Goal: Information Seeking & Learning: Learn about a topic

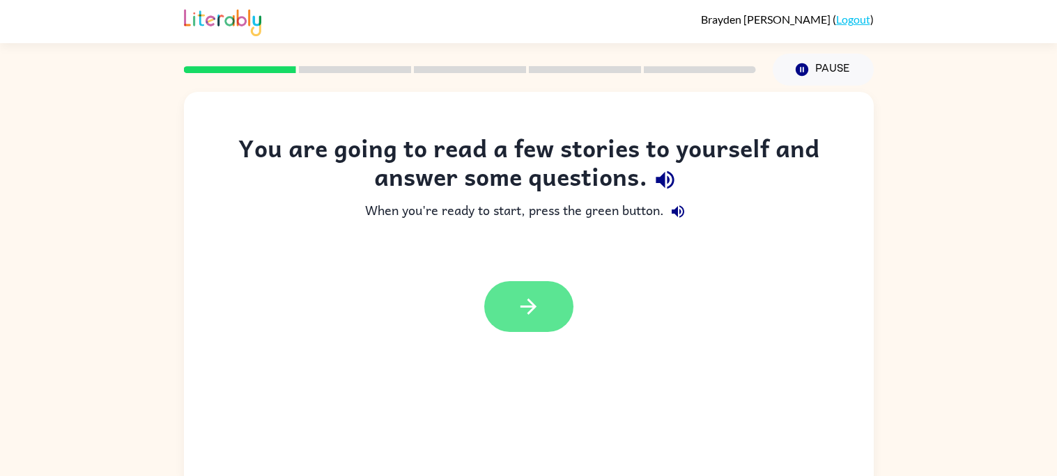
click at [550, 318] on button "button" at bounding box center [528, 306] width 89 height 51
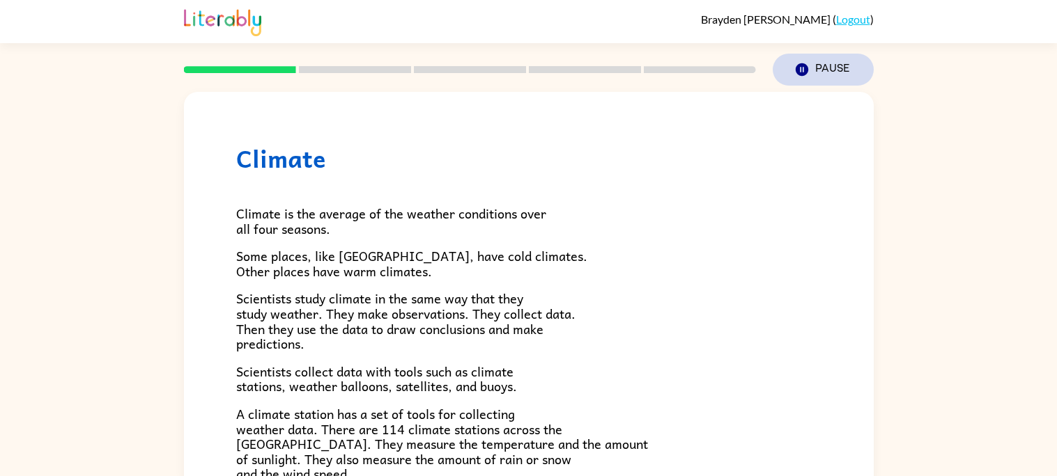
click at [823, 73] on button "Pause Pause" at bounding box center [823, 70] width 101 height 32
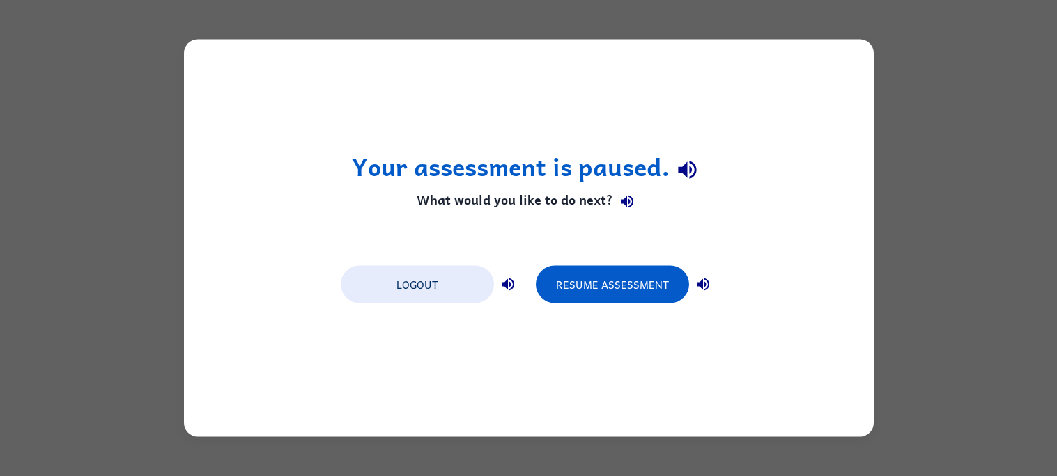
click at [726, 302] on div "Your assessment is paused. What would you like to do next? Logout Resume Assess…" at bounding box center [529, 239] width 690 height 398
click at [478, 285] on button "Logout" at bounding box center [417, 285] width 153 height 38
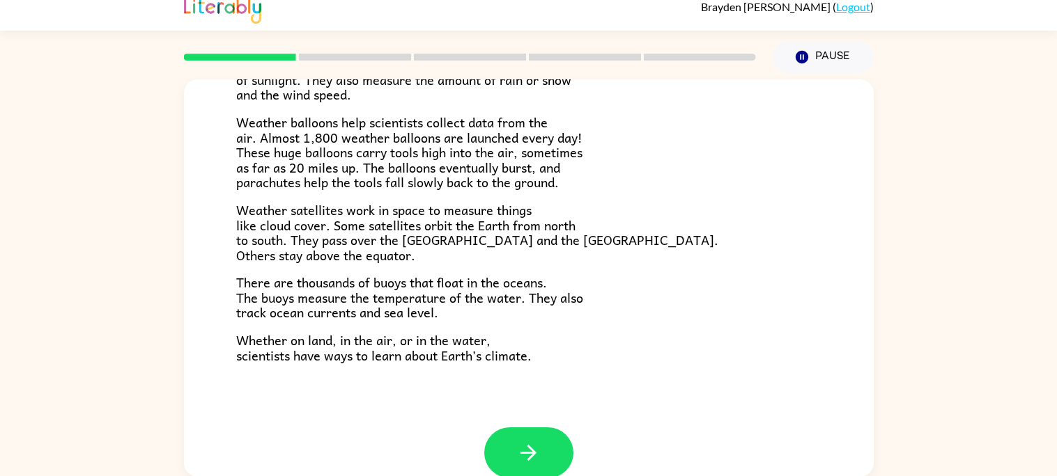
scroll to position [389, 0]
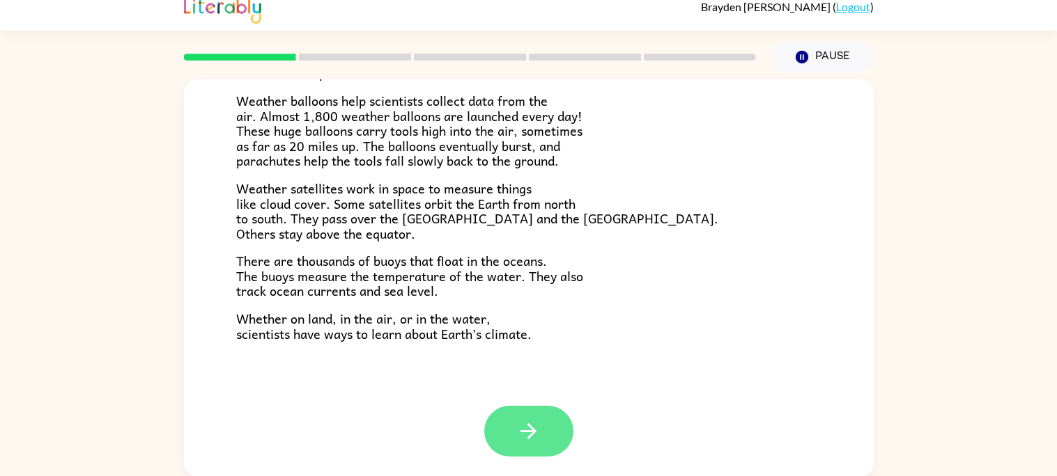
click at [527, 454] on button "button" at bounding box center [528, 431] width 89 height 51
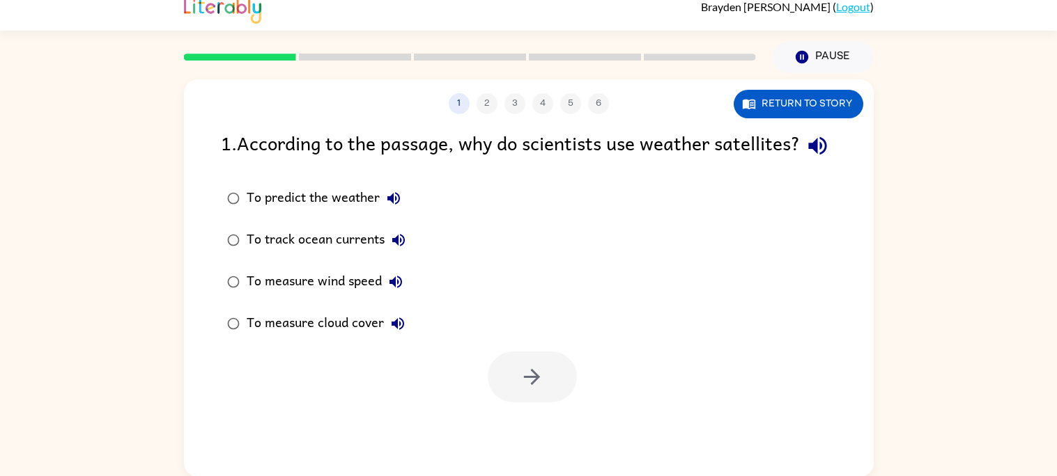
scroll to position [0, 0]
click at [520, 403] on div at bounding box center [532, 377] width 89 height 51
click at [805, 158] on icon "button" at bounding box center [817, 146] width 24 height 24
click at [394, 207] on icon "button" at bounding box center [393, 198] width 17 height 17
click at [398, 249] on icon "button" at bounding box center [398, 240] width 17 height 17
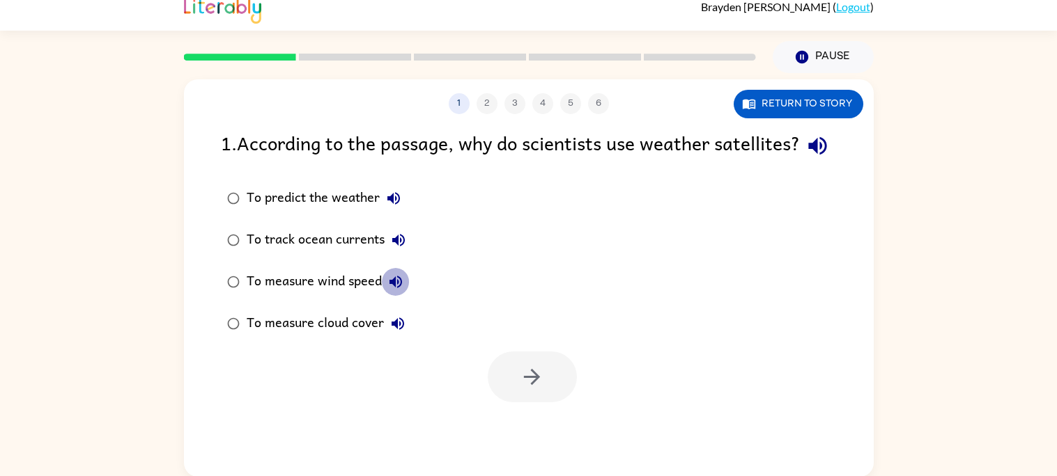
click at [391, 290] on icon "button" at bounding box center [395, 282] width 17 height 17
click at [395, 288] on icon "button" at bounding box center [395, 282] width 13 height 13
click at [396, 330] on icon "button" at bounding box center [397, 324] width 13 height 13
click at [809, 100] on button "Return to story" at bounding box center [799, 104] width 130 height 29
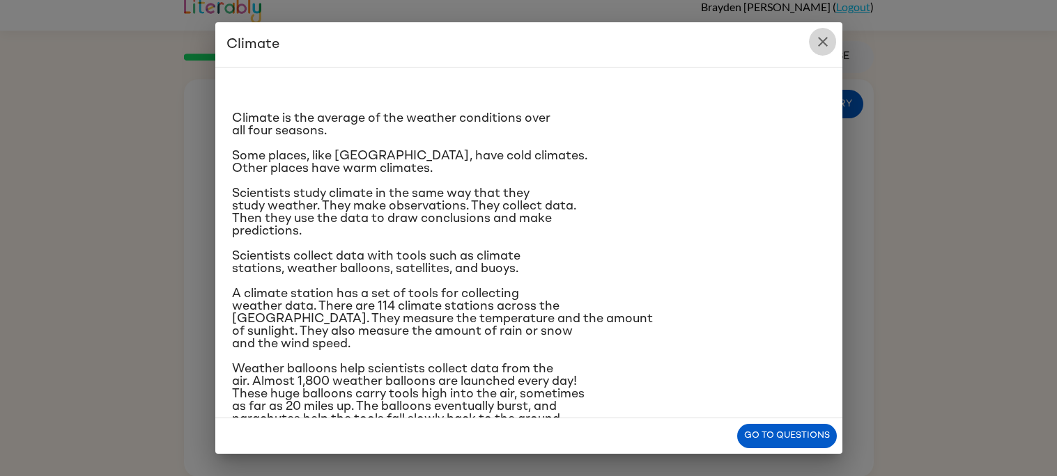
click at [822, 46] on icon "close" at bounding box center [822, 41] width 17 height 17
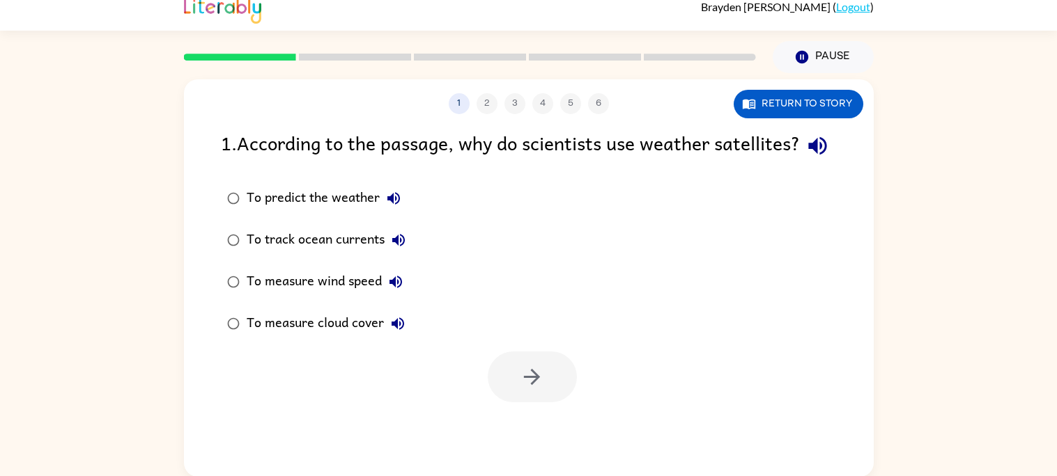
click at [389, 207] on icon "button" at bounding box center [393, 198] width 17 height 17
click at [396, 249] on icon "button" at bounding box center [398, 240] width 17 height 17
click at [297, 254] on div "To track ocean currents" at bounding box center [330, 240] width 166 height 28
click at [527, 385] on icon "button" at bounding box center [532, 377] width 16 height 16
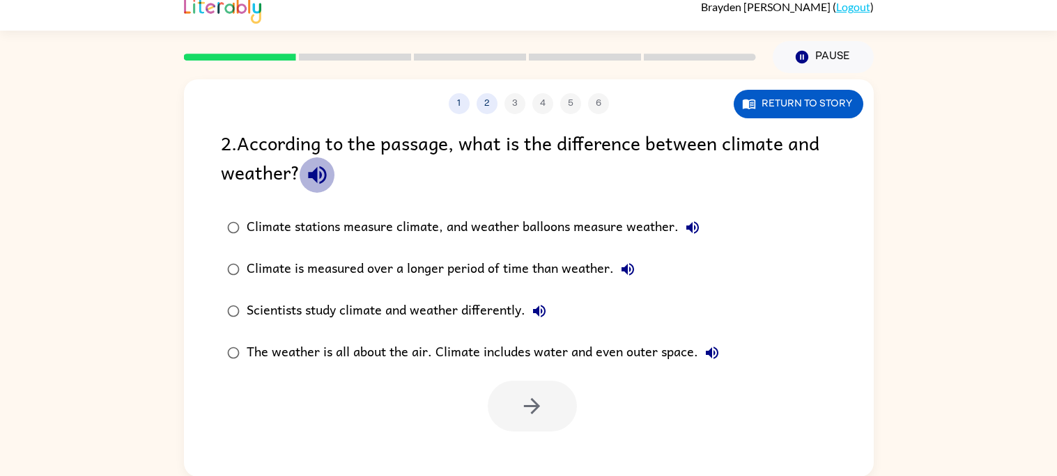
click at [311, 186] on icon "button" at bounding box center [317, 175] width 24 height 24
click at [312, 171] on icon "button" at bounding box center [317, 175] width 24 height 24
click at [317, 177] on icon "button" at bounding box center [317, 175] width 24 height 24
click at [317, 178] on icon "button" at bounding box center [317, 175] width 24 height 24
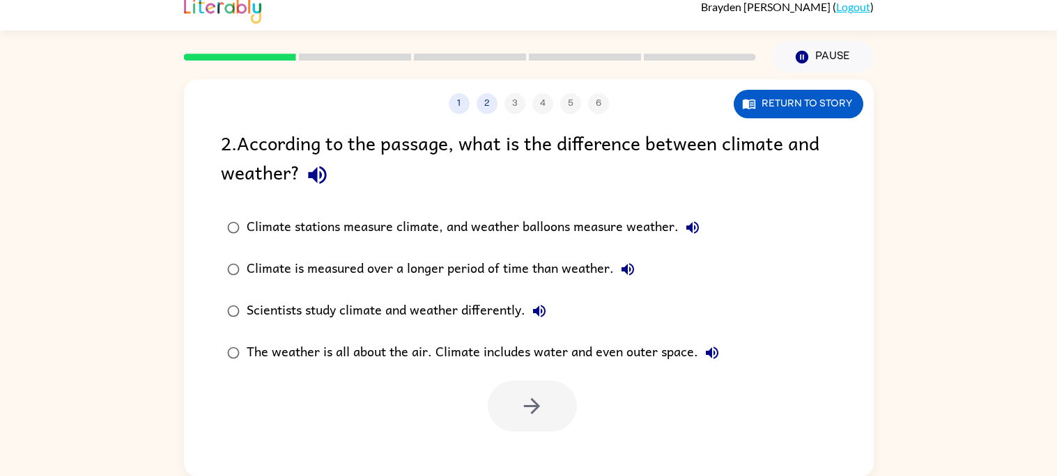
click at [317, 178] on icon "button" at bounding box center [317, 175] width 24 height 24
click at [682, 231] on button "Climate stations measure climate, and weather balloons measure weather." at bounding box center [692, 228] width 28 height 28
click at [625, 270] on icon "button" at bounding box center [627, 269] width 13 height 13
click at [541, 313] on icon "button" at bounding box center [539, 311] width 17 height 17
click at [716, 363] on button "The weather is all about the air. Climate includes water and even outer space." at bounding box center [712, 353] width 28 height 28
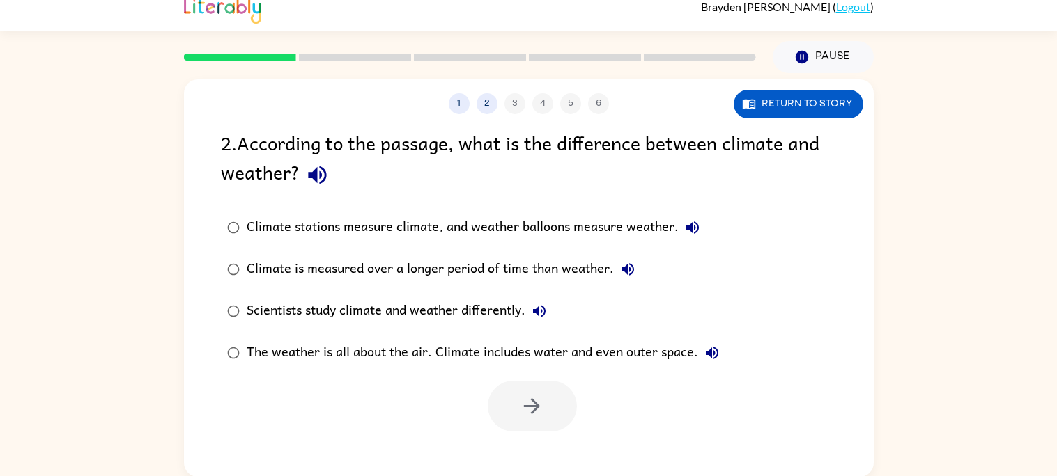
click at [537, 357] on div "The weather is all about the air. Climate includes water and even outer space." at bounding box center [486, 353] width 479 height 28
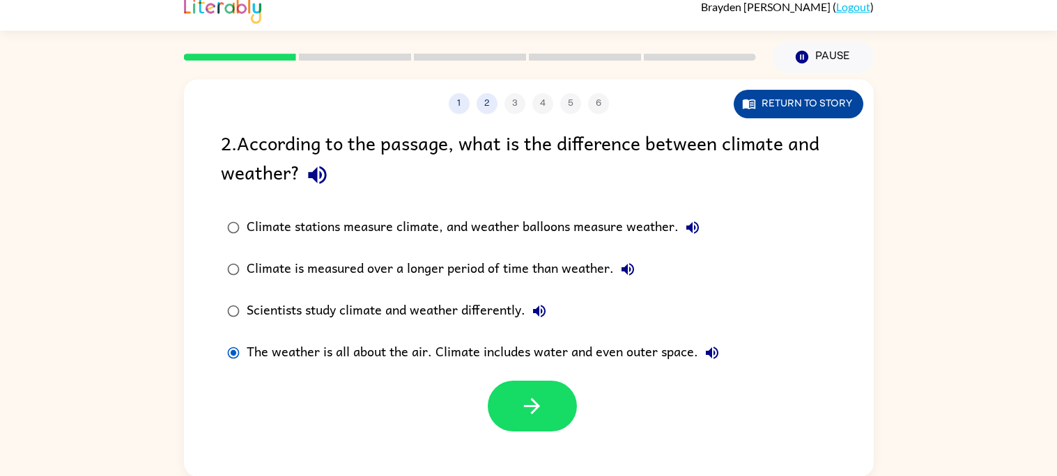
click at [804, 101] on button "Return to story" at bounding box center [799, 104] width 130 height 29
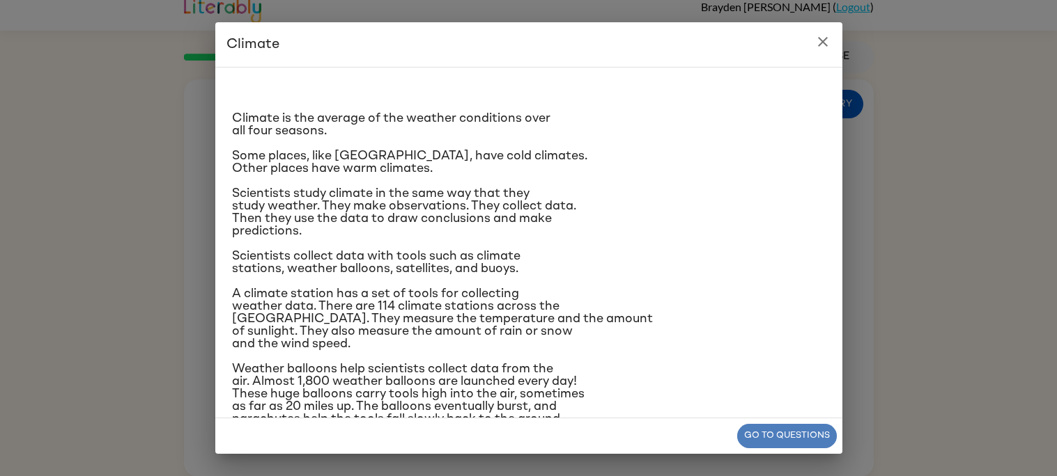
click at [823, 437] on button "Go to questions" at bounding box center [787, 436] width 100 height 24
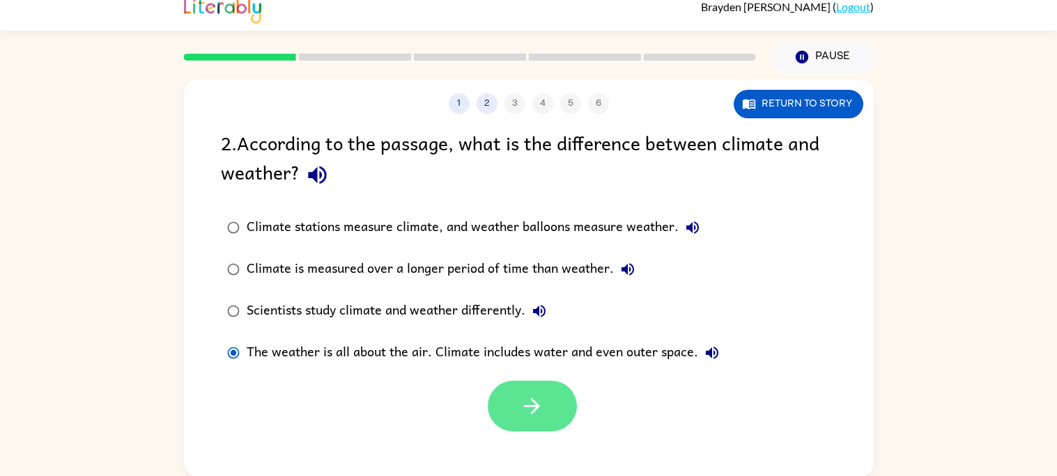
click at [534, 414] on icon "button" at bounding box center [532, 406] width 24 height 24
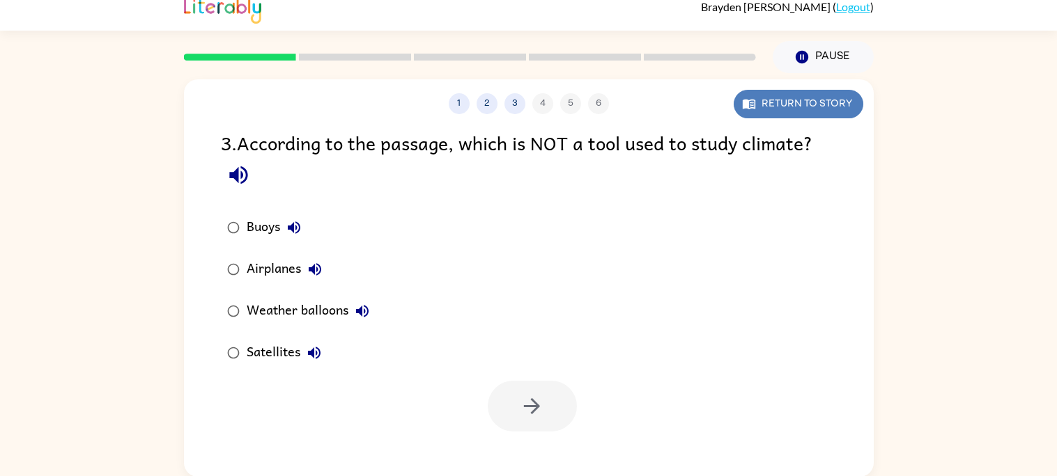
click at [798, 95] on button "Return to story" at bounding box center [799, 104] width 130 height 29
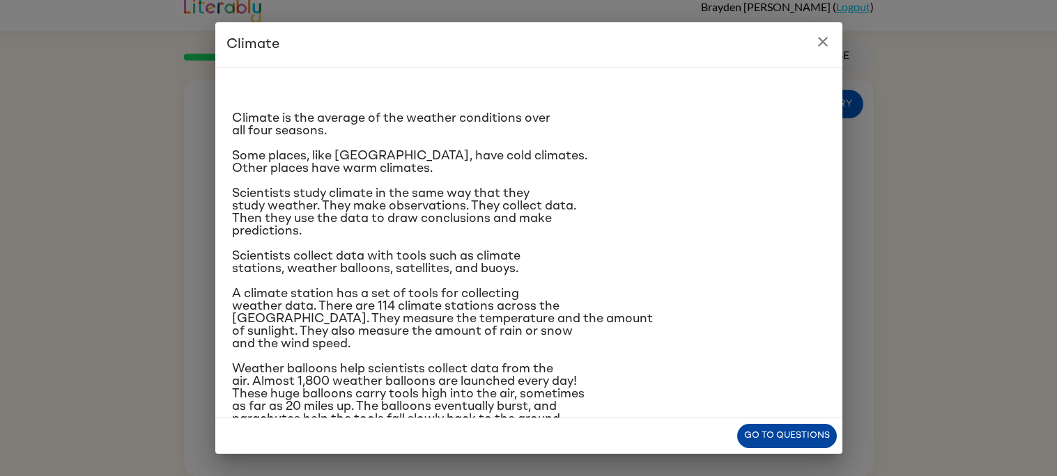
click at [759, 430] on button "Go to questions" at bounding box center [787, 436] width 100 height 24
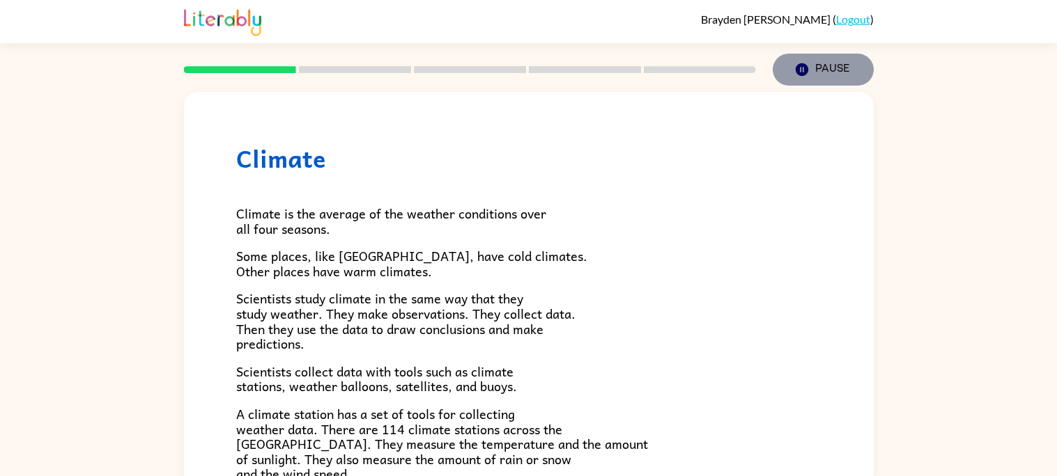
click at [819, 70] on button "Pause Pause" at bounding box center [823, 70] width 101 height 32
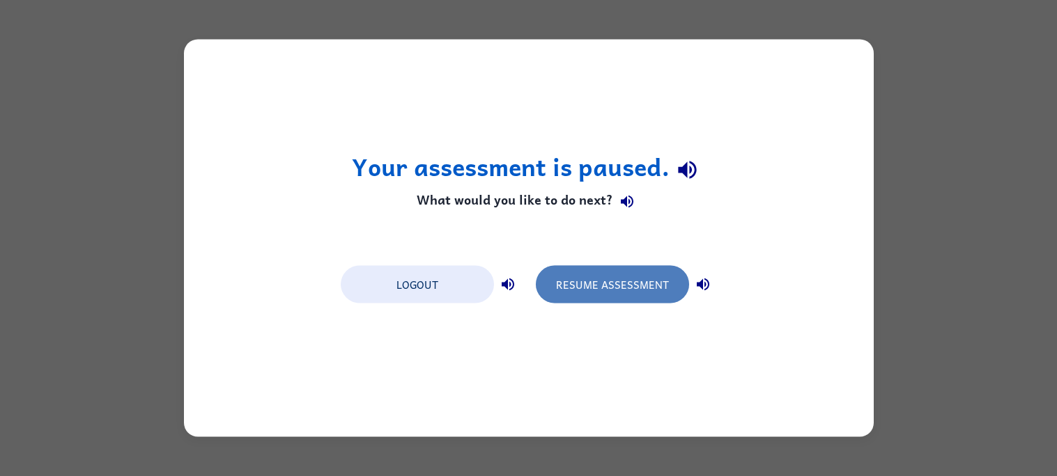
click at [568, 279] on button "Resume Assessment" at bounding box center [612, 285] width 153 height 38
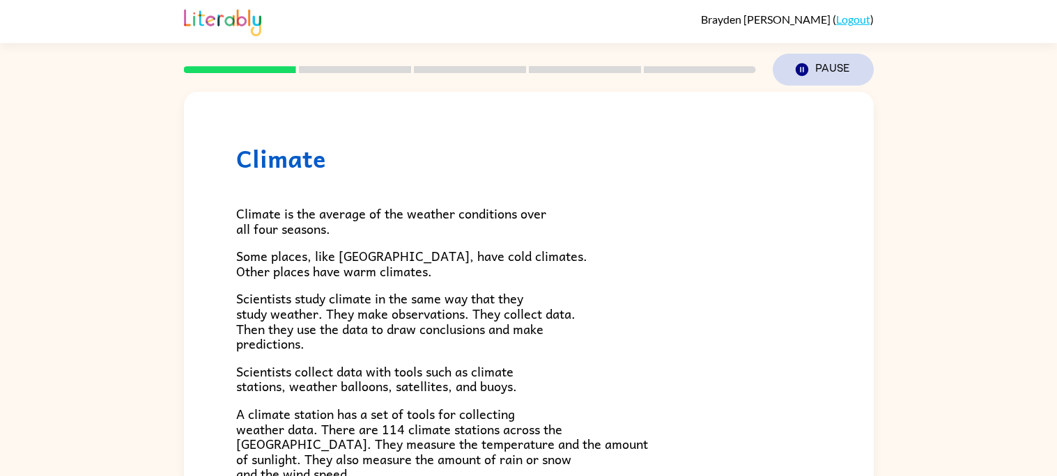
click at [797, 76] on icon "Pause" at bounding box center [801, 69] width 15 height 15
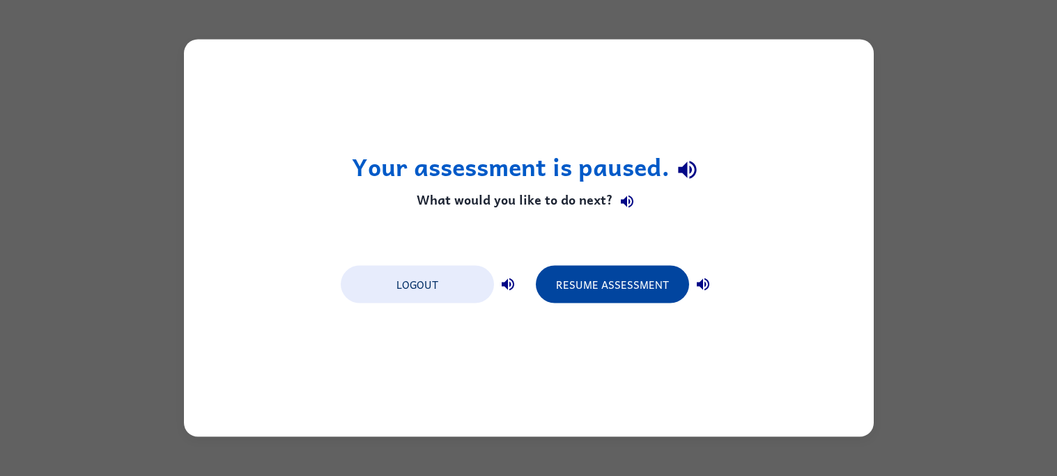
click at [573, 295] on button "Resume Assessment" at bounding box center [612, 285] width 153 height 38
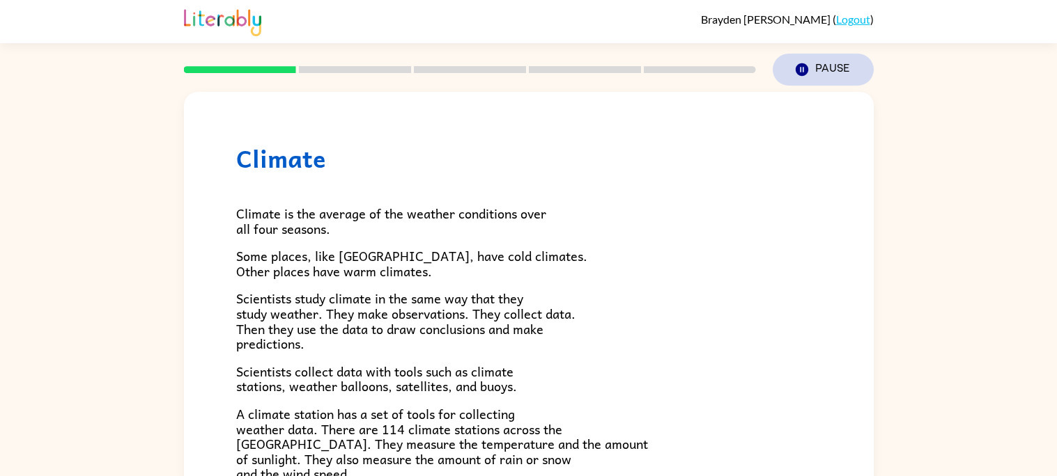
click at [833, 77] on button "Pause Pause" at bounding box center [823, 70] width 101 height 32
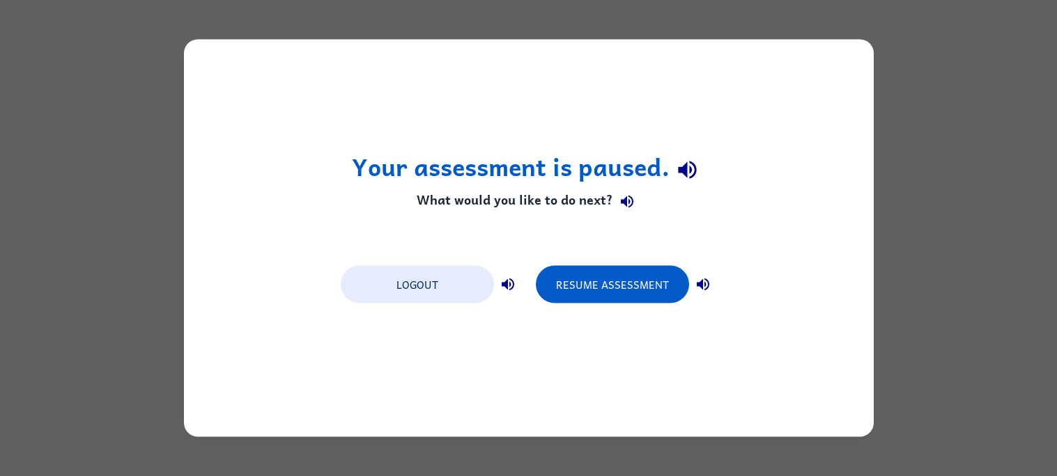
click at [701, 279] on icon "button" at bounding box center [703, 285] width 17 height 17
click at [506, 280] on icon "button" at bounding box center [508, 285] width 13 height 13
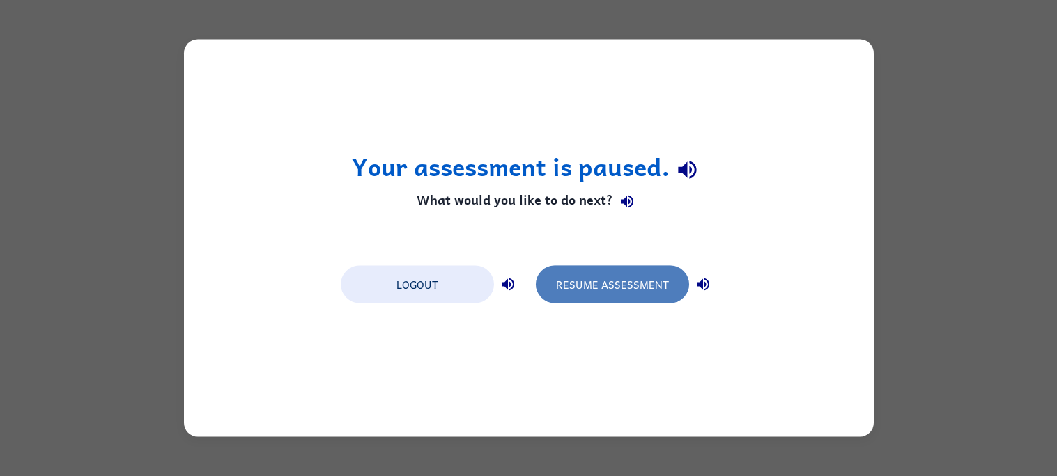
click at [651, 286] on button "Resume Assessment" at bounding box center [612, 285] width 153 height 38
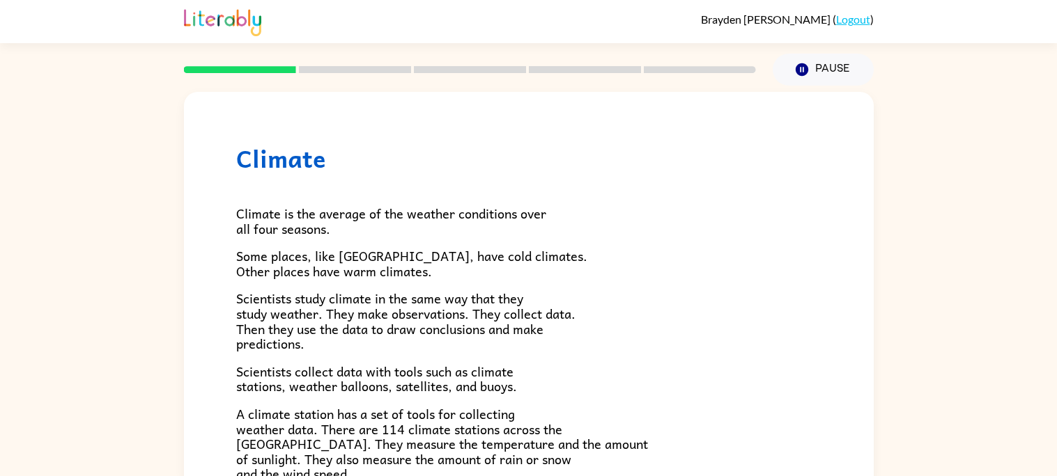
click at [855, 11] on div "[PERSON_NAME] ( Logout )" at bounding box center [529, 21] width 690 height 43
click at [853, 28] on div "[PERSON_NAME] ( Logout )" at bounding box center [529, 21] width 690 height 43
click at [853, 18] on link "Logout" at bounding box center [853, 19] width 34 height 13
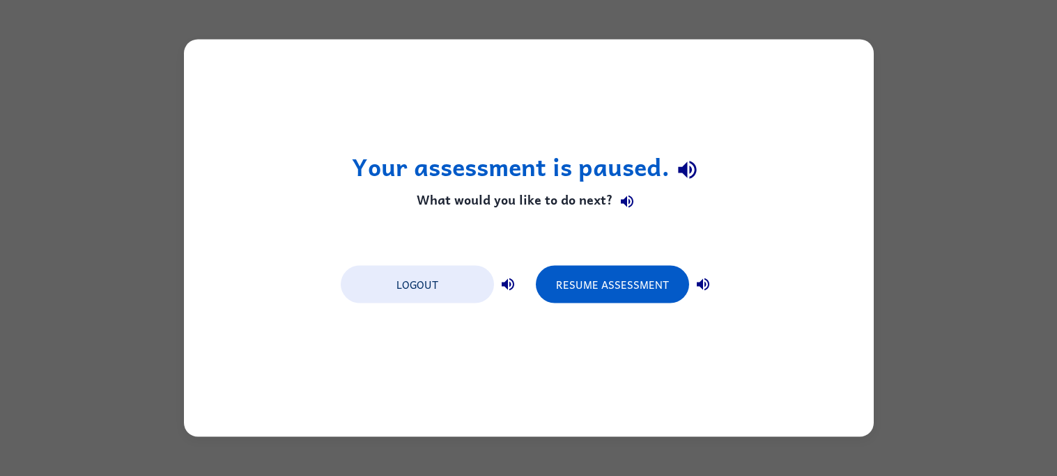
click at [700, 286] on icon "button" at bounding box center [703, 285] width 13 height 13
click at [672, 284] on button "Resume Assessment" at bounding box center [612, 285] width 153 height 38
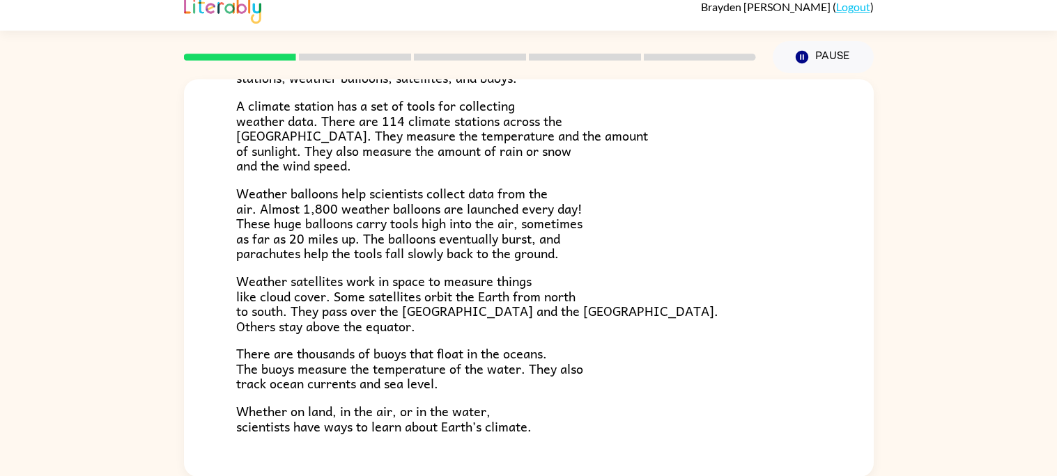
scroll to position [389, 0]
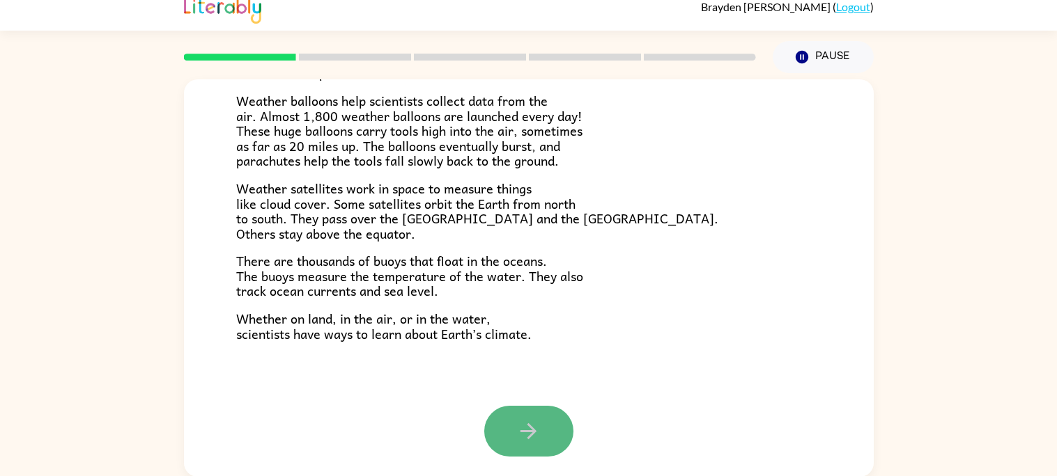
click at [542, 435] on button "button" at bounding box center [528, 431] width 89 height 51
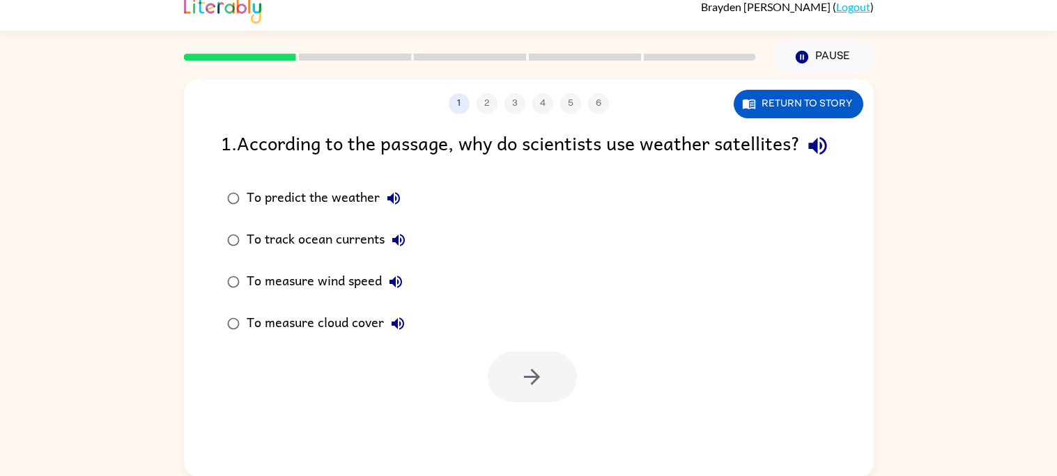
scroll to position [0, 0]
click at [805, 158] on icon "button" at bounding box center [817, 146] width 24 height 24
click at [394, 205] on icon "button" at bounding box center [393, 198] width 13 height 13
click at [403, 247] on icon "button" at bounding box center [398, 240] width 13 height 13
click at [391, 290] on icon "button" at bounding box center [395, 282] width 17 height 17
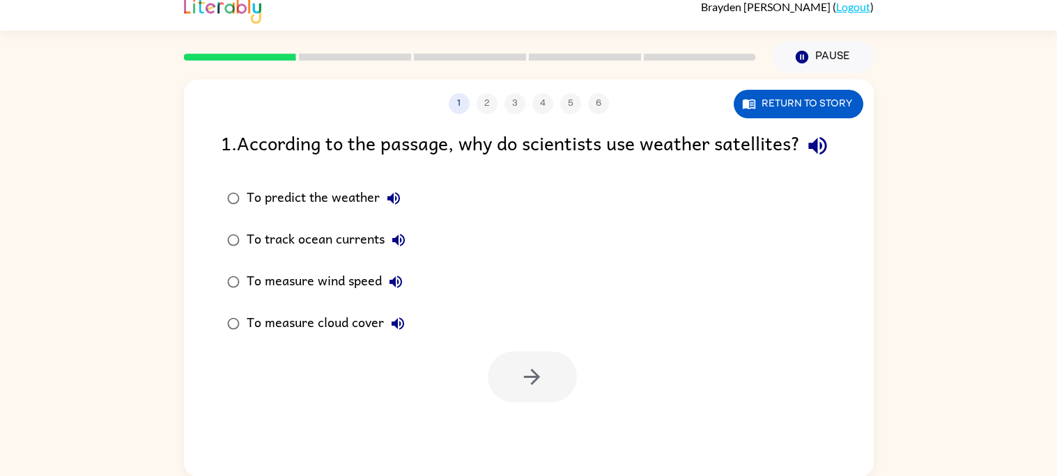
click at [391, 290] on icon "button" at bounding box center [395, 282] width 17 height 17
click at [367, 296] on div "To measure wind speed" at bounding box center [328, 282] width 163 height 28
click at [396, 330] on icon "button" at bounding box center [397, 324] width 13 height 13
click at [277, 338] on div "To measure cloud cover" at bounding box center [329, 324] width 165 height 28
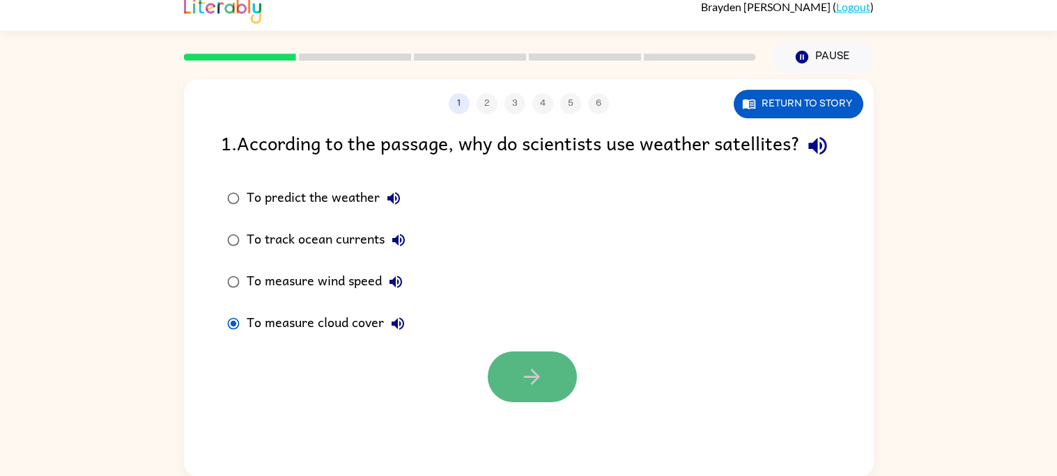
click at [520, 389] on icon "button" at bounding box center [532, 377] width 24 height 24
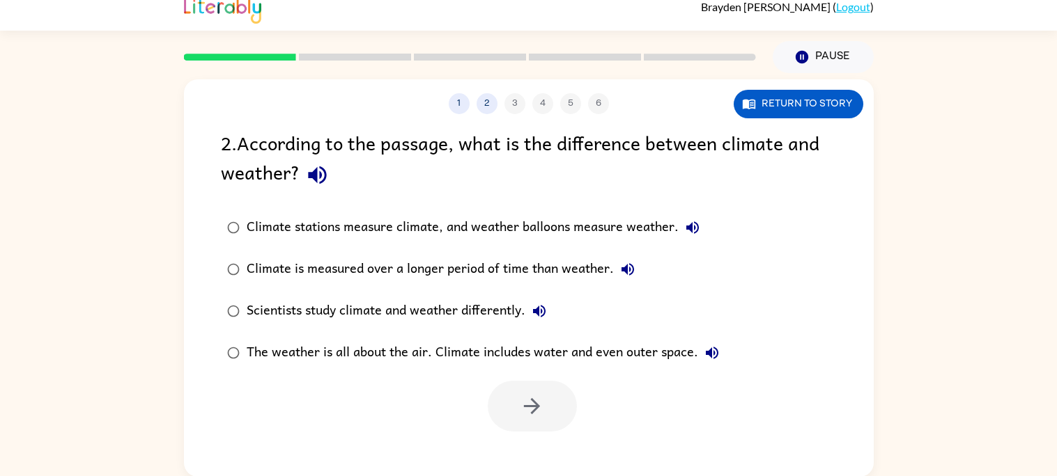
click at [318, 167] on icon "button" at bounding box center [317, 175] width 18 height 18
click at [699, 231] on icon "button" at bounding box center [692, 227] width 17 height 17
click at [704, 221] on div "Climate stations measure climate, and weather balloons measure weather." at bounding box center [477, 228] width 460 height 28
click at [695, 223] on icon "button" at bounding box center [692, 228] width 13 height 13
click at [696, 227] on icon "button" at bounding box center [692, 227] width 17 height 17
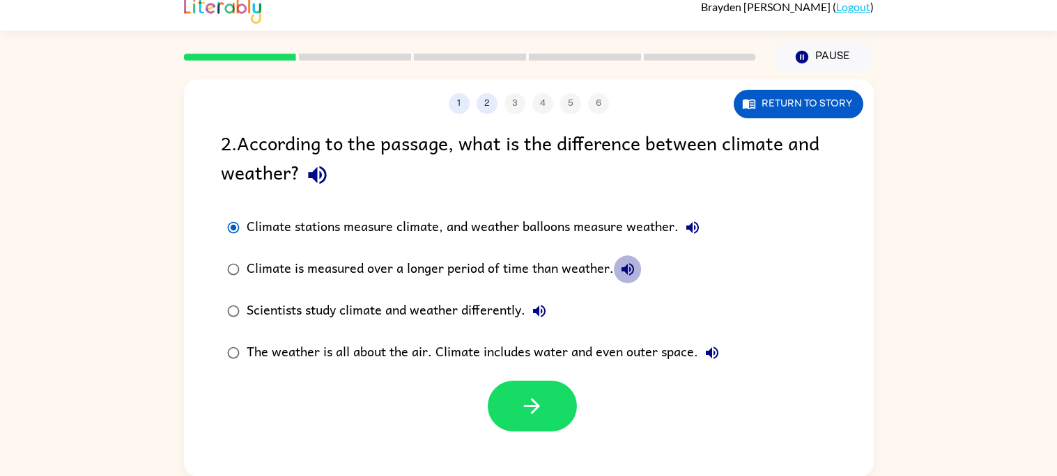
click at [626, 278] on button "Climate is measured over a longer period of time than weather." at bounding box center [628, 270] width 28 height 28
click at [547, 315] on icon "button" at bounding box center [539, 311] width 17 height 17
click at [710, 352] on icon "button" at bounding box center [712, 353] width 13 height 13
click at [662, 350] on div "The weather is all about the air. Climate includes water and even outer space." at bounding box center [486, 353] width 479 height 28
click at [548, 384] on button "button" at bounding box center [532, 406] width 89 height 51
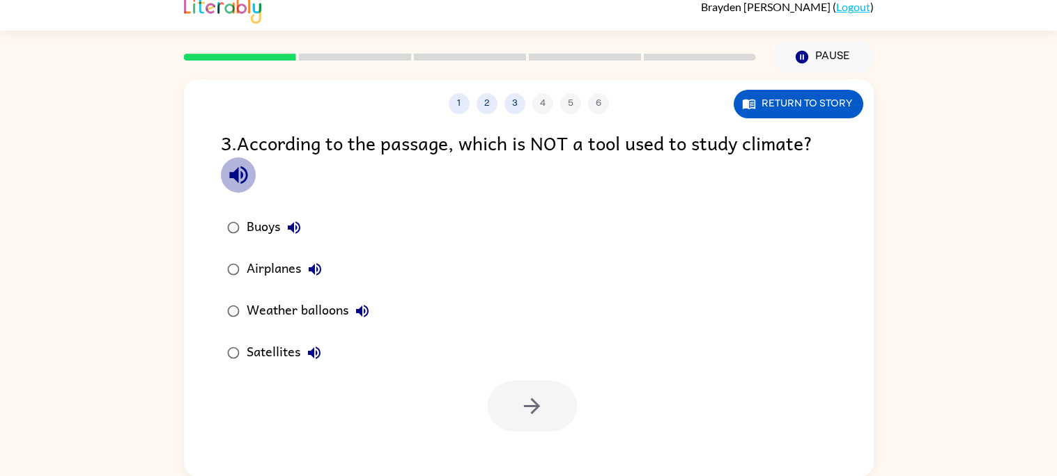
click at [247, 176] on icon "button" at bounding box center [238, 175] width 18 height 18
click at [290, 226] on icon "button" at bounding box center [294, 228] width 13 height 13
click at [302, 253] on label "Airplanes" at bounding box center [298, 270] width 170 height 42
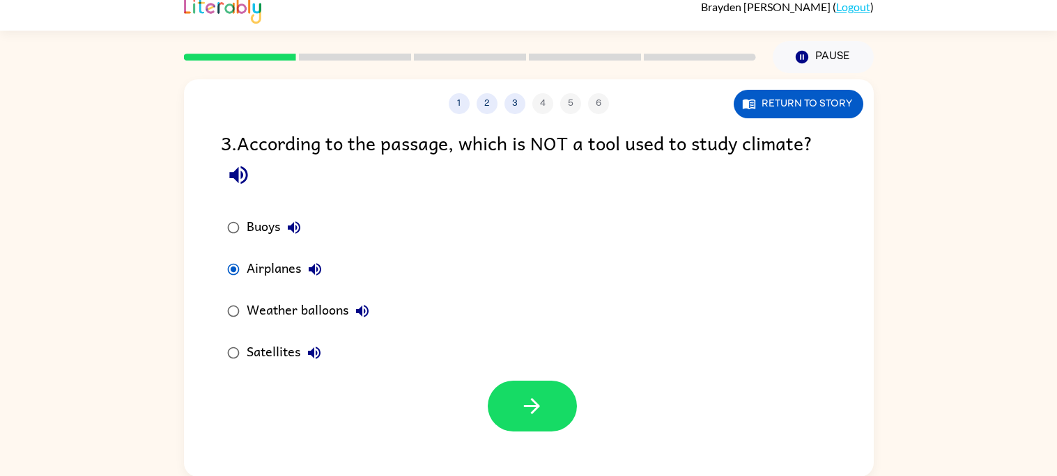
click at [312, 254] on label "Airplanes" at bounding box center [298, 270] width 170 height 42
click at [314, 265] on icon "button" at bounding box center [315, 269] width 13 height 13
click at [233, 178] on icon "button" at bounding box center [238, 175] width 18 height 18
click at [306, 228] on button "Buoys" at bounding box center [294, 228] width 28 height 28
click at [318, 261] on icon "button" at bounding box center [315, 269] width 17 height 17
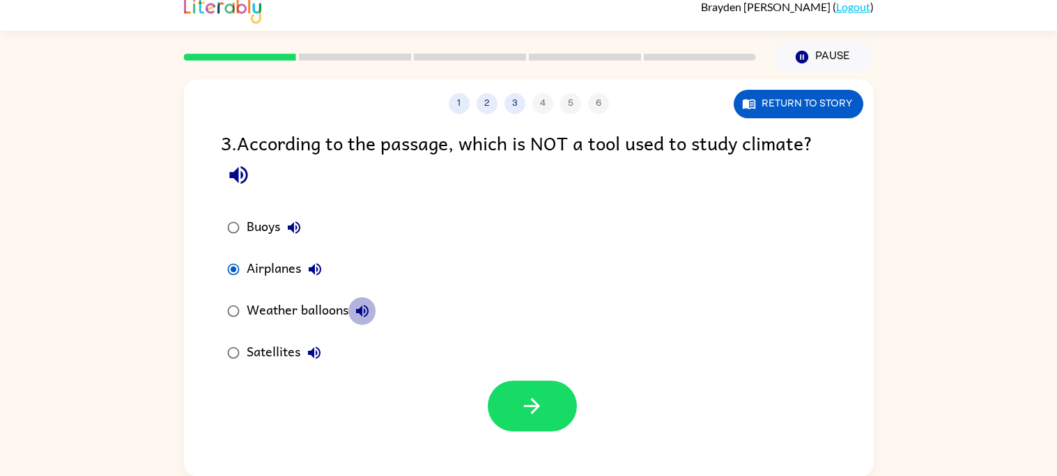
click at [369, 311] on icon "button" at bounding box center [362, 311] width 17 height 17
click at [319, 348] on icon "button" at bounding box center [314, 353] width 17 height 17
click at [301, 226] on icon "button" at bounding box center [294, 227] width 17 height 17
click at [273, 218] on div "Buoys" at bounding box center [277, 228] width 61 height 28
click at [564, 401] on button "button" at bounding box center [532, 406] width 89 height 51
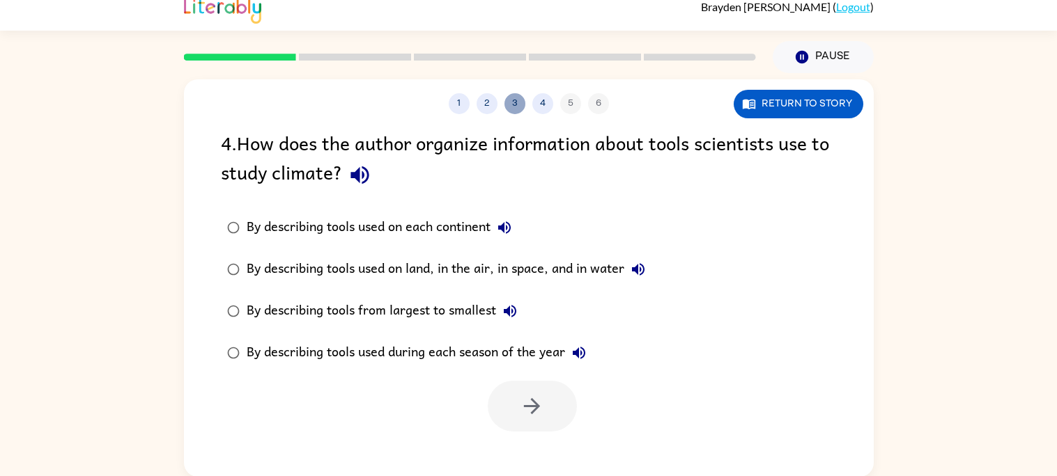
click at [512, 96] on button "3" at bounding box center [514, 103] width 21 height 21
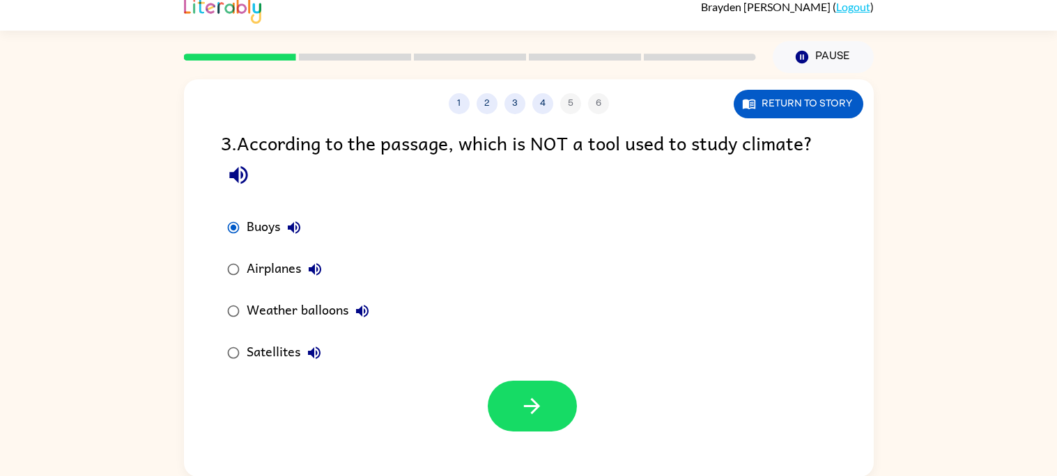
click at [293, 350] on div "Satellites" at bounding box center [288, 353] width 82 height 28
click at [513, 391] on button "button" at bounding box center [532, 406] width 89 height 51
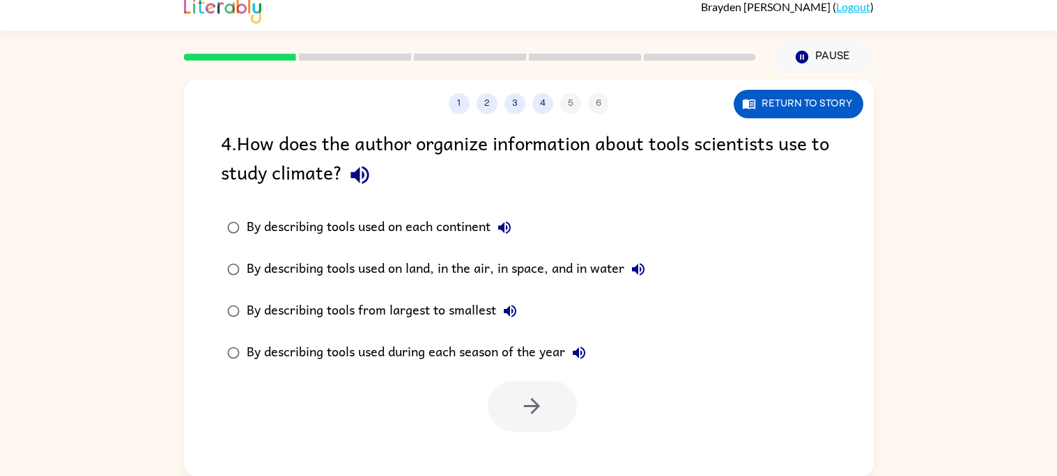
click at [352, 182] on icon "button" at bounding box center [360, 175] width 24 height 24
click at [352, 173] on icon "button" at bounding box center [359, 175] width 18 height 18
click at [354, 176] on icon "button" at bounding box center [359, 175] width 18 height 18
click at [353, 176] on icon "button" at bounding box center [359, 175] width 18 height 18
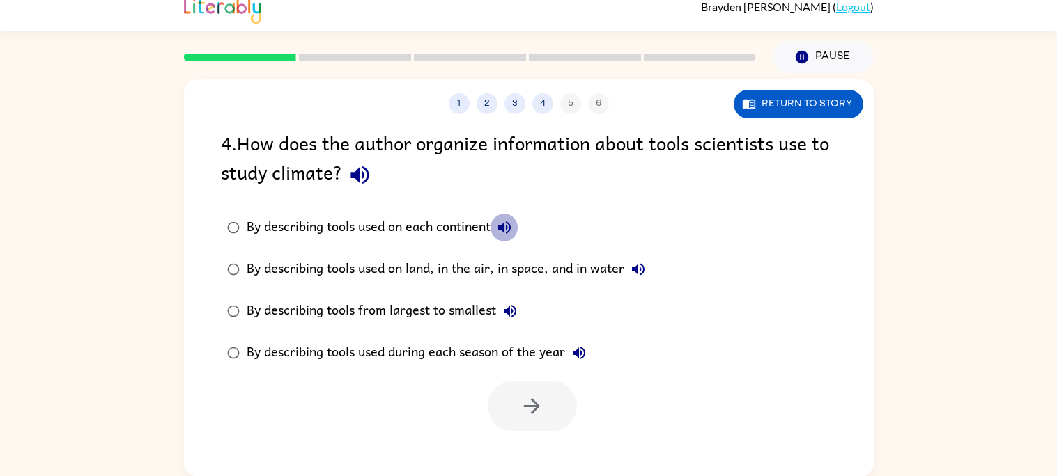
click at [505, 222] on icon "button" at bounding box center [504, 227] width 17 height 17
click at [644, 272] on icon "button" at bounding box center [638, 269] width 17 height 17
click at [515, 306] on icon "button" at bounding box center [510, 311] width 17 height 17
click at [580, 355] on icon "button" at bounding box center [579, 353] width 13 height 13
click at [644, 271] on icon "button" at bounding box center [638, 269] width 13 height 13
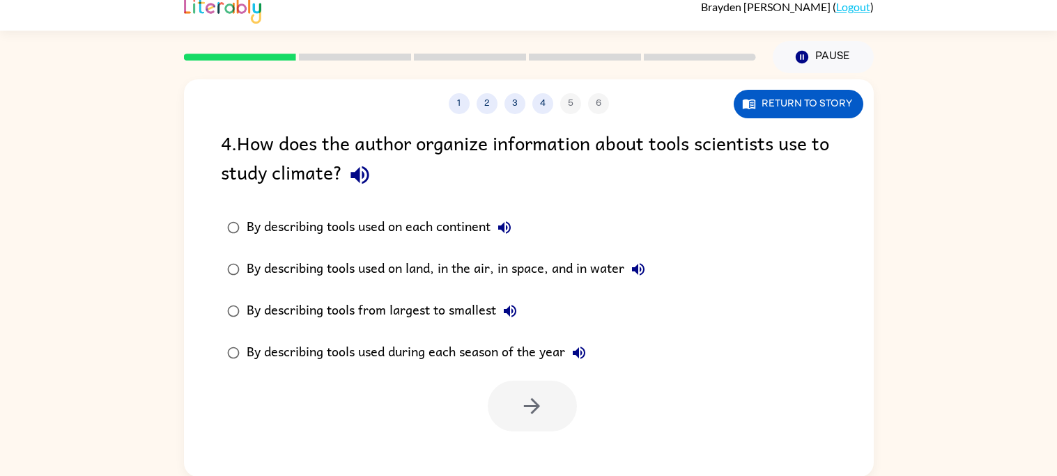
click at [642, 265] on icon "button" at bounding box center [638, 269] width 13 height 13
click at [638, 262] on icon "button" at bounding box center [638, 269] width 17 height 17
click at [506, 223] on icon "button" at bounding box center [504, 227] width 17 height 17
click at [509, 231] on icon "button" at bounding box center [504, 227] width 17 height 17
click at [599, 261] on div "By describing tools used on land, in the air, in space, and in water" at bounding box center [449, 270] width 405 height 28
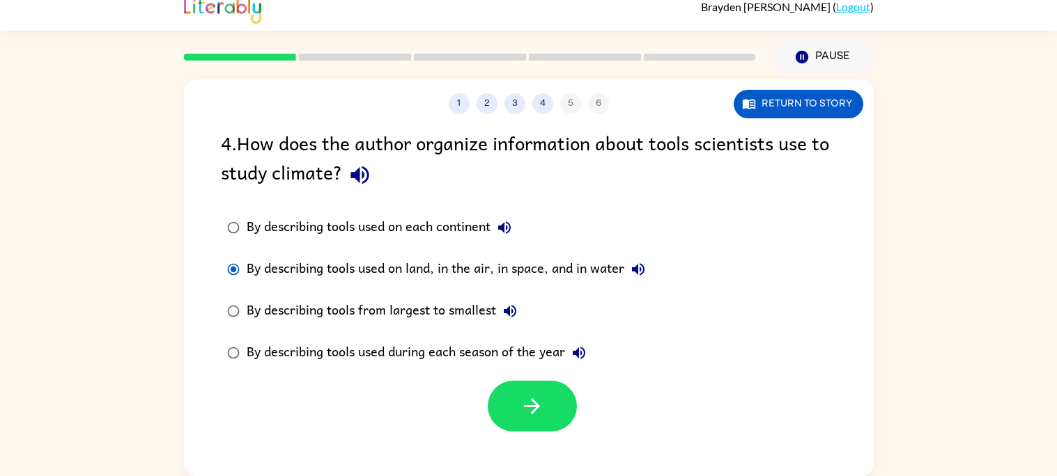
click at [462, 238] on div "By describing tools used on each continent" at bounding box center [383, 228] width 272 height 28
click at [552, 419] on button "button" at bounding box center [532, 406] width 89 height 51
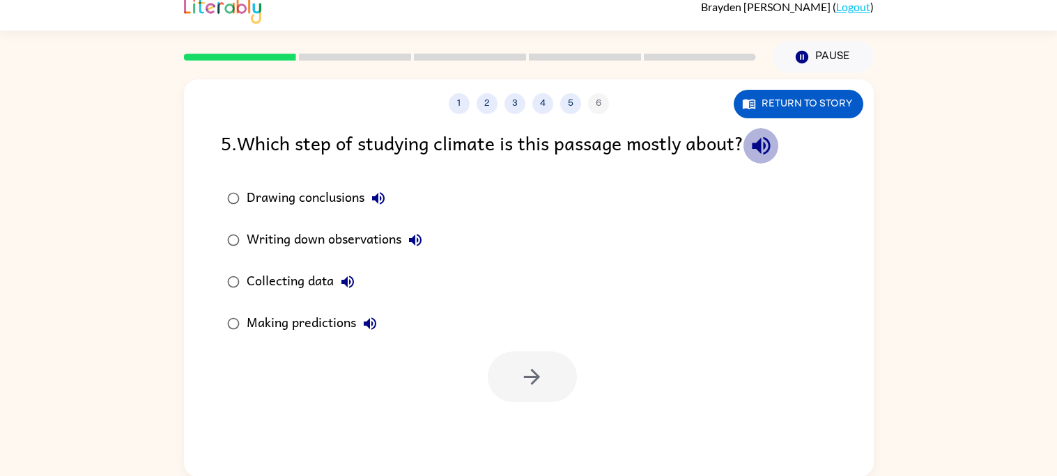
click at [759, 148] on icon "button" at bounding box center [761, 146] width 18 height 18
click at [382, 193] on icon "button" at bounding box center [378, 198] width 13 height 13
click at [417, 242] on icon "button" at bounding box center [415, 240] width 17 height 17
click at [354, 268] on div "Collecting data" at bounding box center [304, 282] width 115 height 28
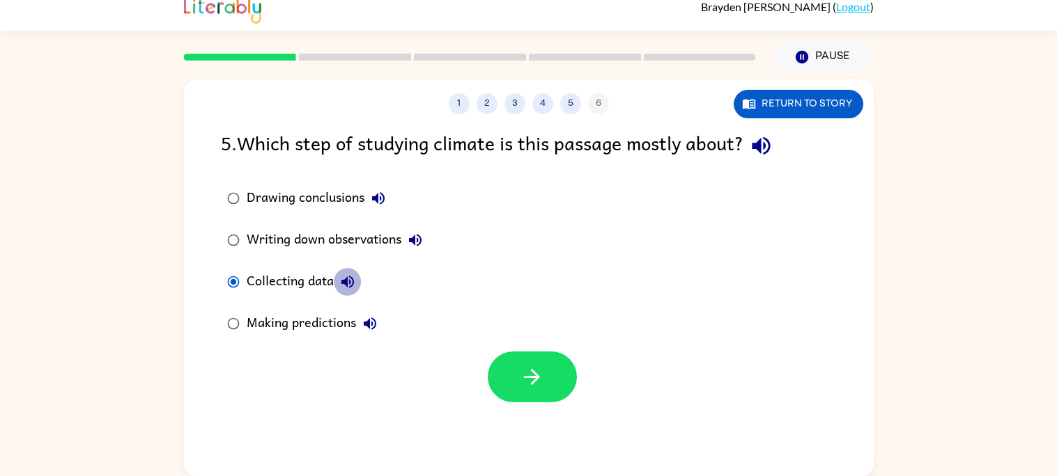
click at [353, 268] on button "Collecting data" at bounding box center [348, 282] width 28 height 28
click at [369, 316] on icon "button" at bounding box center [370, 324] width 17 height 17
click at [773, 137] on icon "button" at bounding box center [761, 146] width 24 height 24
click at [378, 192] on icon "button" at bounding box center [378, 198] width 17 height 17
click at [422, 238] on icon "button" at bounding box center [415, 240] width 17 height 17
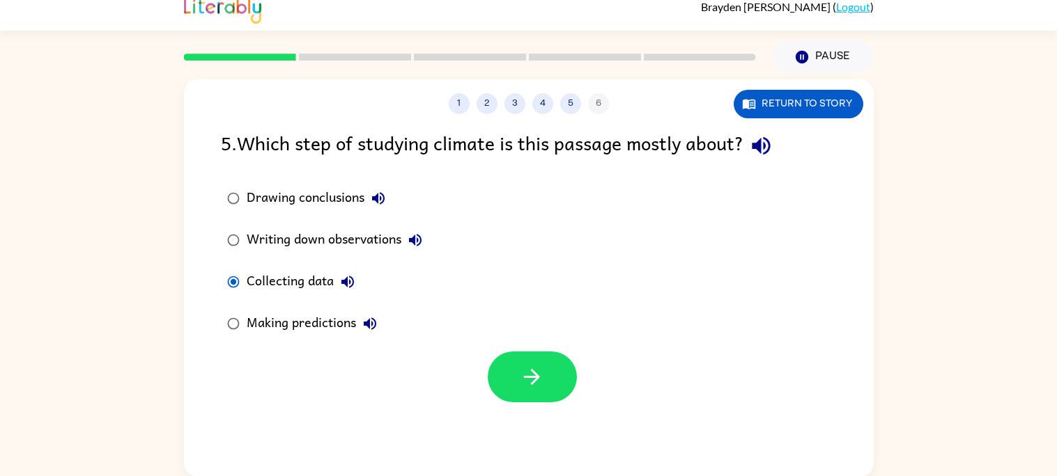
click at [350, 270] on button "Collecting data" at bounding box center [348, 282] width 28 height 28
click at [372, 316] on icon "button" at bounding box center [370, 324] width 17 height 17
click at [410, 231] on button "Writing down observations" at bounding box center [415, 240] width 28 height 28
click at [384, 202] on icon "button" at bounding box center [378, 198] width 17 height 17
click at [417, 245] on icon "button" at bounding box center [415, 240] width 17 height 17
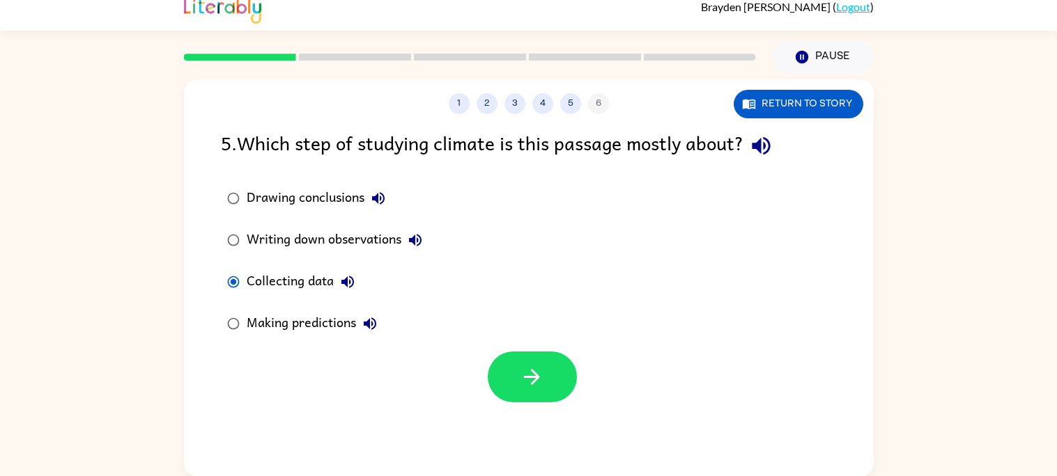
click at [414, 240] on icon "button" at bounding box center [415, 240] width 13 height 13
click at [379, 201] on icon "button" at bounding box center [378, 198] width 17 height 17
click at [378, 243] on div "Writing down observations" at bounding box center [338, 240] width 183 height 28
click at [410, 235] on icon "button" at bounding box center [415, 240] width 17 height 17
click at [520, 382] on icon "button" at bounding box center [532, 377] width 24 height 24
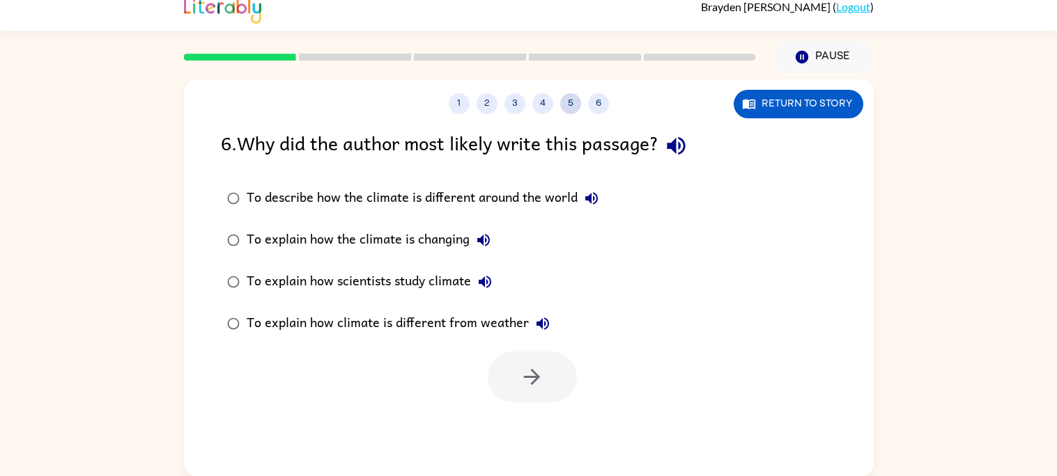
click at [561, 99] on button "5" at bounding box center [570, 103] width 21 height 21
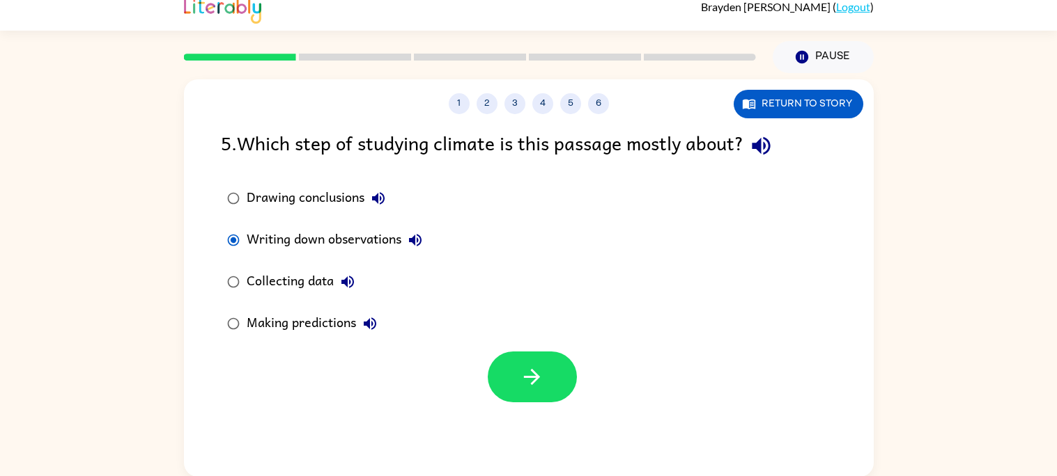
click at [359, 201] on div "Drawing conclusions" at bounding box center [320, 199] width 146 height 28
click at [502, 366] on button "button" at bounding box center [532, 377] width 89 height 51
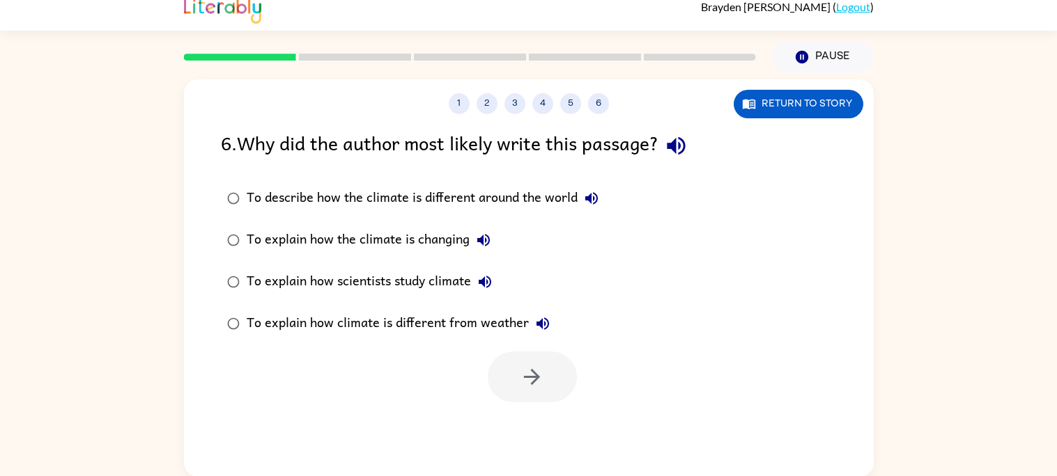
click at [674, 142] on icon "button" at bounding box center [676, 146] width 24 height 24
click at [595, 195] on icon "button" at bounding box center [591, 198] width 13 height 13
click at [495, 239] on button "To explain how the climate is changing" at bounding box center [484, 240] width 28 height 28
click at [491, 288] on icon "button" at bounding box center [484, 282] width 17 height 17
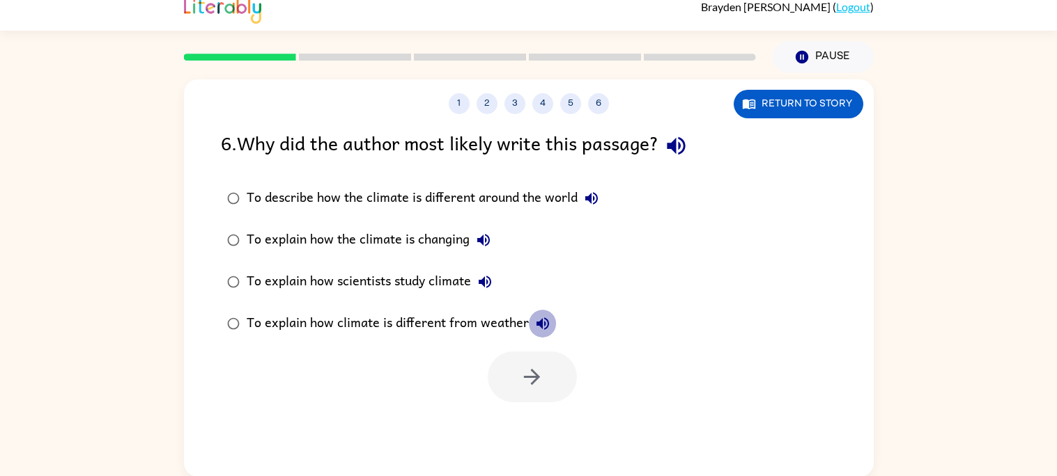
click at [543, 318] on icon "button" at bounding box center [542, 324] width 13 height 13
click at [488, 310] on div "To explain how climate is different from weather" at bounding box center [402, 324] width 310 height 28
click at [511, 364] on button "button" at bounding box center [532, 377] width 89 height 51
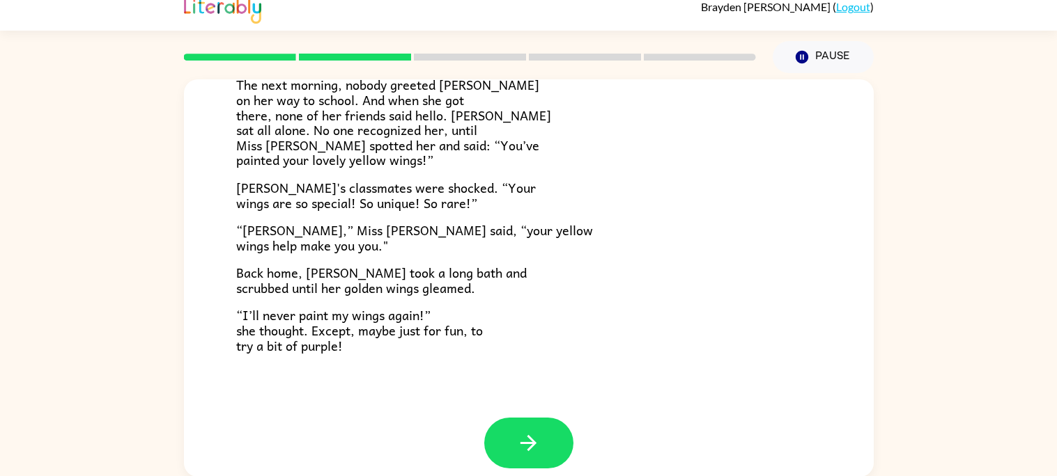
scroll to position [389, 0]
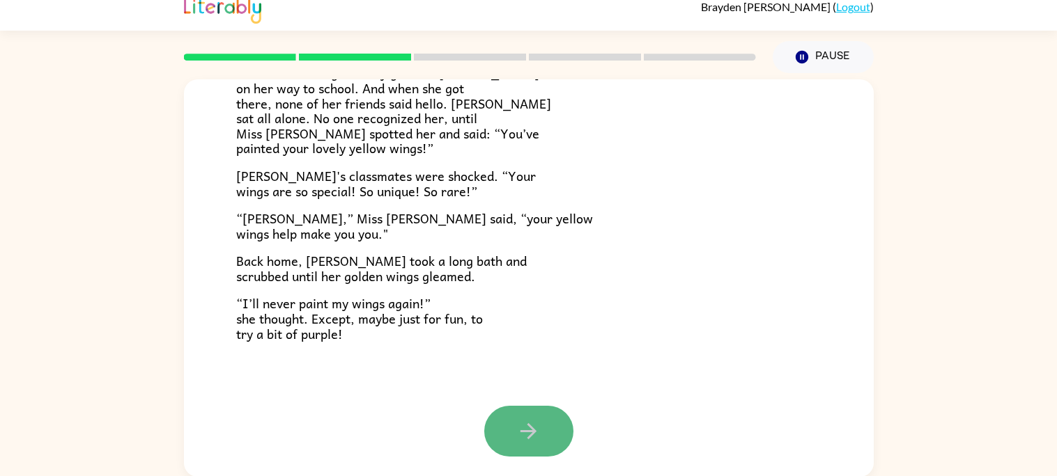
click at [516, 440] on icon "button" at bounding box center [528, 431] width 24 height 24
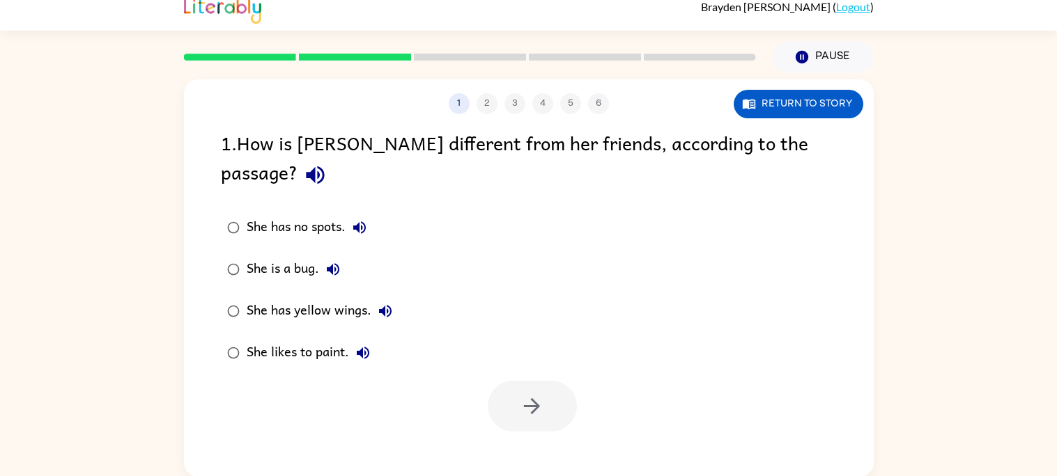
click at [327, 163] on icon "button" at bounding box center [315, 175] width 24 height 24
click at [368, 219] on icon "button" at bounding box center [359, 227] width 17 height 17
click at [325, 261] on icon "button" at bounding box center [333, 269] width 17 height 17
click at [388, 305] on icon "button" at bounding box center [385, 311] width 13 height 13
click at [358, 345] on icon "button" at bounding box center [363, 353] width 17 height 17
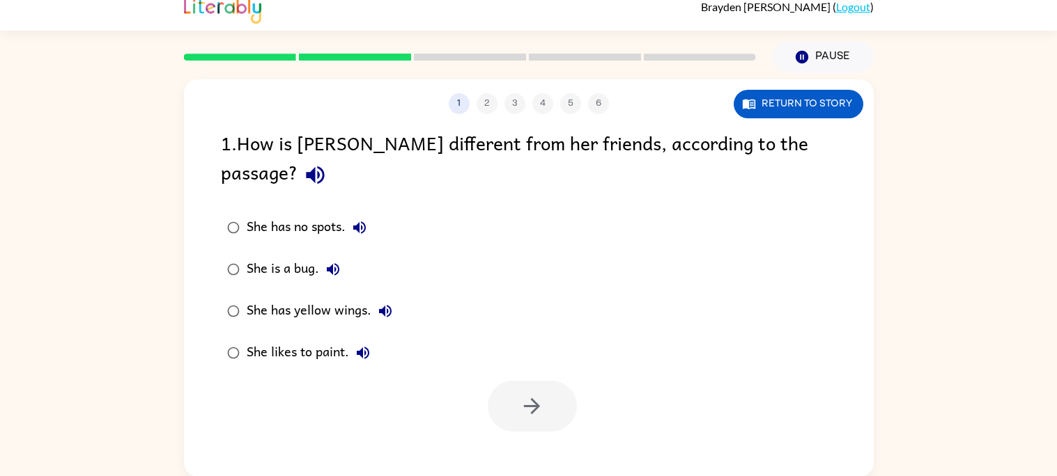
click at [329, 339] on div "She likes to paint." at bounding box center [312, 353] width 130 height 28
click at [507, 381] on button "button" at bounding box center [532, 406] width 89 height 51
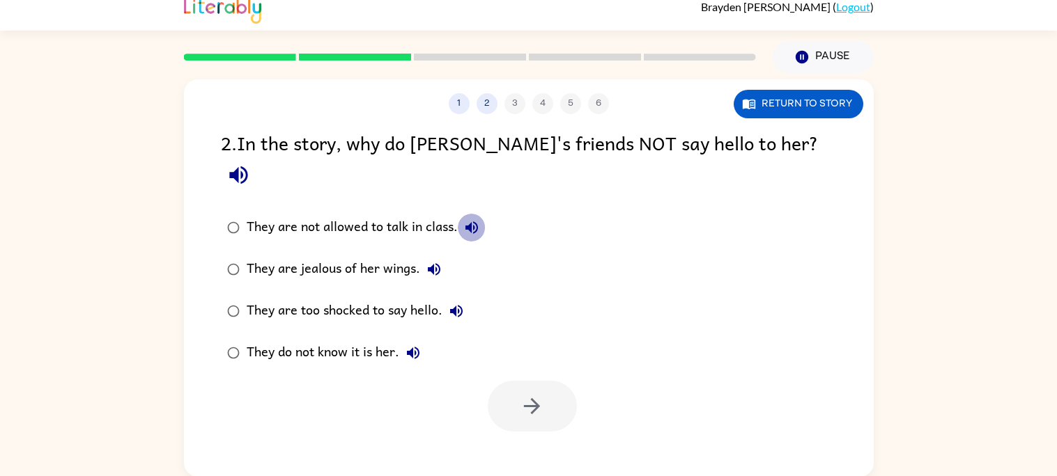
click at [467, 214] on button "They are not allowed to talk in class." at bounding box center [472, 228] width 28 height 28
click at [434, 261] on icon "button" at bounding box center [434, 269] width 17 height 17
click at [251, 163] on icon "button" at bounding box center [238, 175] width 24 height 24
click at [458, 305] on icon "button" at bounding box center [456, 311] width 13 height 13
click at [409, 345] on icon "button" at bounding box center [413, 353] width 17 height 17
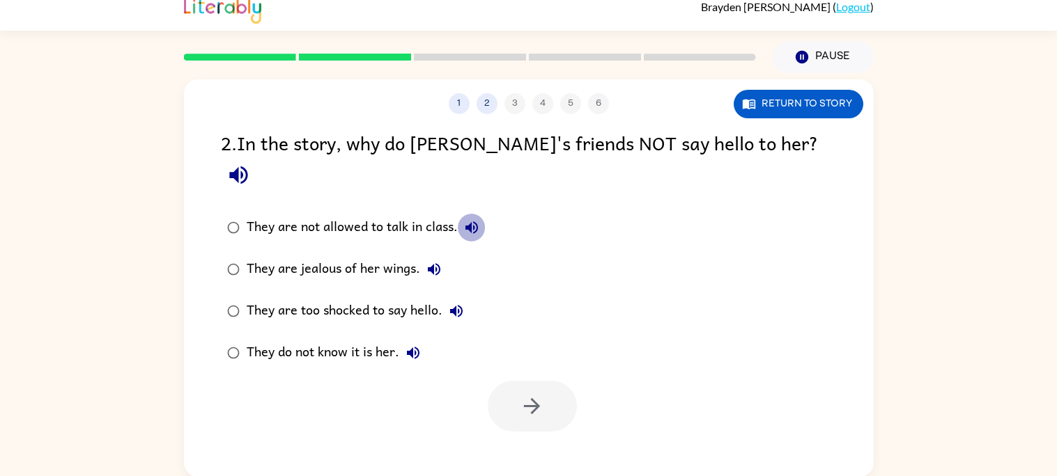
click at [470, 214] on button "They are not allowed to talk in class." at bounding box center [472, 228] width 28 height 28
click at [433, 261] on icon "button" at bounding box center [434, 269] width 17 height 17
click at [453, 303] on icon "button" at bounding box center [456, 311] width 17 height 17
click at [409, 345] on icon "button" at bounding box center [413, 353] width 17 height 17
click at [365, 339] on div "They do not know it is her." at bounding box center [337, 353] width 180 height 28
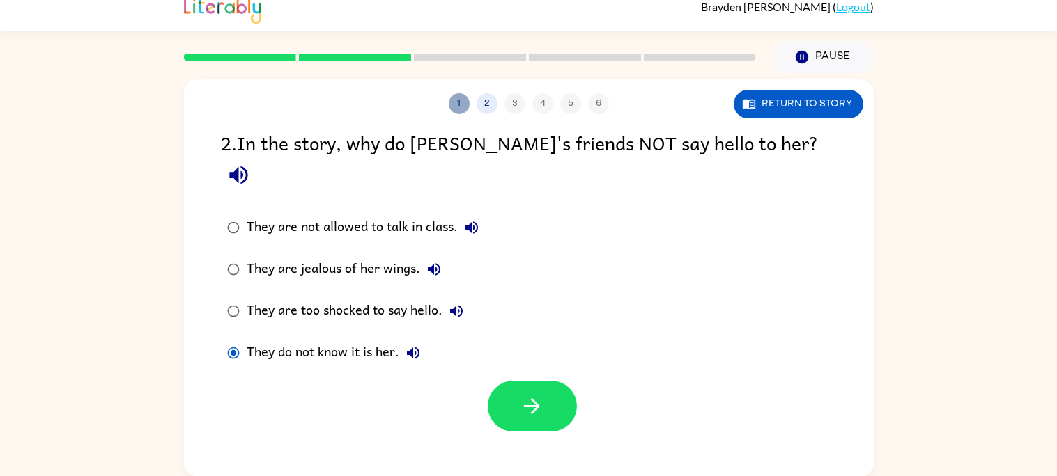
click at [465, 108] on button "1" at bounding box center [459, 103] width 21 height 21
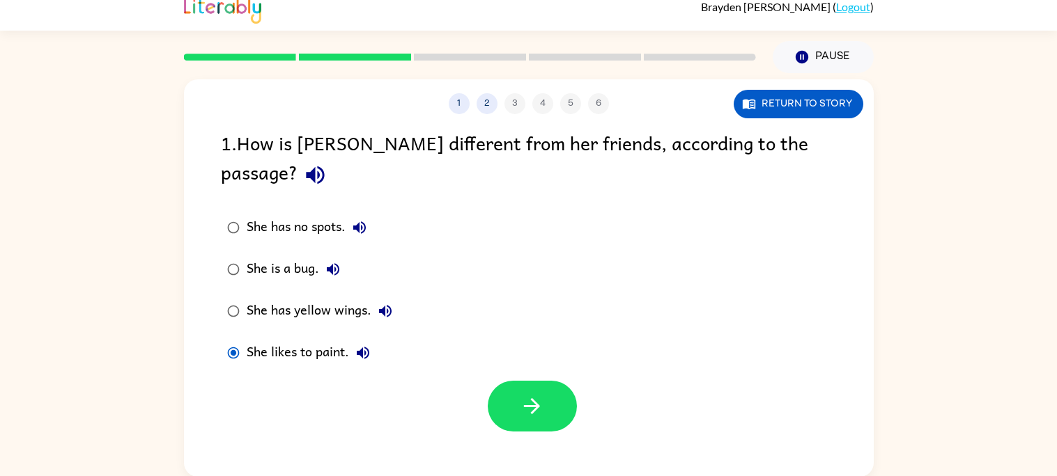
click at [300, 207] on label "She has no spots." at bounding box center [309, 228] width 193 height 42
click at [513, 102] on div "1 2 3 4 5 6" at bounding box center [529, 103] width 690 height 21
click at [488, 104] on button "2" at bounding box center [486, 103] width 21 height 21
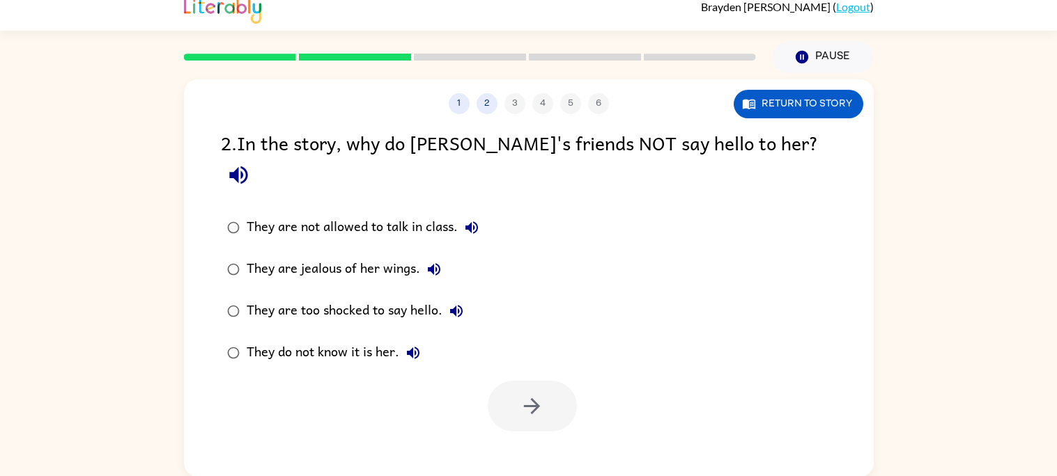
click at [256, 157] on button "button" at bounding box center [239, 175] width 36 height 36
click at [463, 214] on button "They are not allowed to talk in class." at bounding box center [472, 228] width 28 height 28
click at [408, 345] on icon "button" at bounding box center [413, 353] width 17 height 17
click at [392, 339] on div "They do not know it is her." at bounding box center [337, 353] width 180 height 28
click at [528, 394] on icon "button" at bounding box center [532, 406] width 24 height 24
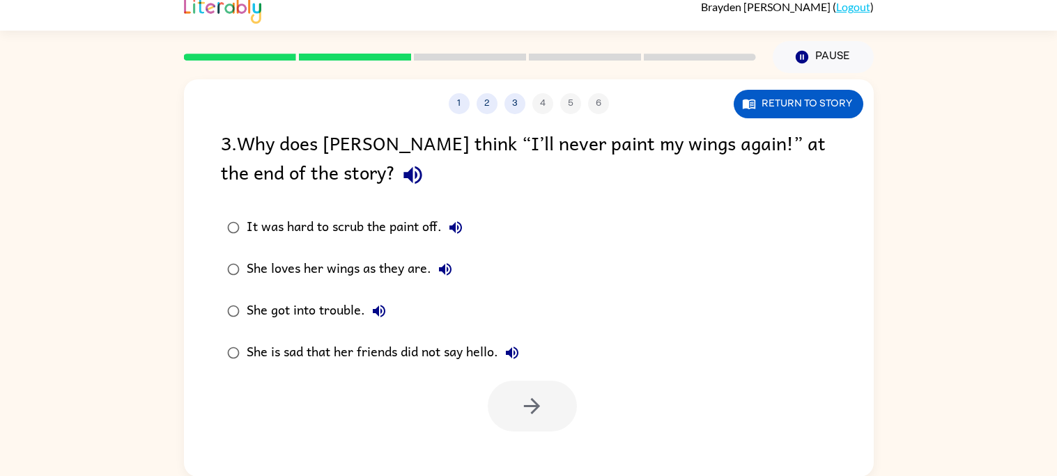
click at [401, 163] on icon "button" at bounding box center [413, 175] width 24 height 24
click at [456, 224] on icon "button" at bounding box center [455, 227] width 17 height 17
click at [458, 114] on div "1 2 3 4 5 6 Return to story 3 . Why does [PERSON_NAME] think “I’ll never paint …" at bounding box center [529, 278] width 690 height 398
click at [457, 112] on button "1" at bounding box center [459, 103] width 21 height 21
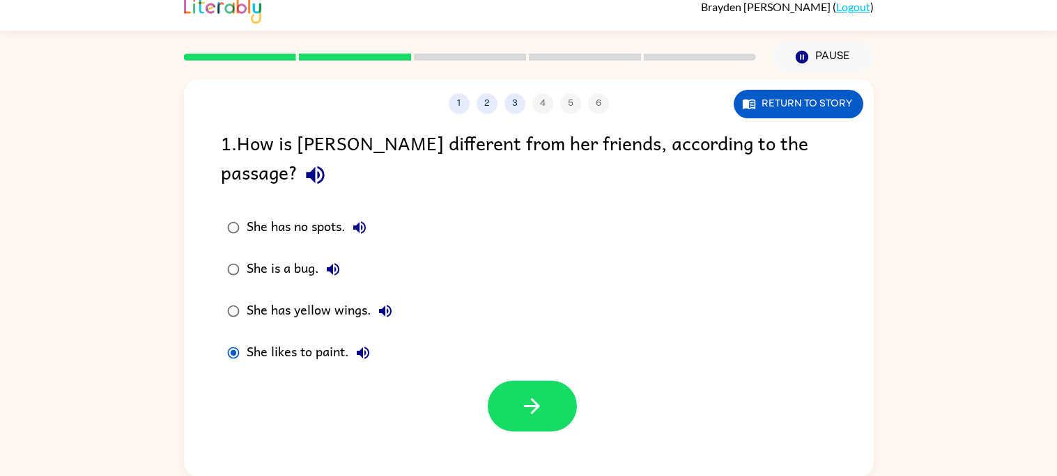
click at [309, 214] on div "She has no spots." at bounding box center [310, 228] width 127 height 28
click at [357, 219] on icon "button" at bounding box center [359, 227] width 17 height 17
click at [316, 339] on div "She likes to paint." at bounding box center [312, 353] width 130 height 28
click at [364, 345] on icon "button" at bounding box center [363, 353] width 17 height 17
click at [536, 105] on div "1 2 3 4 5 6" at bounding box center [529, 103] width 690 height 21
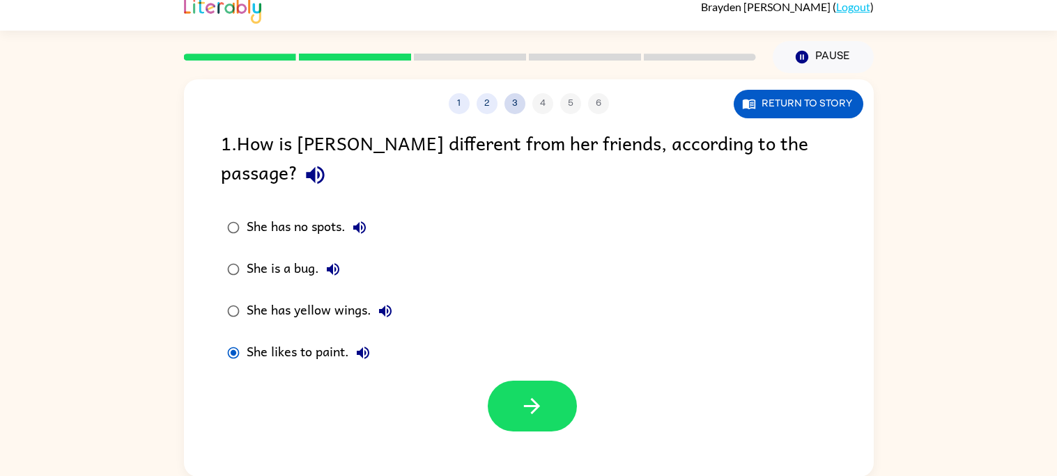
click at [515, 100] on button "3" at bounding box center [514, 103] width 21 height 21
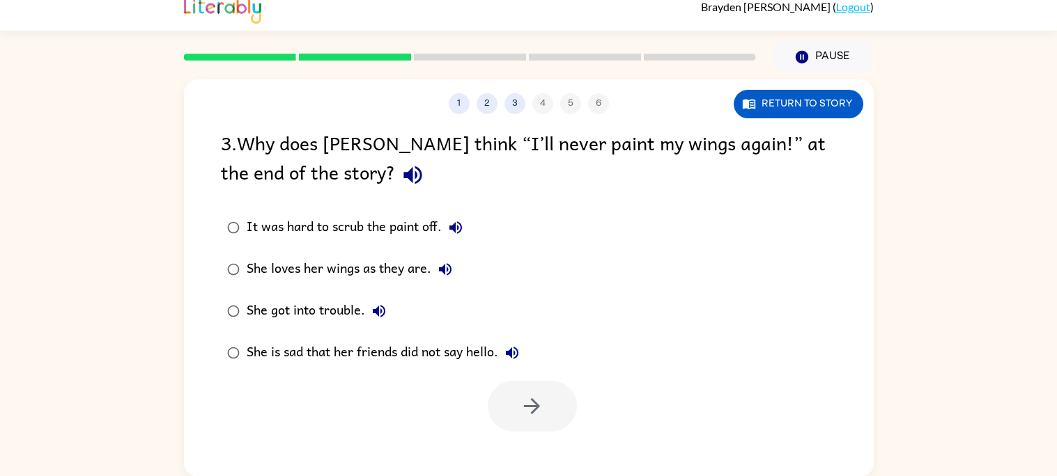
click at [401, 169] on icon "button" at bounding box center [413, 175] width 24 height 24
click at [455, 224] on icon "button" at bounding box center [455, 228] width 13 height 13
click at [443, 262] on icon "button" at bounding box center [445, 269] width 17 height 17
click at [380, 307] on icon "button" at bounding box center [379, 311] width 17 height 17
click at [509, 352] on icon "button" at bounding box center [512, 353] width 13 height 13
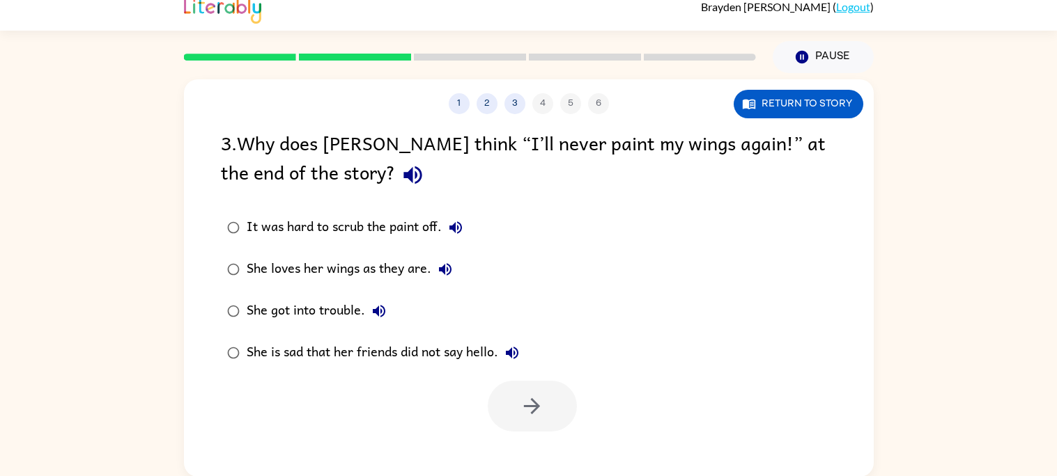
click at [465, 223] on button "It was hard to scrub the paint off." at bounding box center [456, 228] width 28 height 28
click at [456, 228] on icon "button" at bounding box center [455, 228] width 13 height 13
click at [444, 265] on icon "button" at bounding box center [445, 269] width 13 height 13
click at [461, 232] on icon "button" at bounding box center [455, 227] width 17 height 17
click at [412, 214] on div "It was hard to scrub the paint off." at bounding box center [358, 228] width 223 height 28
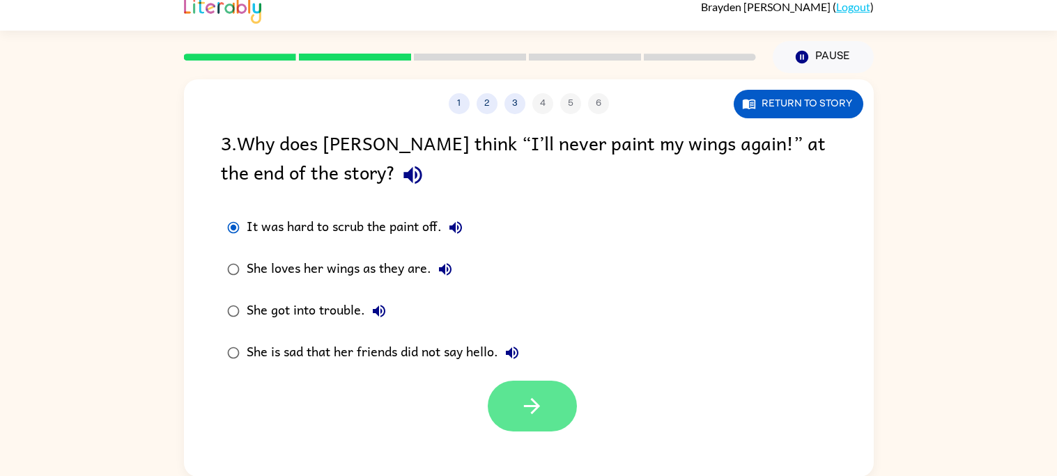
click at [549, 417] on button "button" at bounding box center [532, 406] width 89 height 51
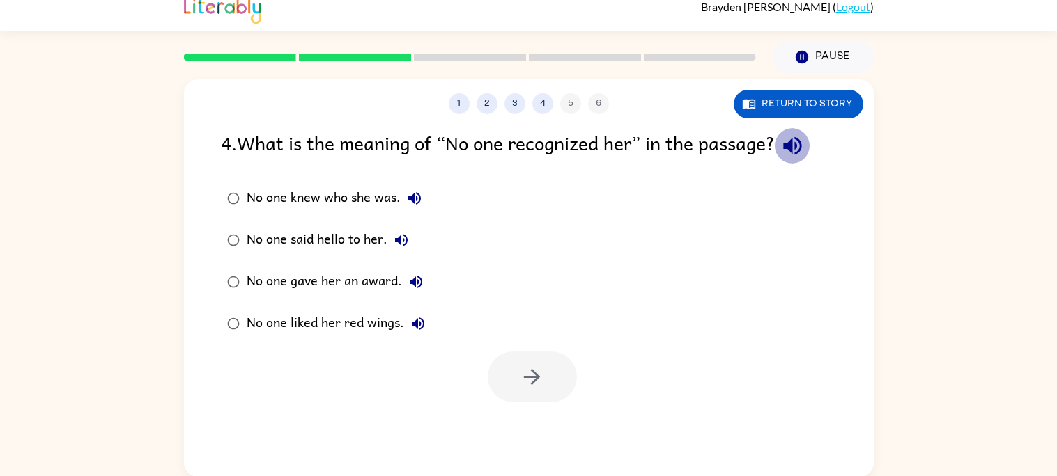
click at [805, 139] on icon "button" at bounding box center [792, 146] width 24 height 24
click at [426, 199] on button "No one knew who she was." at bounding box center [415, 199] width 28 height 28
click at [406, 192] on icon "button" at bounding box center [414, 198] width 17 height 17
click at [406, 193] on icon "button" at bounding box center [414, 198] width 17 height 17
click at [416, 188] on button "No one knew who she was." at bounding box center [415, 199] width 28 height 28
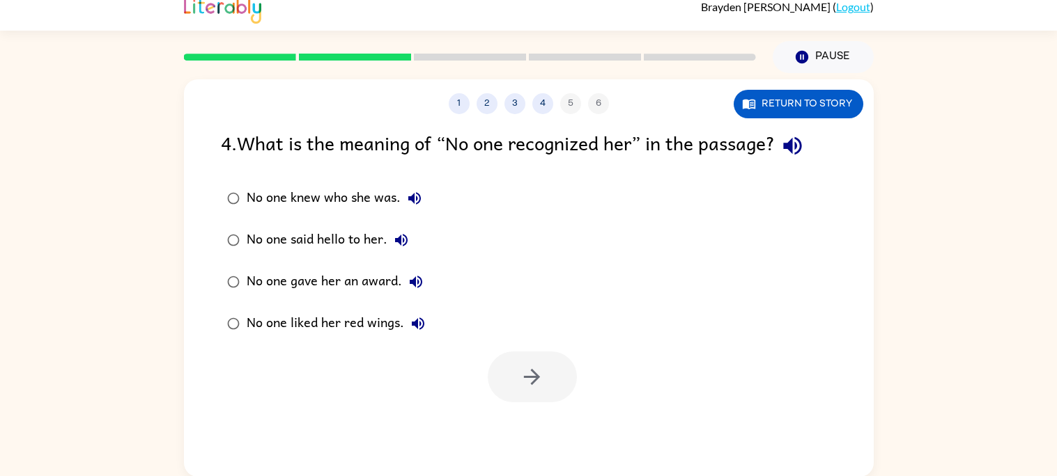
click at [416, 188] on button "No one knew who she was." at bounding box center [415, 199] width 28 height 28
click at [409, 199] on icon "button" at bounding box center [414, 198] width 13 height 13
click at [410, 199] on icon "button" at bounding box center [414, 198] width 13 height 13
click at [392, 248] on button "No one said hello to her." at bounding box center [401, 240] width 28 height 28
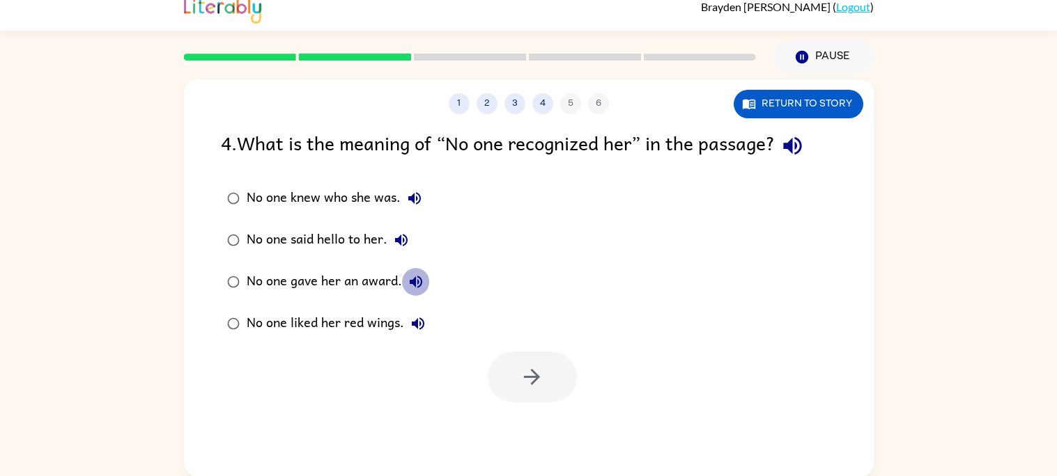
click at [413, 274] on icon "button" at bounding box center [416, 282] width 17 height 17
click at [416, 281] on icon "button" at bounding box center [416, 282] width 17 height 17
click at [412, 285] on icon "button" at bounding box center [416, 282] width 13 height 13
click at [417, 320] on icon "button" at bounding box center [418, 324] width 17 height 17
click at [394, 322] on div "No one liked her red wings." at bounding box center [339, 324] width 185 height 28
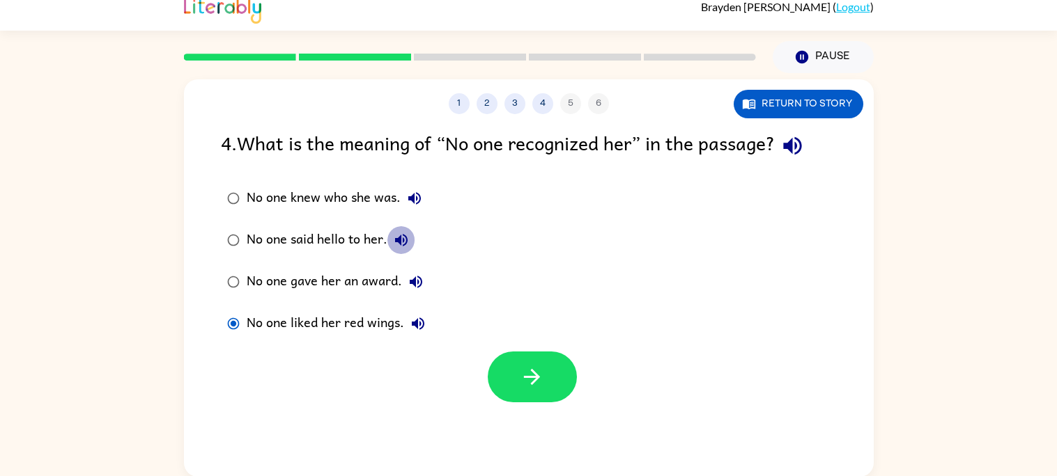
click at [398, 246] on icon "button" at bounding box center [401, 240] width 17 height 17
click at [414, 197] on icon "button" at bounding box center [414, 198] width 17 height 17
click at [412, 197] on icon "button" at bounding box center [414, 198] width 13 height 13
click at [412, 198] on icon "button" at bounding box center [414, 198] width 13 height 13
click at [499, 387] on button "button" at bounding box center [532, 377] width 89 height 51
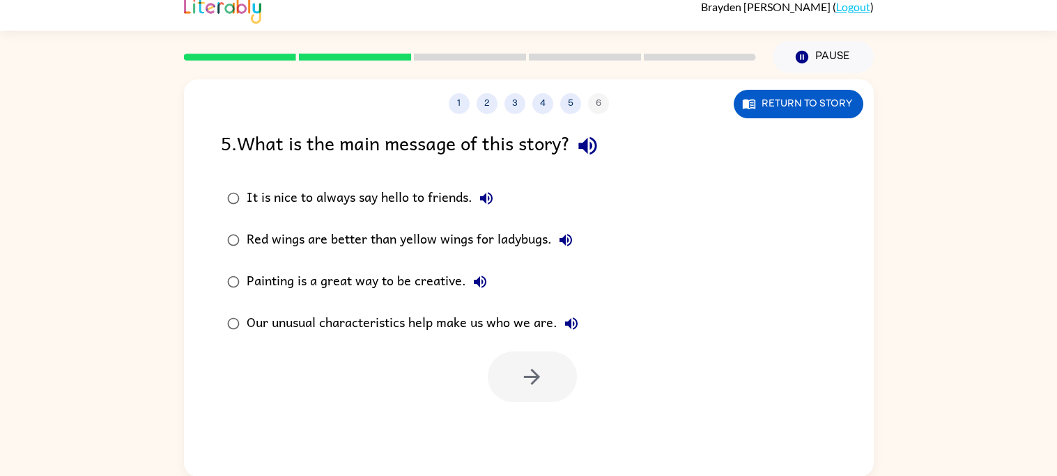
click at [590, 151] on icon "button" at bounding box center [587, 146] width 24 height 24
click at [478, 211] on div "It is nice to always say hello to friends." at bounding box center [374, 199] width 254 height 28
click at [481, 202] on icon "button" at bounding box center [486, 198] width 17 height 17
click at [564, 240] on icon "button" at bounding box center [565, 240] width 13 height 13
click at [476, 280] on icon "button" at bounding box center [480, 282] width 13 height 13
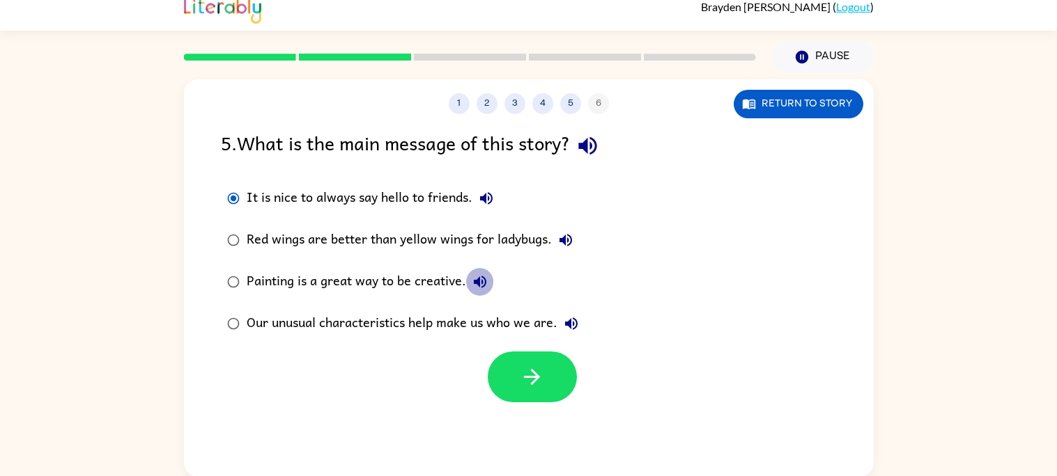
click at [477, 280] on icon "button" at bounding box center [480, 282] width 13 height 13
click at [481, 280] on icon "button" at bounding box center [480, 282] width 17 height 17
click at [571, 321] on icon "button" at bounding box center [571, 324] width 17 height 17
click at [378, 268] on div "Painting is a great way to be creative." at bounding box center [370, 282] width 247 height 28
click at [472, 275] on icon "button" at bounding box center [480, 282] width 17 height 17
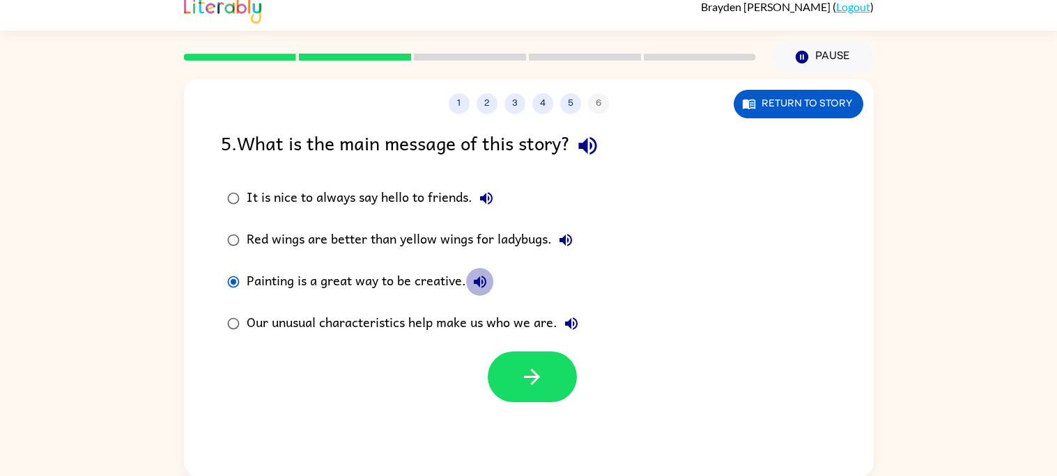
click at [479, 278] on icon "button" at bounding box center [480, 282] width 17 height 17
click at [491, 324] on div "Our unusual characteristics help make us who we are." at bounding box center [416, 324] width 339 height 28
click at [563, 319] on icon "button" at bounding box center [571, 324] width 17 height 17
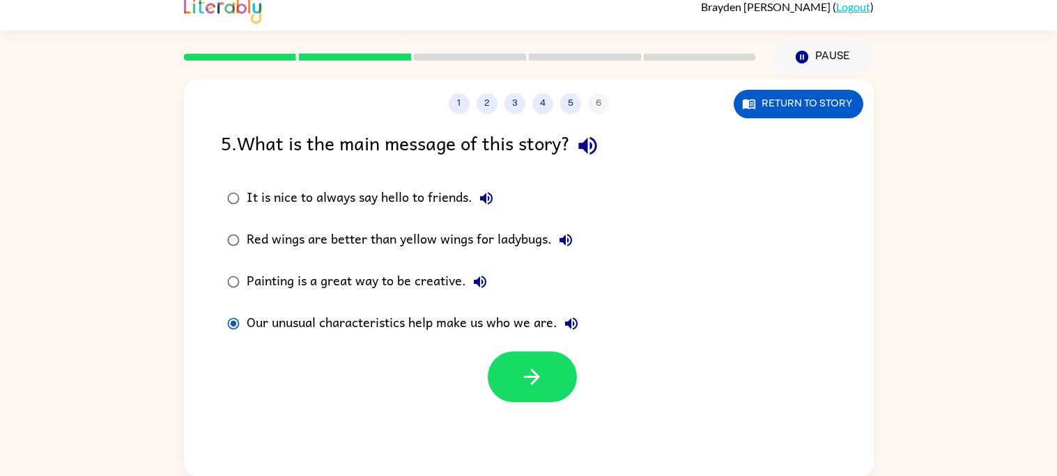
click at [456, 279] on div "Painting is a great way to be creative." at bounding box center [370, 282] width 247 height 28
click at [525, 382] on icon "button" at bounding box center [532, 377] width 24 height 24
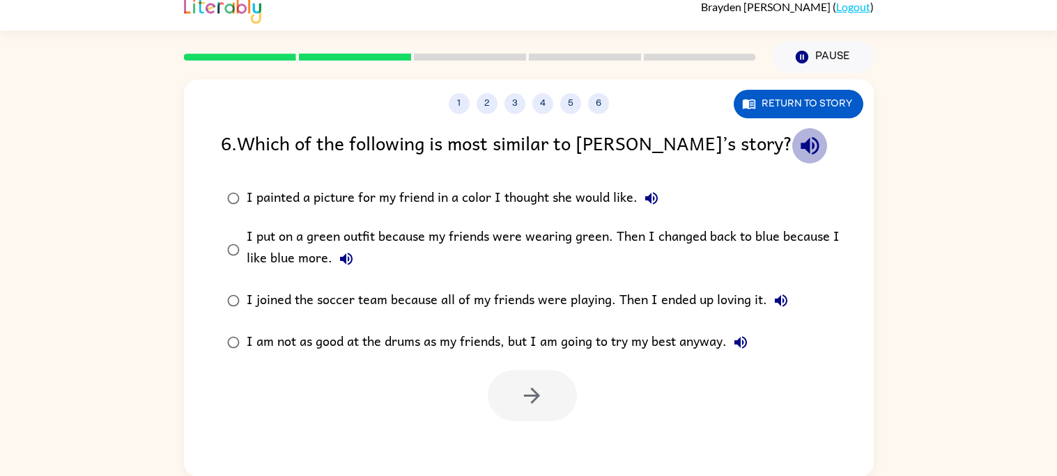
click at [798, 150] on icon "button" at bounding box center [810, 146] width 24 height 24
click at [643, 205] on icon "button" at bounding box center [651, 198] width 17 height 17
click at [798, 140] on icon "button" at bounding box center [810, 146] width 24 height 24
click at [457, 101] on button "1" at bounding box center [459, 103] width 21 height 21
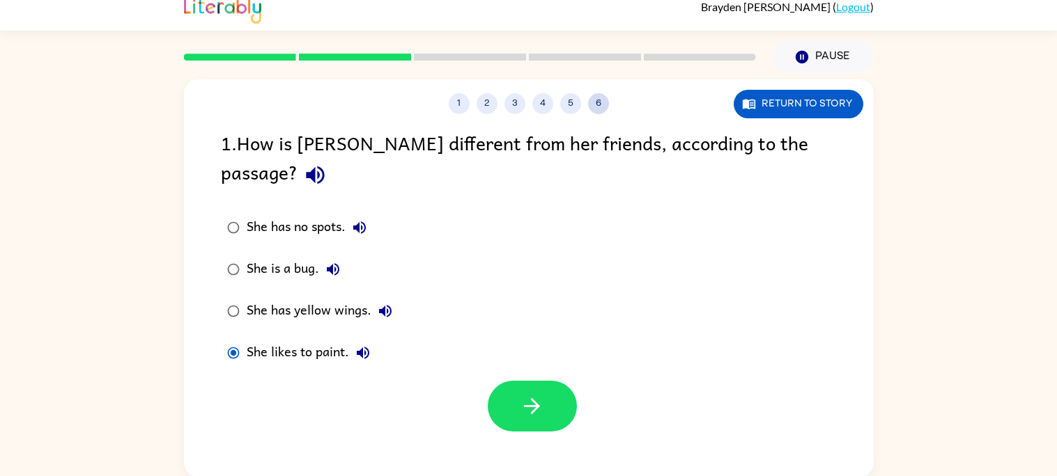
click at [594, 104] on button "6" at bounding box center [598, 103] width 21 height 21
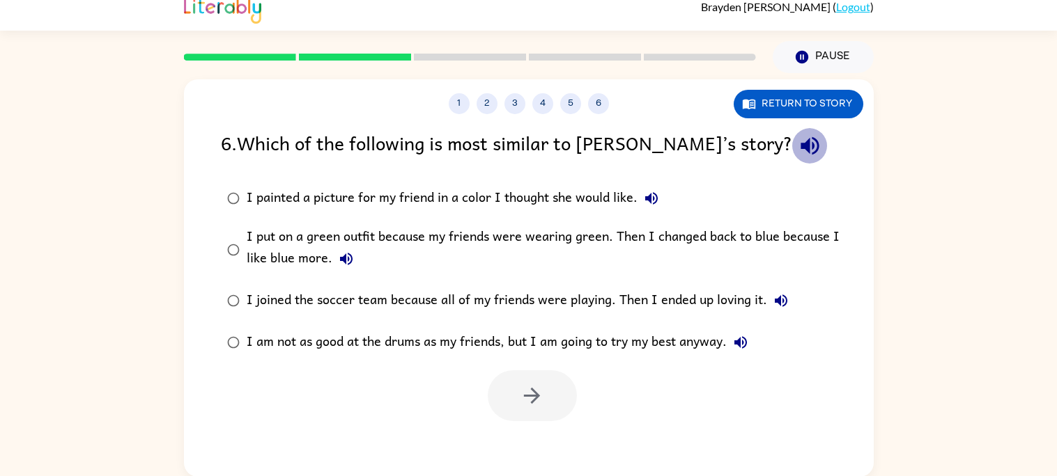
click at [798, 146] on icon "button" at bounding box center [810, 146] width 24 height 24
click at [654, 191] on icon "button" at bounding box center [651, 198] width 17 height 17
click at [345, 257] on icon "button" at bounding box center [346, 259] width 17 height 17
click at [782, 301] on icon "button" at bounding box center [781, 301] width 17 height 17
click at [740, 348] on icon "button" at bounding box center [740, 342] width 17 height 17
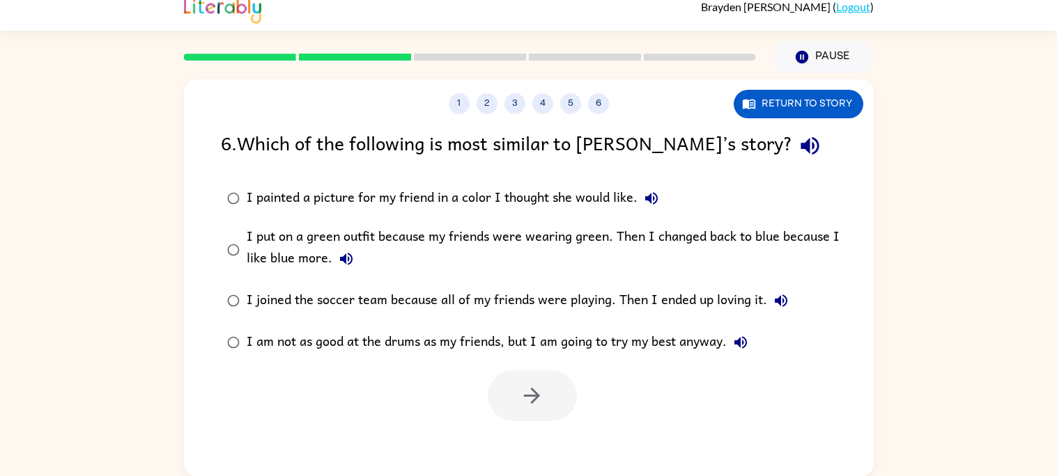
click at [647, 198] on icon "button" at bounding box center [651, 198] width 13 height 13
click at [603, 197] on div "I painted a picture for my friend in a color I thought she would like." at bounding box center [456, 199] width 419 height 28
click at [543, 380] on button "button" at bounding box center [532, 396] width 89 height 51
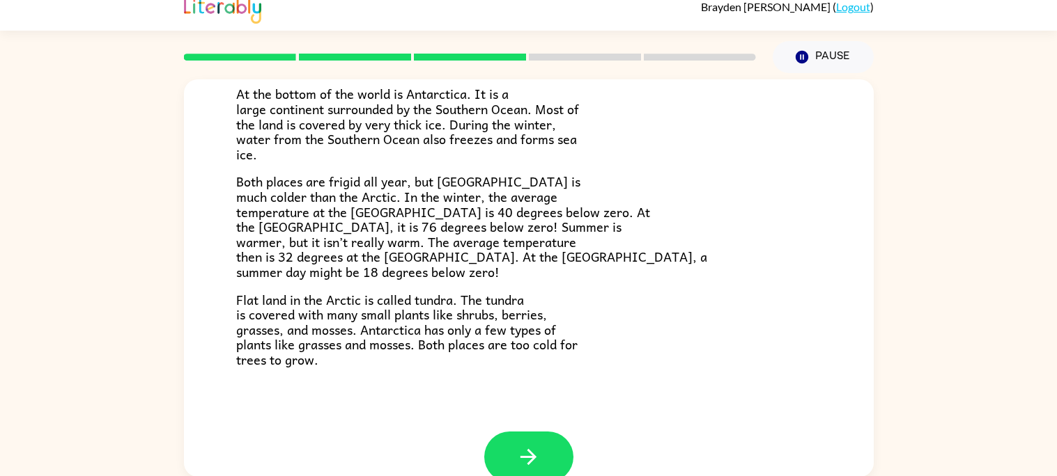
scroll to position [294, 0]
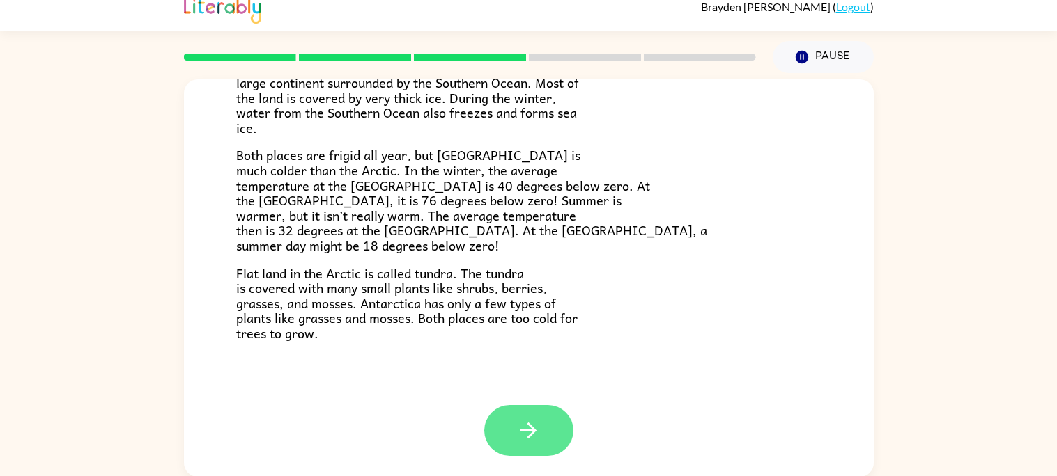
click at [521, 420] on icon "button" at bounding box center [528, 431] width 24 height 24
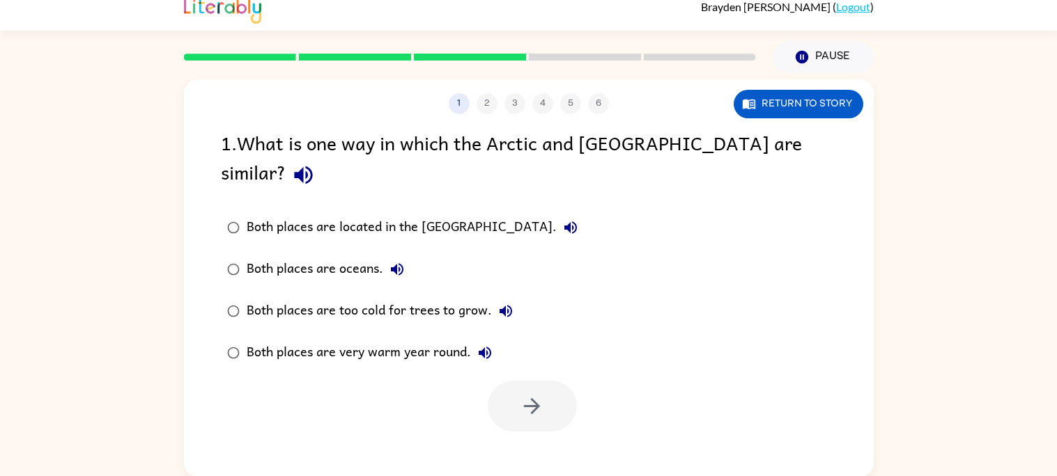
scroll to position [0, 0]
click at [316, 163] on icon "button" at bounding box center [303, 175] width 24 height 24
click at [557, 214] on button "Both places are located in the [GEOGRAPHIC_DATA]." at bounding box center [571, 228] width 28 height 28
click at [398, 263] on icon "button" at bounding box center [397, 269] width 13 height 13
click at [500, 303] on icon "button" at bounding box center [505, 311] width 17 height 17
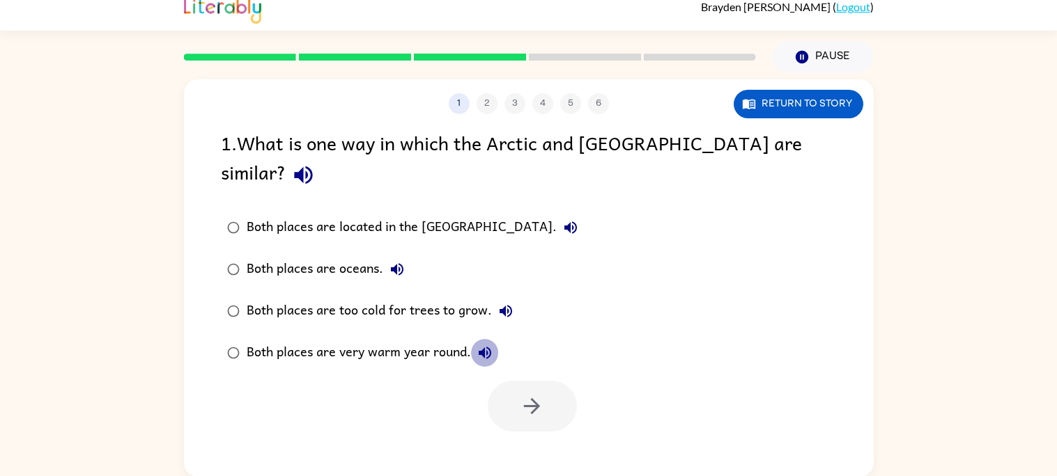
click at [493, 339] on button "Both places are very warm year round." at bounding box center [485, 353] width 28 height 28
click at [504, 305] on icon "button" at bounding box center [505, 311] width 13 height 13
click at [502, 303] on icon "button" at bounding box center [505, 311] width 17 height 17
click at [562, 219] on icon "button" at bounding box center [570, 227] width 17 height 17
click at [455, 297] on div "Both places are too cold for trees to grow." at bounding box center [383, 311] width 273 height 28
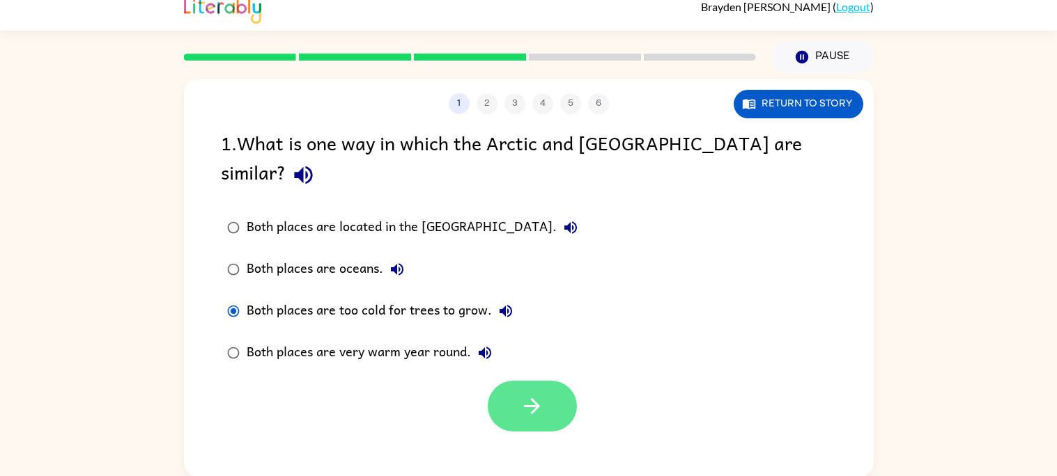
click at [503, 381] on button "button" at bounding box center [532, 406] width 89 height 51
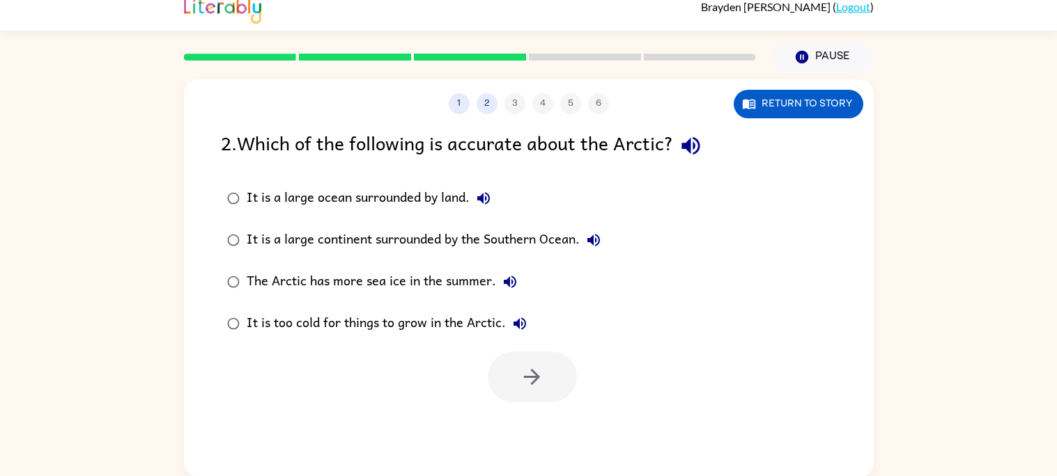
click at [690, 150] on icon "button" at bounding box center [690, 146] width 24 height 24
click at [480, 182] on label "It is a large ocean surrounded by land." at bounding box center [413, 199] width 401 height 42
click at [473, 201] on button "It is a large ocean surrounded by land." at bounding box center [484, 199] width 28 height 28
click at [600, 238] on icon "button" at bounding box center [593, 240] width 13 height 13
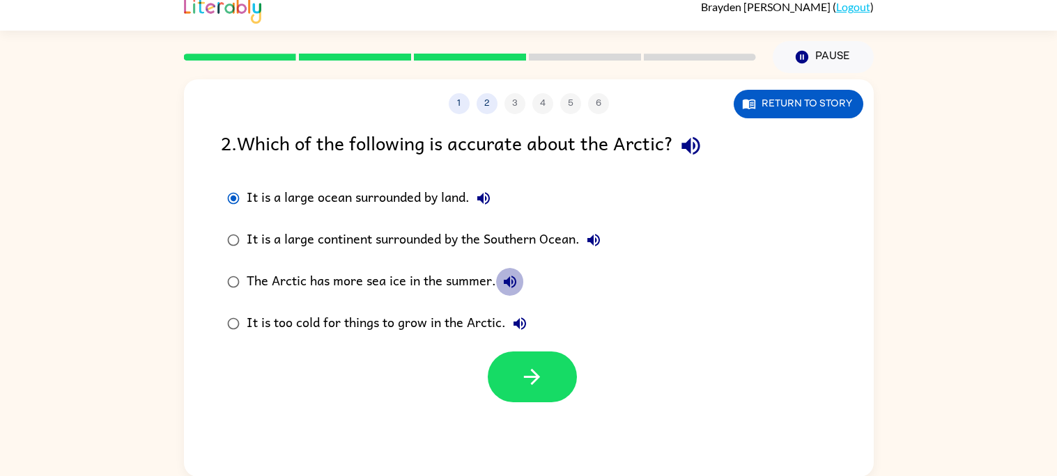
click at [512, 283] on icon "button" at bounding box center [510, 282] width 17 height 17
click at [519, 328] on icon "button" at bounding box center [519, 324] width 17 height 17
click at [483, 323] on div "It is too cold for things to grow in the Arctic." at bounding box center [390, 324] width 287 height 28
click at [516, 370] on button "button" at bounding box center [532, 377] width 89 height 51
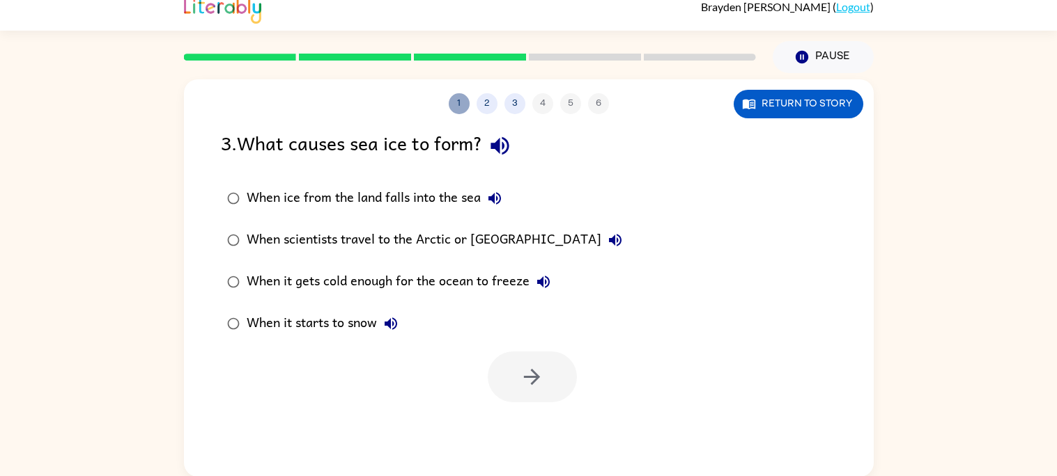
click at [460, 99] on button "1" at bounding box center [459, 103] width 21 height 21
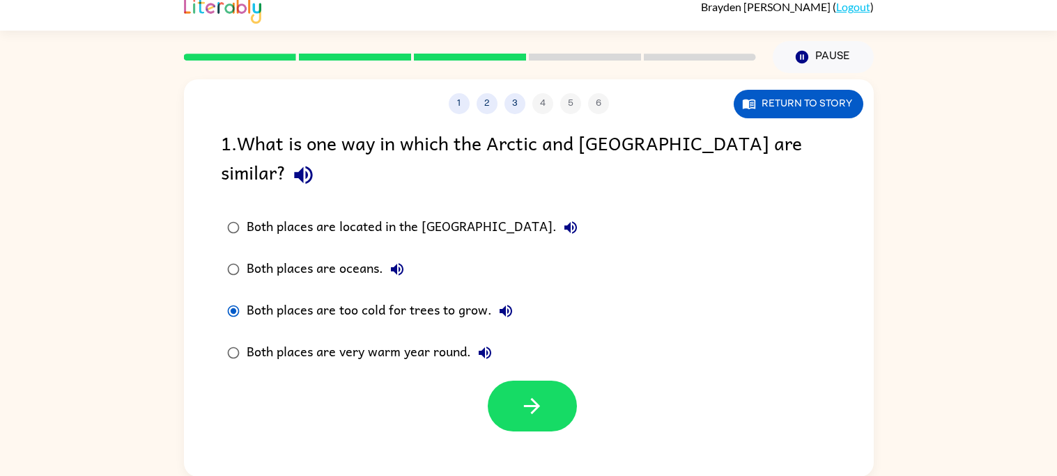
click at [316, 163] on icon "button" at bounding box center [303, 175] width 24 height 24
click at [564, 222] on icon "button" at bounding box center [570, 228] width 13 height 13
click at [312, 166] on icon "button" at bounding box center [303, 175] width 18 height 18
click at [316, 163] on icon "button" at bounding box center [303, 175] width 24 height 24
click at [506, 303] on icon "button" at bounding box center [505, 311] width 17 height 17
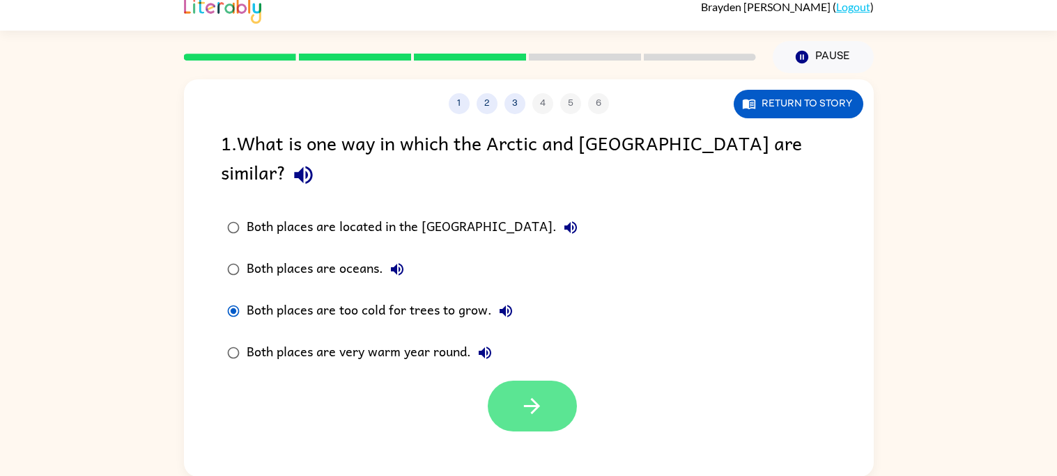
click at [510, 381] on button "button" at bounding box center [532, 406] width 89 height 51
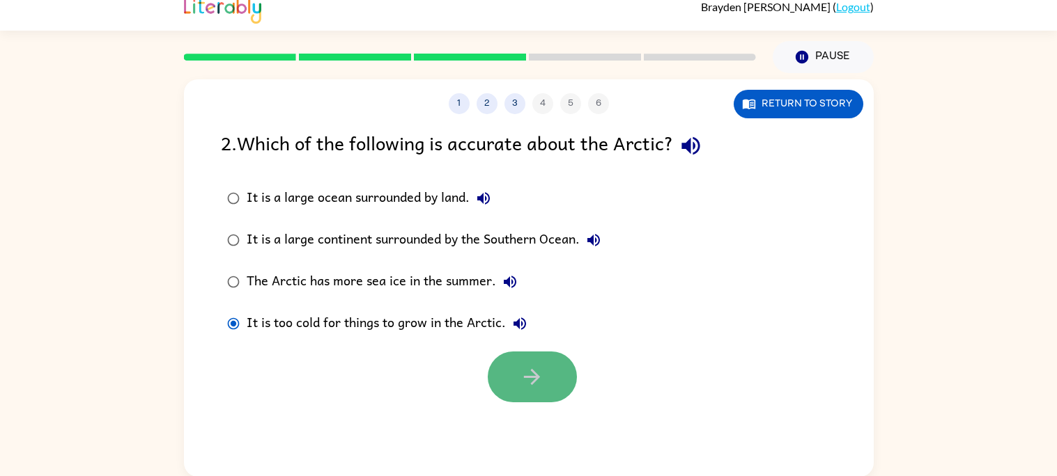
click at [512, 370] on button "button" at bounding box center [532, 377] width 89 height 51
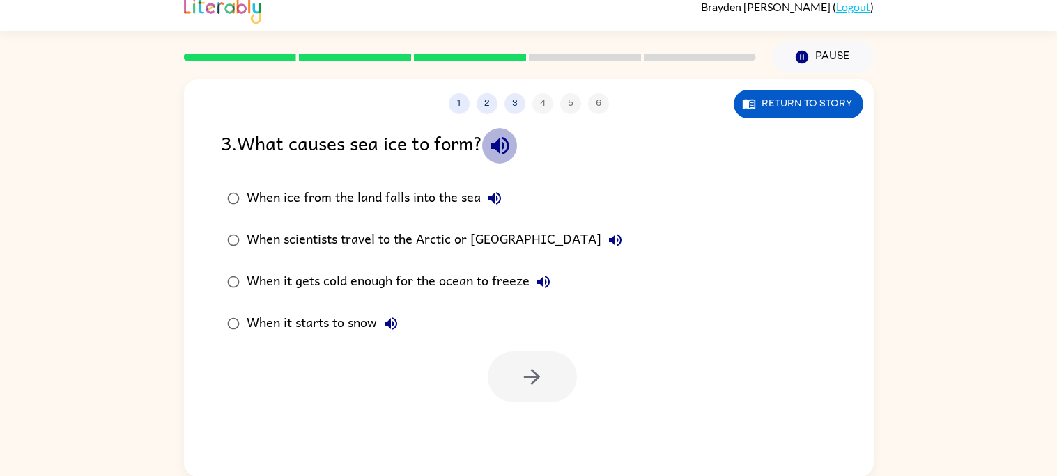
click at [501, 144] on icon "button" at bounding box center [499, 146] width 18 height 18
click at [493, 190] on icon "button" at bounding box center [494, 198] width 17 height 17
click at [609, 240] on icon "button" at bounding box center [615, 240] width 13 height 13
click at [538, 279] on icon "button" at bounding box center [543, 282] width 17 height 17
click at [389, 313] on button "When it starts to snow" at bounding box center [391, 324] width 28 height 28
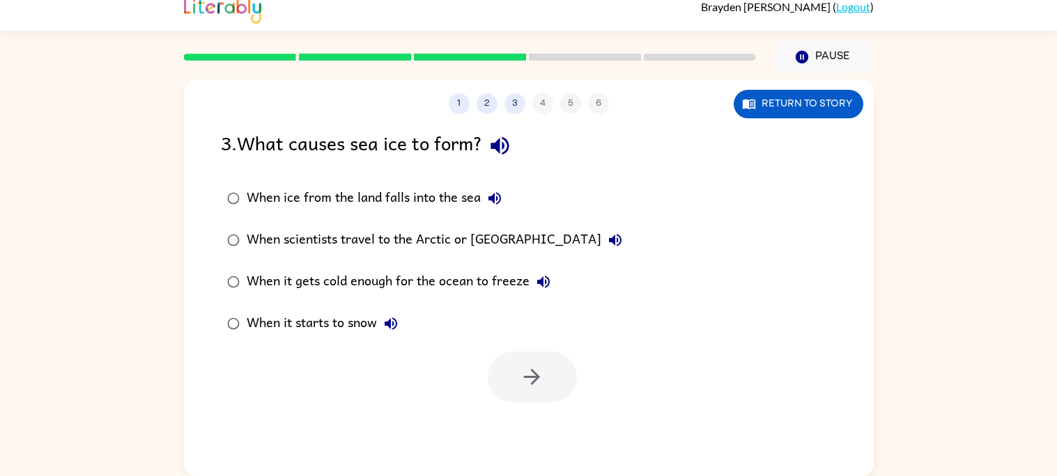
click at [389, 313] on button "When it starts to snow" at bounding box center [391, 324] width 28 height 28
click at [490, 286] on div "When it gets cold enough for the ocean to freeze" at bounding box center [402, 282] width 311 height 28
click at [513, 363] on button "button" at bounding box center [532, 377] width 89 height 51
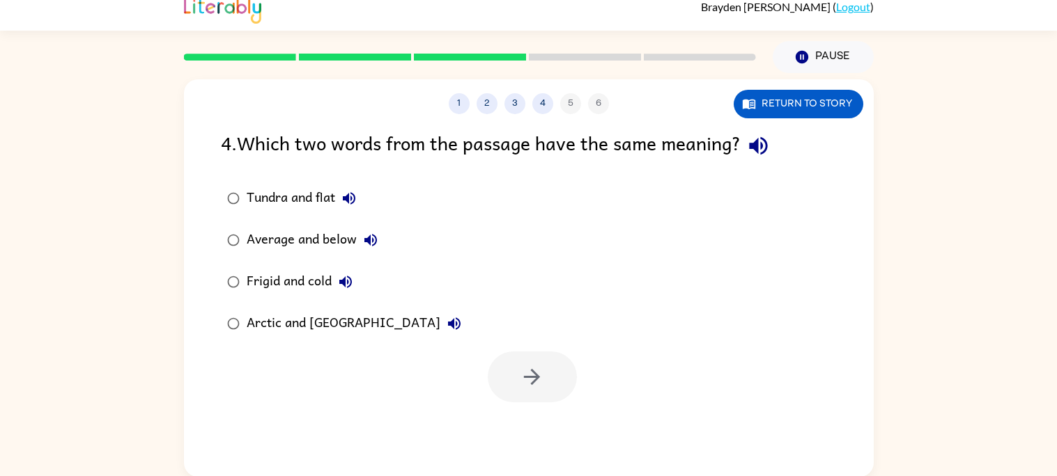
click at [768, 148] on icon "button" at bounding box center [758, 146] width 24 height 24
click at [346, 203] on icon "button" at bounding box center [349, 198] width 17 height 17
click at [378, 239] on icon "button" at bounding box center [370, 240] width 17 height 17
click at [347, 276] on icon "button" at bounding box center [345, 282] width 17 height 17
click at [446, 323] on icon "button" at bounding box center [454, 324] width 17 height 17
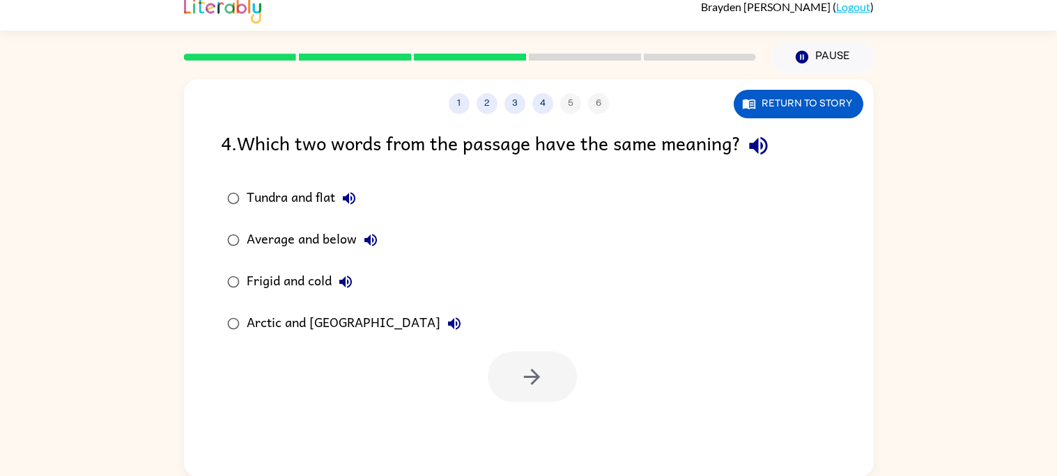
click at [371, 246] on icon "button" at bounding box center [370, 240] width 17 height 17
click at [347, 208] on button "Tundra and flat" at bounding box center [349, 199] width 28 height 28
click at [347, 257] on label "Average and below" at bounding box center [344, 240] width 262 height 42
click at [349, 271] on button "Frigid and cold" at bounding box center [346, 282] width 28 height 28
click at [321, 276] on div "Frigid and cold" at bounding box center [303, 282] width 113 height 28
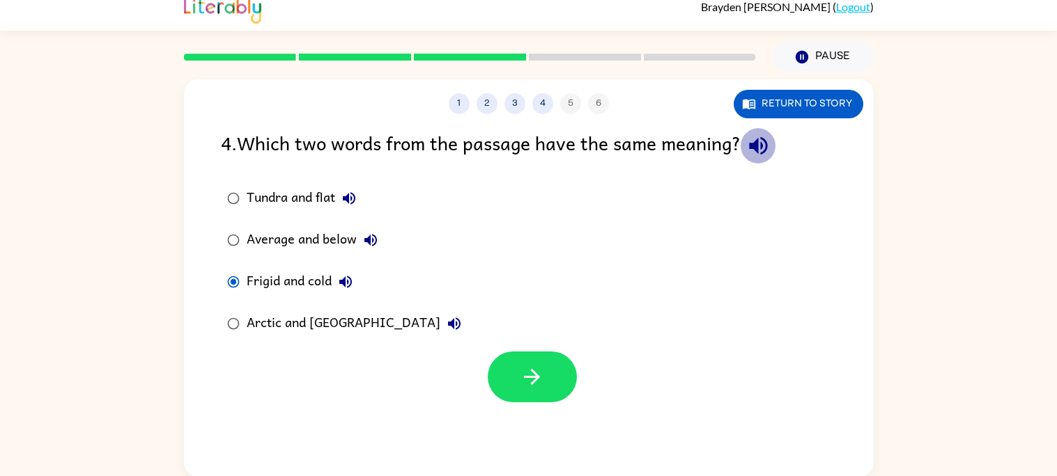
click at [759, 148] on icon "button" at bounding box center [758, 146] width 18 height 18
click at [355, 208] on button "Tundra and flat" at bounding box center [349, 199] width 28 height 28
click at [371, 233] on icon "button" at bounding box center [370, 240] width 17 height 17
click at [348, 240] on div "Average and below" at bounding box center [316, 240] width 138 height 28
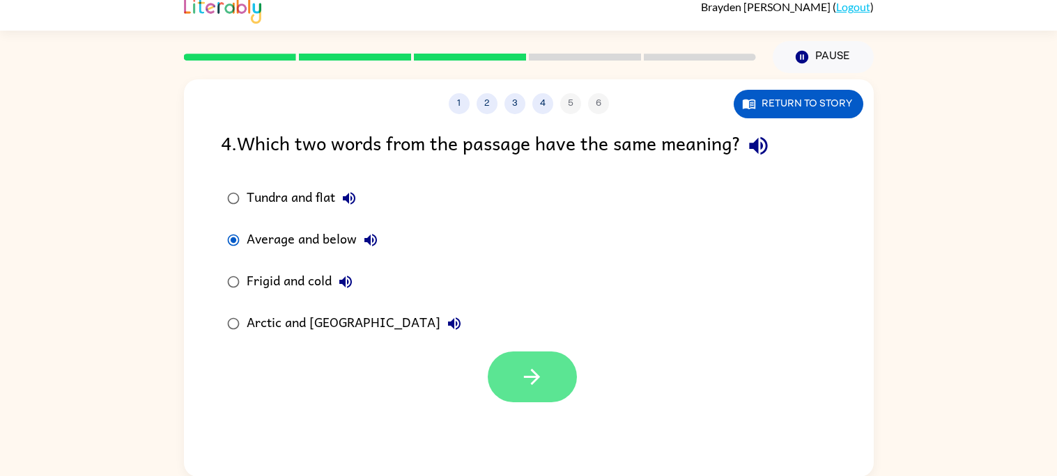
click at [525, 384] on icon "button" at bounding box center [532, 377] width 24 height 24
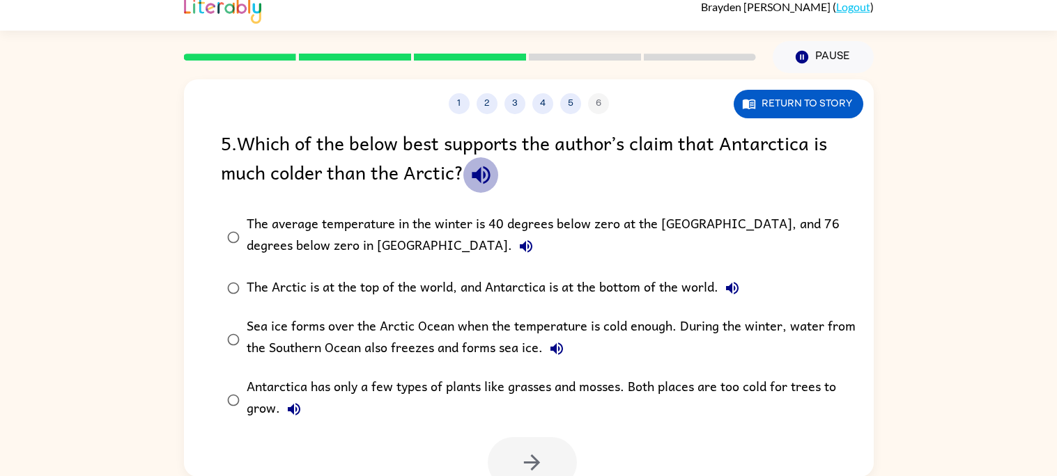
click at [486, 164] on icon "button" at bounding box center [481, 175] width 24 height 24
click at [512, 249] on button "The average temperature in the winter is 40 degrees below zero at the [GEOGRAPH…" at bounding box center [526, 247] width 28 height 28
click at [722, 286] on button "The Arctic is at the top of the world, and Antarctica is at the bottom of the w…" at bounding box center [732, 288] width 28 height 28
click at [554, 343] on icon "button" at bounding box center [556, 349] width 17 height 17
click at [555, 350] on icon "button" at bounding box center [556, 349] width 17 height 17
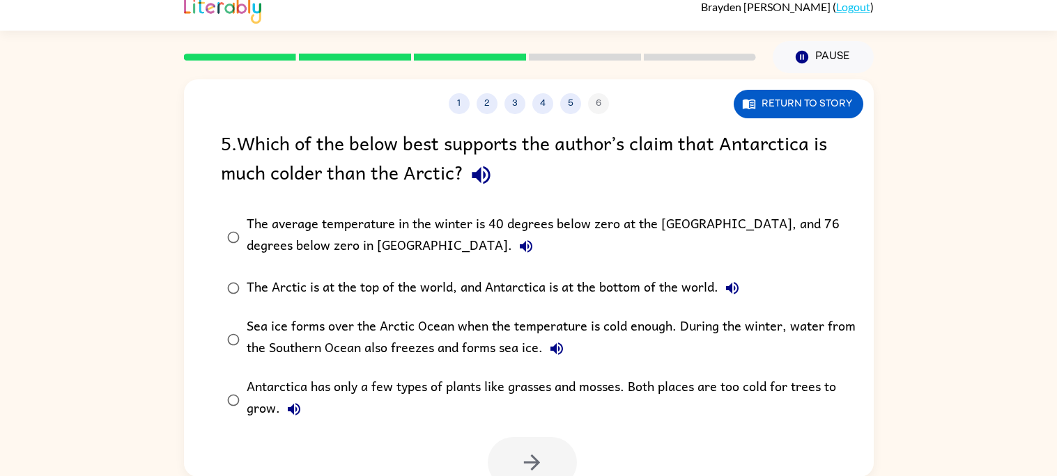
click at [557, 350] on icon "button" at bounding box center [556, 349] width 13 height 13
click at [557, 346] on icon "button" at bounding box center [556, 349] width 17 height 17
click at [557, 348] on icon "button" at bounding box center [556, 349] width 13 height 13
click at [290, 414] on icon "button" at bounding box center [294, 409] width 17 height 17
click at [556, 352] on icon "button" at bounding box center [556, 349] width 17 height 17
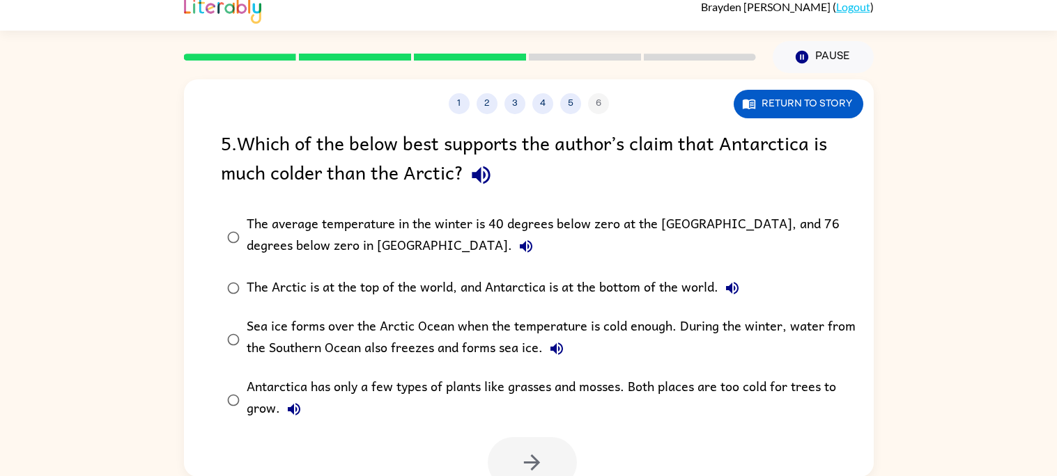
click at [534, 346] on div "Sea ice forms over the Arctic Ocean when the temperature is cold enough. During…" at bounding box center [551, 339] width 609 height 47
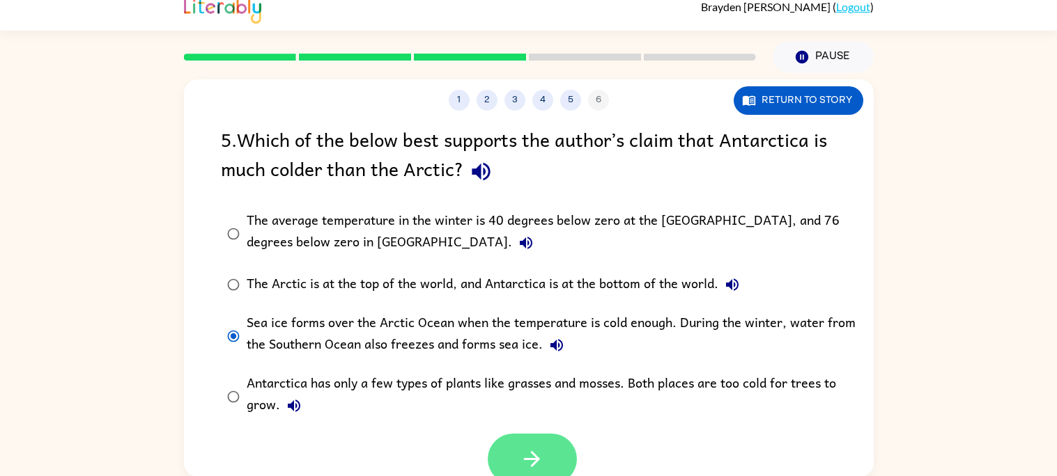
click at [534, 436] on button "button" at bounding box center [532, 459] width 89 height 51
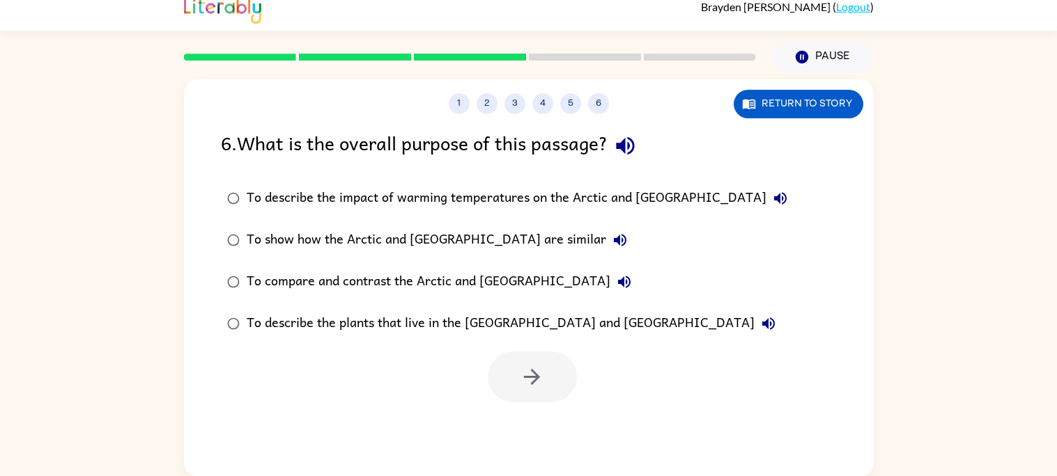
scroll to position [0, 0]
click at [622, 155] on icon "button" at bounding box center [625, 146] width 24 height 24
click at [766, 206] on button "To describe the impact of warming temperatures on the Arctic and [GEOGRAPHIC_DA…" at bounding box center [780, 199] width 28 height 28
click at [614, 238] on icon "button" at bounding box center [620, 240] width 13 height 13
click at [610, 272] on button "To compare and contrast the Arctic and [GEOGRAPHIC_DATA]" at bounding box center [624, 282] width 28 height 28
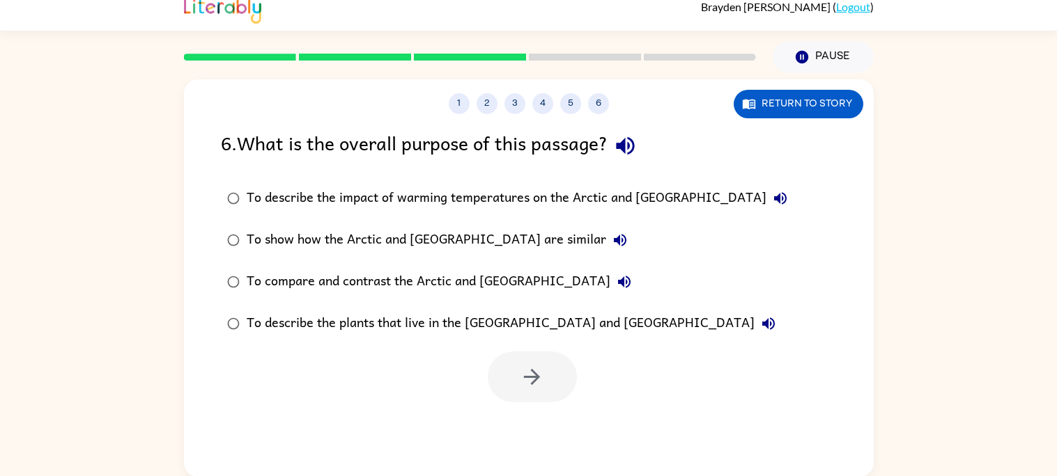
click at [592, 311] on div "To describe the plants that live in the [GEOGRAPHIC_DATA] and [GEOGRAPHIC_DATA]" at bounding box center [515, 324] width 536 height 28
click at [760, 317] on icon "button" at bounding box center [768, 324] width 17 height 17
click at [474, 286] on div "To compare and contrast the Arctic and [GEOGRAPHIC_DATA]" at bounding box center [442, 282] width 391 height 28
click at [565, 270] on div "To compare and contrast the Arctic and [GEOGRAPHIC_DATA]" at bounding box center [442, 282] width 391 height 28
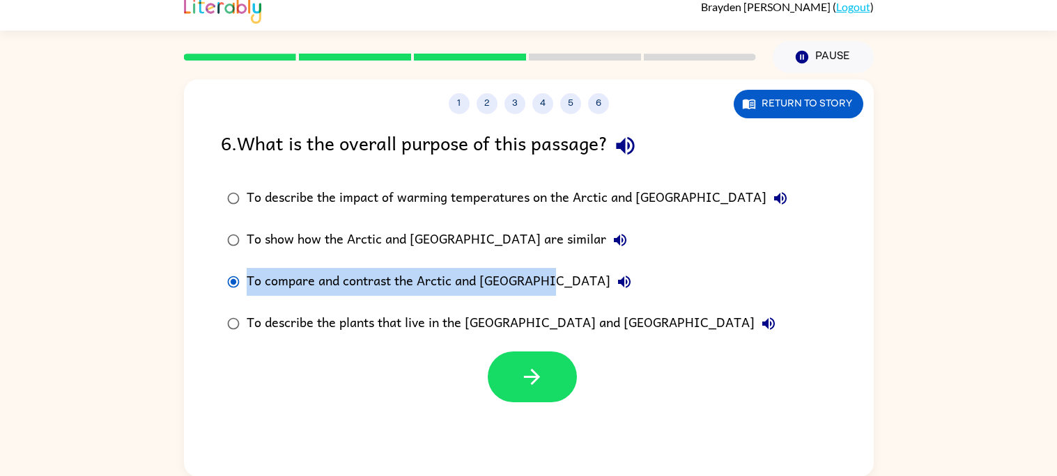
click at [561, 265] on div "To describe the impact of warming temperatures on the Arctic and [GEOGRAPHIC_DA…" at bounding box center [516, 261] width 591 height 167
click at [610, 270] on button "To compare and contrast the Arctic and [GEOGRAPHIC_DATA]" at bounding box center [624, 282] width 28 height 28
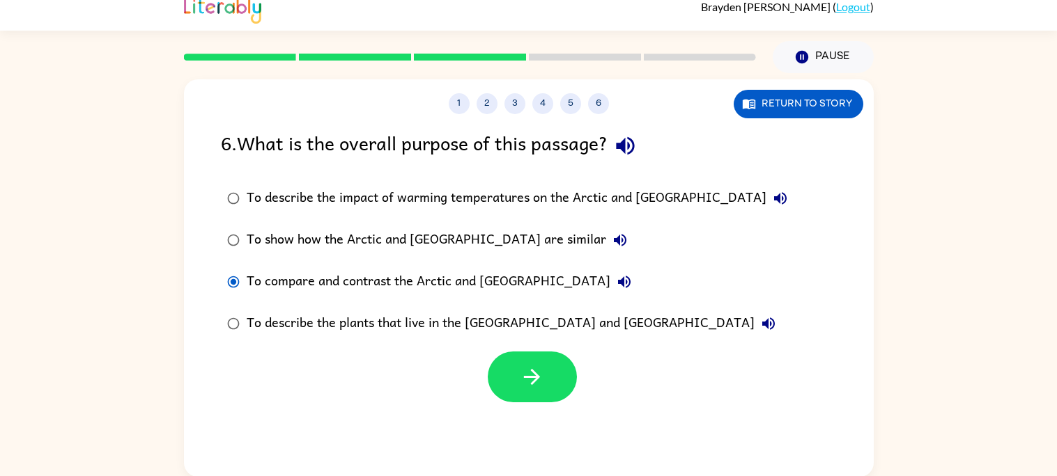
click at [591, 272] on label "To compare and contrast the Arctic and [GEOGRAPHIC_DATA]" at bounding box center [507, 282] width 588 height 42
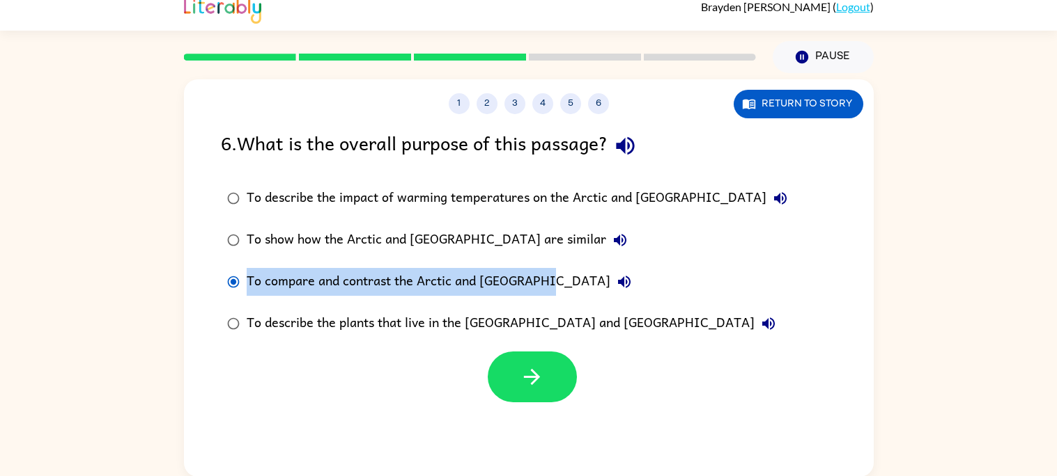
click at [244, 272] on label "To compare and contrast the Arctic and [GEOGRAPHIC_DATA]" at bounding box center [507, 282] width 588 height 42
click at [235, 251] on div at bounding box center [235, 251] width 0 height 0
click at [258, 476] on div at bounding box center [139, 477] width 279 height 0
click at [263, 476] on div at bounding box center [139, 477] width 279 height 0
click at [453, 100] on button "1" at bounding box center [459, 103] width 21 height 21
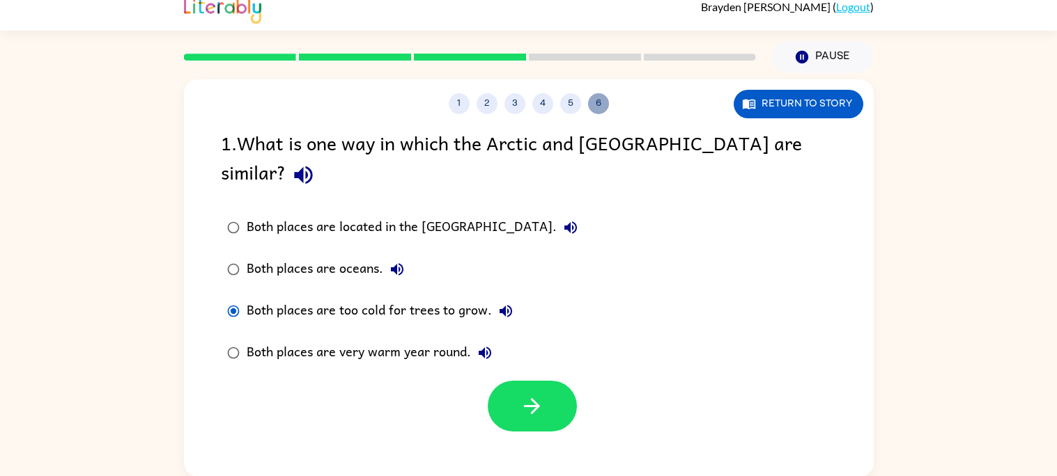
click at [596, 107] on button "6" at bounding box center [598, 103] width 21 height 21
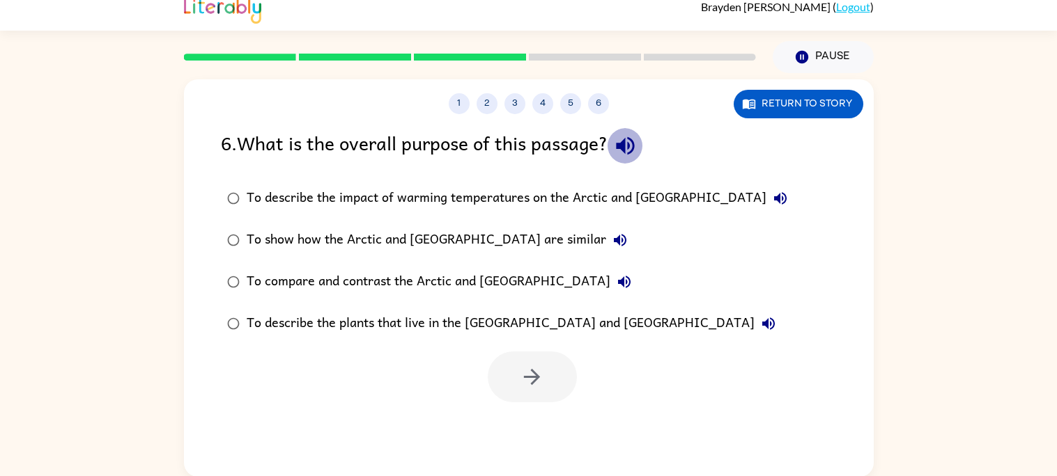
click at [643, 136] on button "button" at bounding box center [625, 146] width 36 height 36
click at [774, 196] on icon "button" at bounding box center [780, 198] width 13 height 13
click at [612, 239] on icon "button" at bounding box center [620, 240] width 17 height 17
click at [610, 270] on button "To compare and contrast the Arctic and [GEOGRAPHIC_DATA]" at bounding box center [624, 282] width 28 height 28
click at [754, 332] on button "To describe the plants that live in the [GEOGRAPHIC_DATA] and [GEOGRAPHIC_DATA]" at bounding box center [768, 324] width 28 height 28
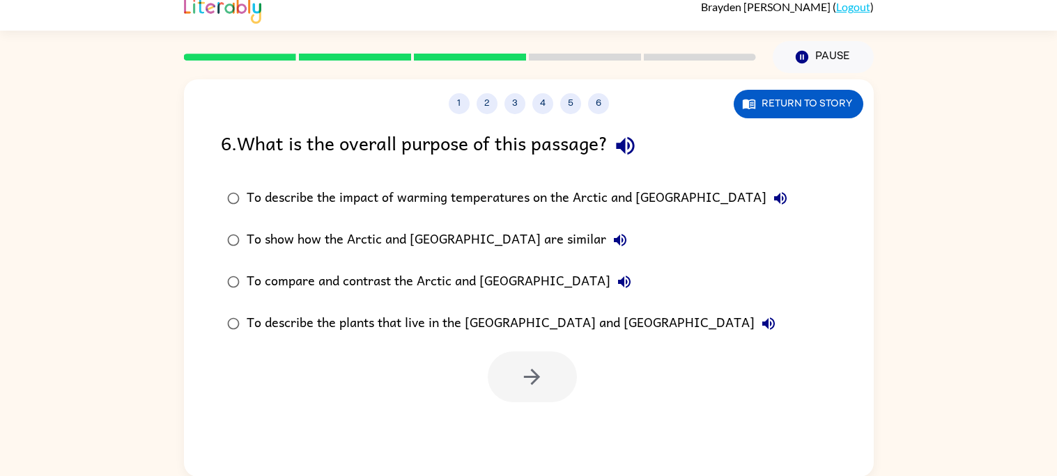
click at [618, 282] on icon "button" at bounding box center [624, 282] width 13 height 13
click at [482, 273] on div "To compare and contrast the Arctic and [GEOGRAPHIC_DATA]" at bounding box center [442, 282] width 391 height 28
click at [561, 380] on button "button" at bounding box center [532, 377] width 89 height 51
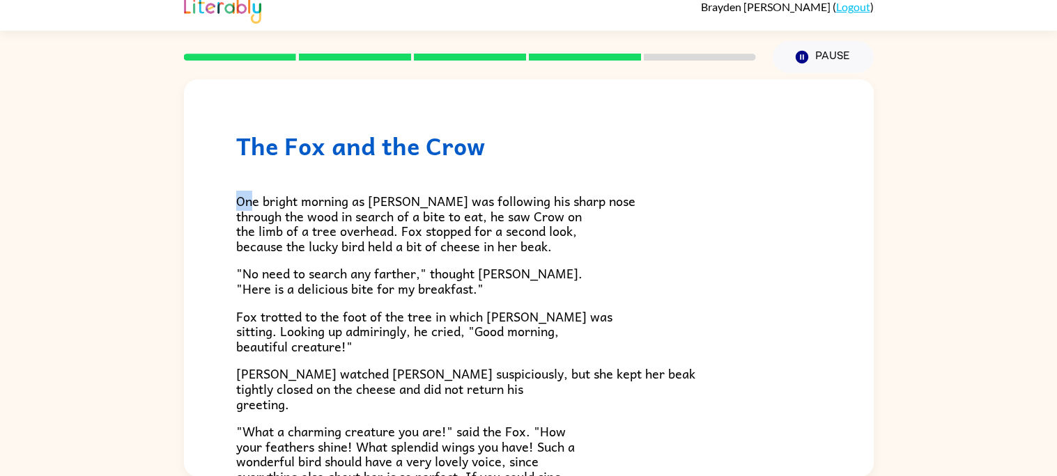
drag, startPoint x: 233, startPoint y: 202, endPoint x: 247, endPoint y: 196, distance: 15.0
click at [247, 196] on div "The Fox and the Crow One bright morning as [PERSON_NAME] was following his shar…" at bounding box center [529, 379] width 690 height 600
click at [239, 199] on span "One bright morning as [PERSON_NAME] was following his sharp nose through the wo…" at bounding box center [435, 223] width 399 height 65
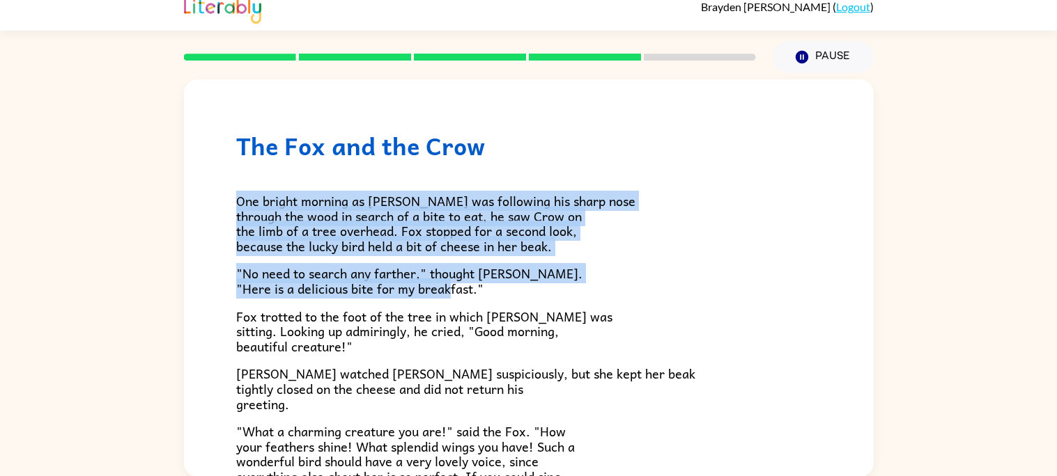
drag, startPoint x: 236, startPoint y: 203, endPoint x: 491, endPoint y: 289, distance: 269.0
click at [491, 289] on div "One bright morning as [PERSON_NAME] was following his sharp nose through the wo…" at bounding box center [528, 387] width 585 height 455
click at [240, 187] on div "One bright morning as [PERSON_NAME] was following his sharp nose through the wo…" at bounding box center [528, 387] width 585 height 455
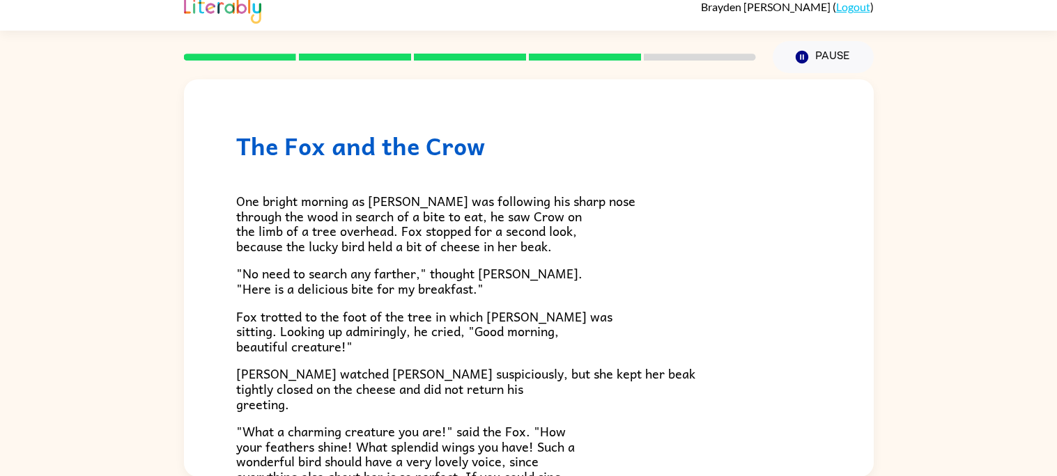
drag, startPoint x: 233, startPoint y: 201, endPoint x: 239, endPoint y: 197, distance: 7.2
click at [239, 197] on div "The Fox and the Crow One bright morning as [PERSON_NAME] was following his shar…" at bounding box center [529, 379] width 690 height 600
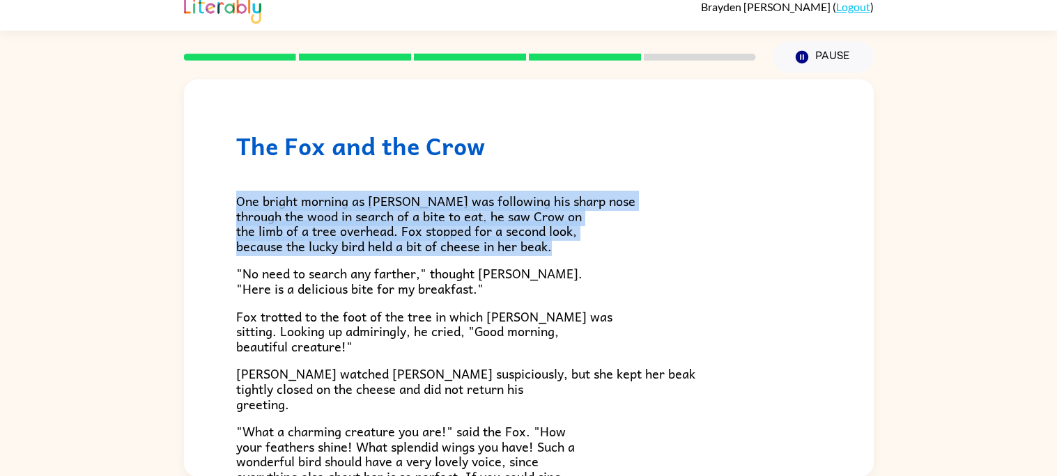
drag, startPoint x: 238, startPoint y: 198, endPoint x: 221, endPoint y: 270, distance: 74.4
click at [221, 270] on div "The Fox and the Crow One bright morning as [PERSON_NAME] was following his shar…" at bounding box center [529, 379] width 690 height 600
click at [256, 231] on span "One bright morning as [PERSON_NAME] was following his sharp nose through the wo…" at bounding box center [435, 223] width 399 height 65
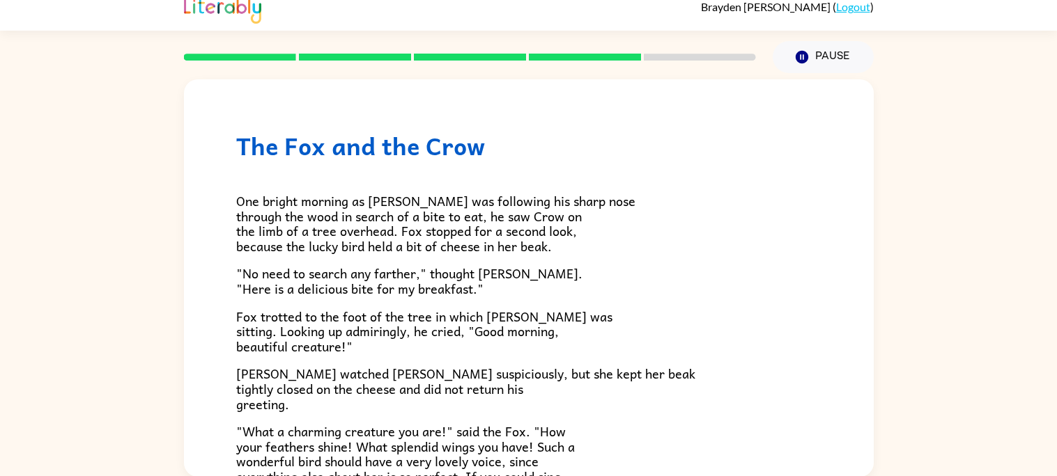
click at [233, 199] on div "The Fox and the Crow One bright morning as [PERSON_NAME] was following his shar…" at bounding box center [529, 379] width 690 height 600
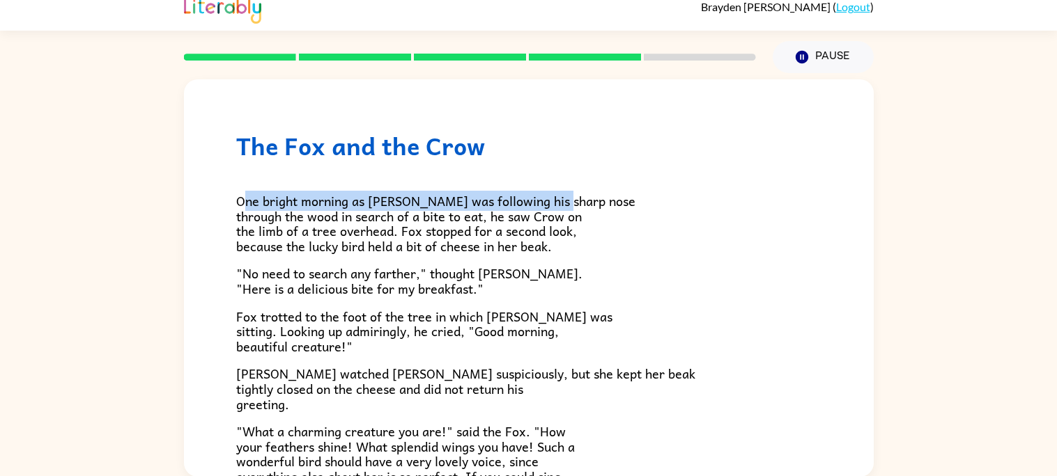
drag, startPoint x: 242, startPoint y: 204, endPoint x: 557, endPoint y: 177, distance: 316.7
click at [557, 177] on div "One bright morning as [PERSON_NAME] was following his sharp nose through the wo…" at bounding box center [528, 387] width 585 height 455
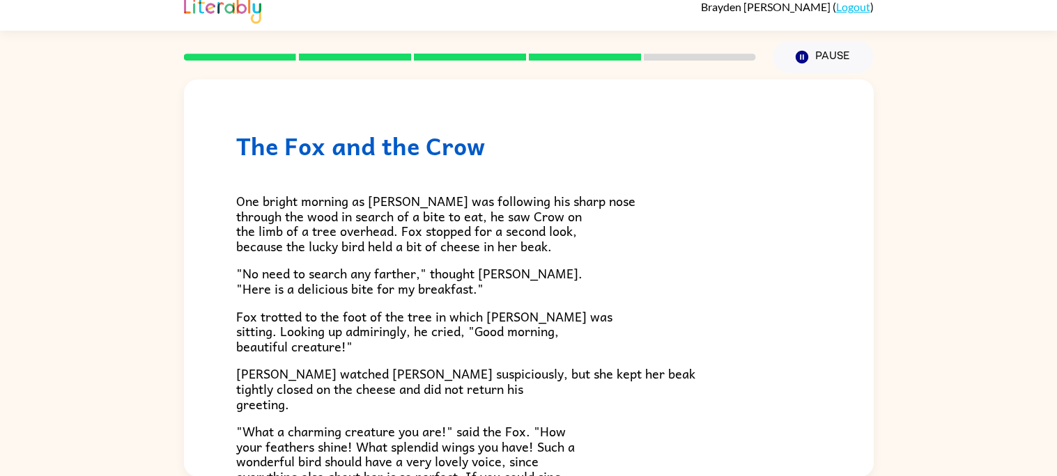
click at [196, 205] on div "The Fox and the Crow One bright morning as [PERSON_NAME] was following his shar…" at bounding box center [529, 379] width 690 height 600
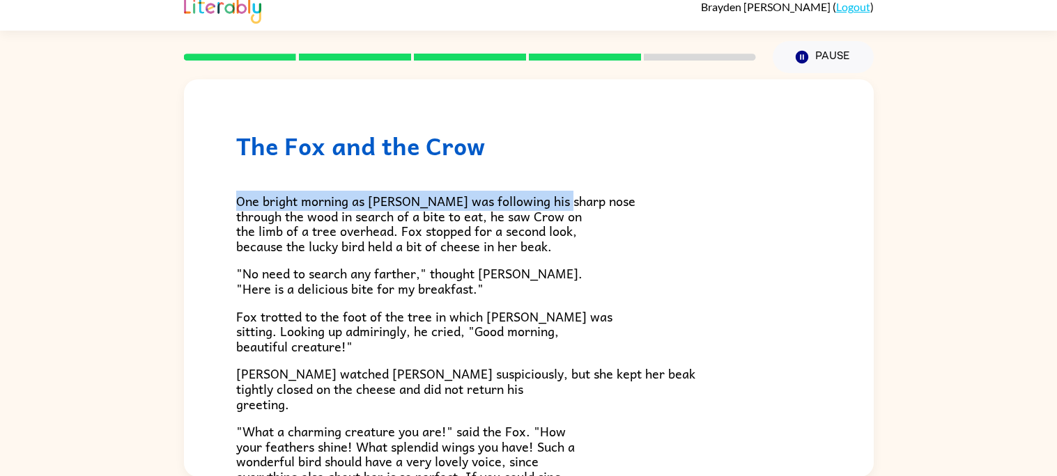
drag, startPoint x: 235, startPoint y: 199, endPoint x: 620, endPoint y: 198, distance: 384.5
click at [620, 198] on p "One bright morning as [PERSON_NAME] was following his sharp nose through the wo…" at bounding box center [528, 224] width 585 height 60
click at [396, 185] on div "One bright morning as [PERSON_NAME] was following his sharp nose through the wo…" at bounding box center [528, 387] width 585 height 455
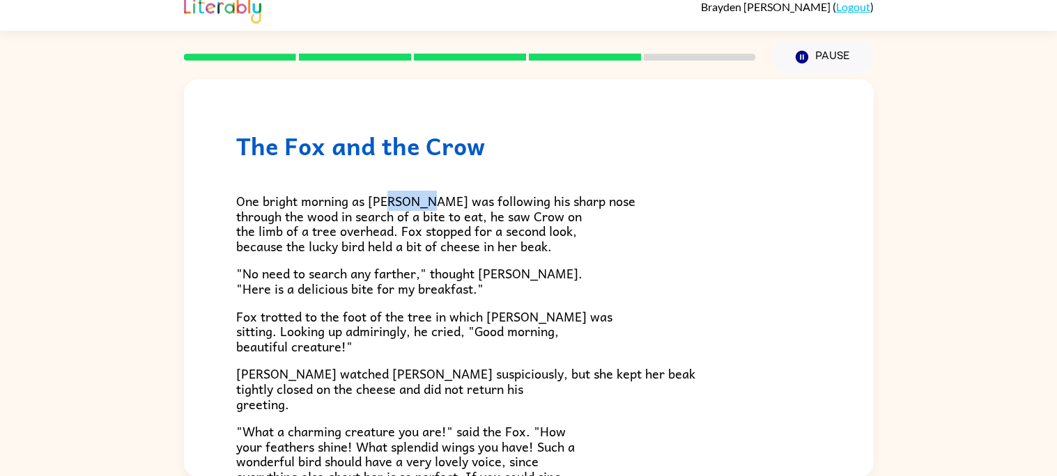
drag, startPoint x: 387, startPoint y: 204, endPoint x: 420, endPoint y: 208, distance: 33.7
click at [420, 208] on span "One bright morning as [PERSON_NAME] was following his sharp nose through the wo…" at bounding box center [435, 223] width 399 height 65
click at [414, 182] on div "One bright morning as [PERSON_NAME] was following his sharp nose through the wo…" at bounding box center [528, 387] width 585 height 455
drag, startPoint x: 391, startPoint y: 204, endPoint x: 412, endPoint y: 200, distance: 22.0
click at [412, 200] on span "One bright morning as [PERSON_NAME] was following his sharp nose through the wo…" at bounding box center [435, 223] width 399 height 65
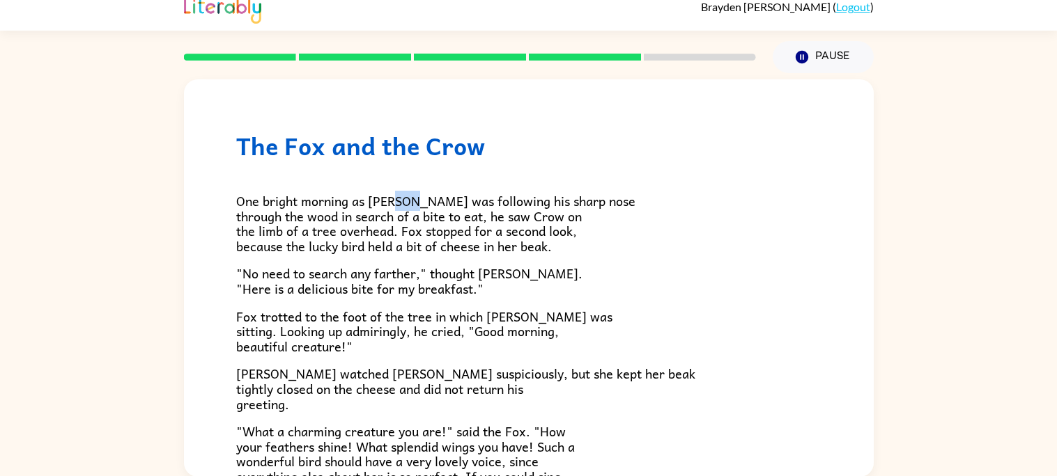
click at [404, 206] on span "One bright morning as [PERSON_NAME] was following his sharp nose through the wo…" at bounding box center [435, 223] width 399 height 65
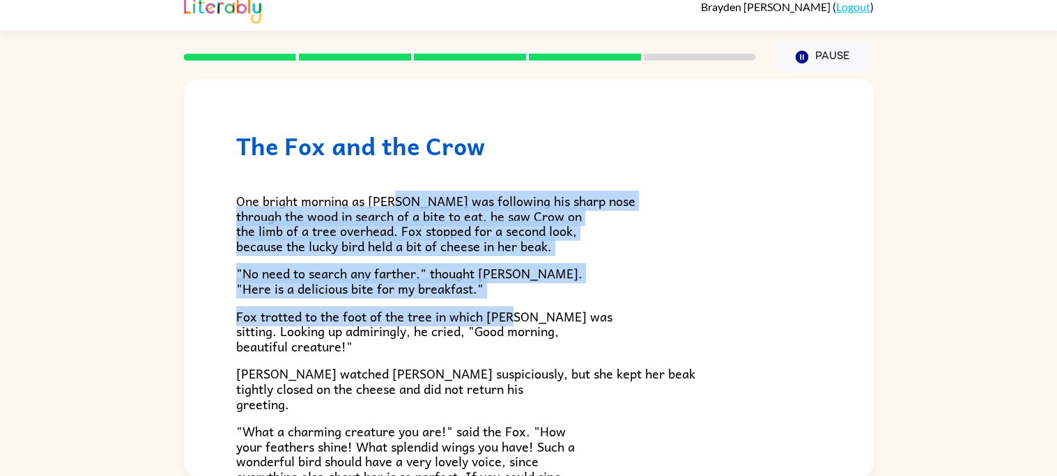
drag, startPoint x: 395, startPoint y: 179, endPoint x: 516, endPoint y: 305, distance: 174.9
click at [516, 305] on div "One bright morning as [PERSON_NAME] was following his sharp nose through the wo…" at bounding box center [528, 387] width 585 height 455
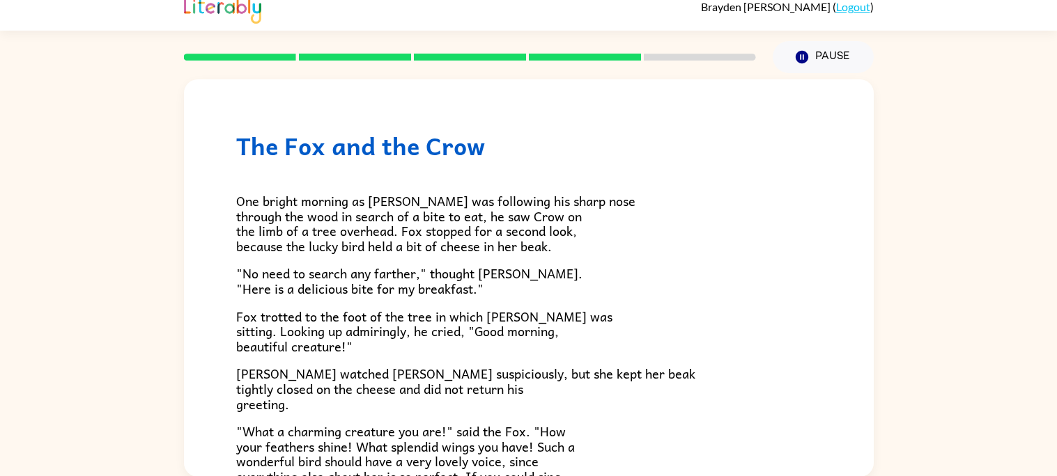
click at [641, 362] on div "One bright morning as [PERSON_NAME] was following his sharp nose through the wo…" at bounding box center [528, 387] width 585 height 455
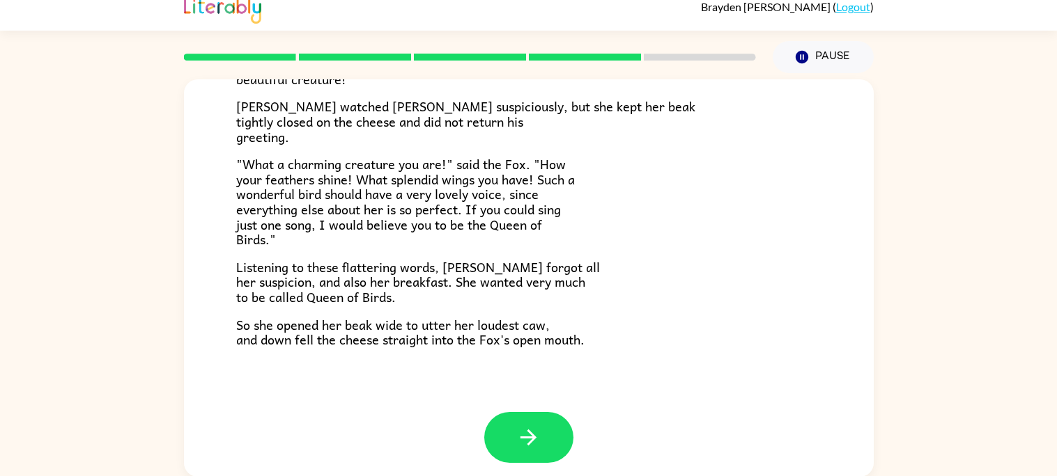
scroll to position [274, 0]
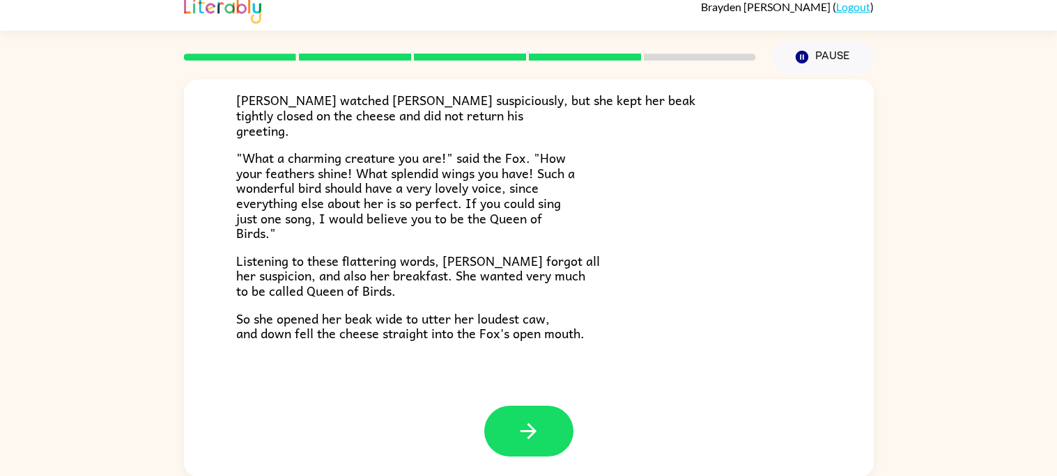
click at [524, 212] on span ""What a charming creature you are!" said the Fox. "How your feathers shine! Wha…" at bounding box center [405, 195] width 339 height 95
click at [496, 438] on button "button" at bounding box center [528, 431] width 89 height 51
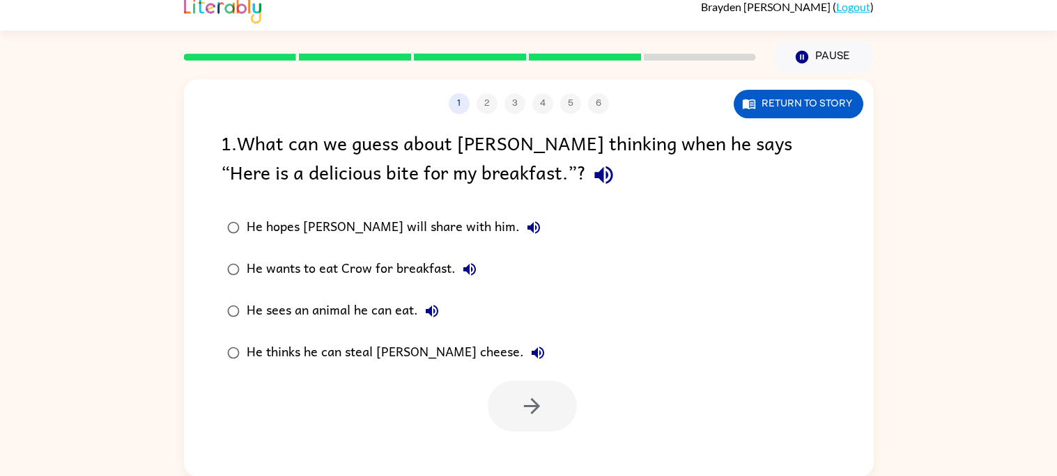
scroll to position [0, 0]
click at [591, 173] on icon "button" at bounding box center [603, 175] width 24 height 24
click at [451, 239] on div "He hopes [PERSON_NAME] will share with him." at bounding box center [397, 228] width 301 height 28
click at [525, 233] on icon "button" at bounding box center [533, 227] width 17 height 17
click at [468, 264] on icon "button" at bounding box center [469, 269] width 17 height 17
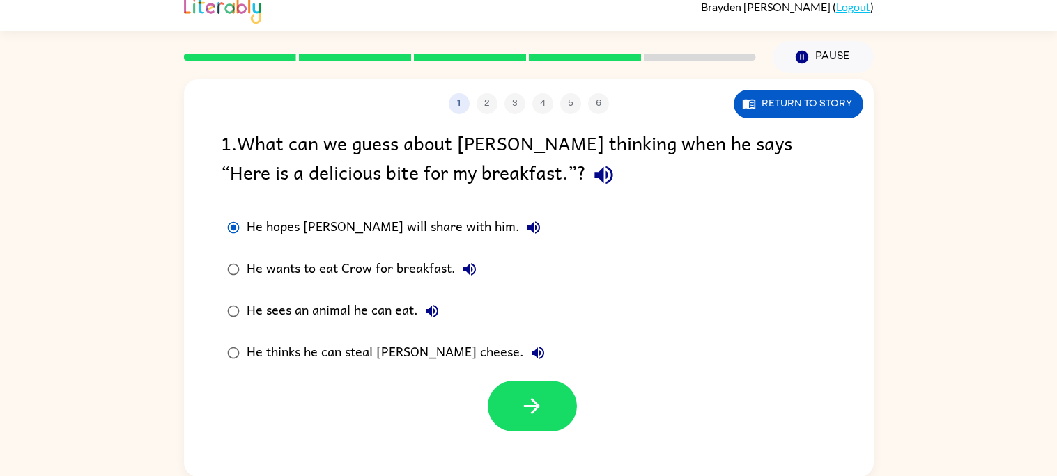
click at [431, 316] on icon "button" at bounding box center [432, 311] width 17 height 17
click at [529, 347] on icon "button" at bounding box center [537, 353] width 17 height 17
click at [527, 228] on icon "button" at bounding box center [533, 228] width 13 height 13
click at [594, 176] on icon "button" at bounding box center [603, 175] width 18 height 18
click at [514, 399] on button "button" at bounding box center [532, 406] width 89 height 51
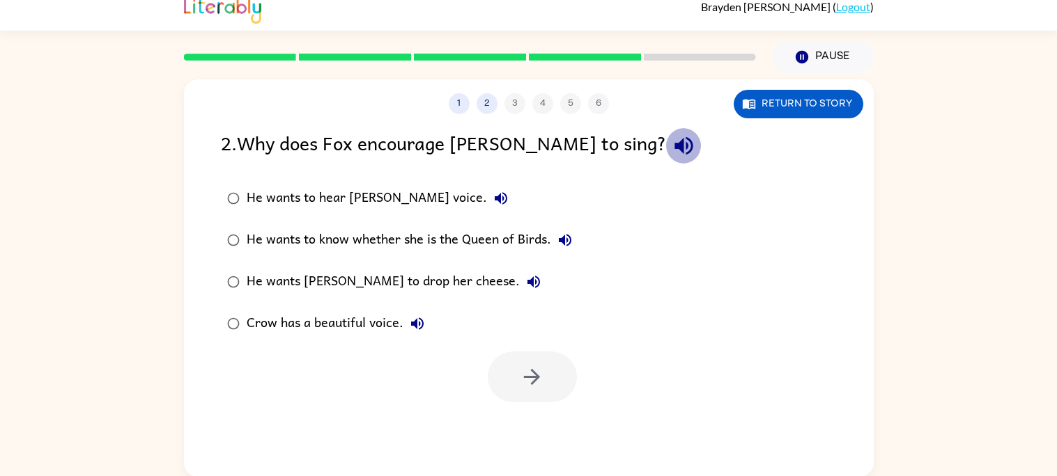
click at [672, 154] on icon "button" at bounding box center [684, 146] width 24 height 24
click at [672, 146] on icon "button" at bounding box center [684, 146] width 24 height 24
click at [492, 191] on icon "button" at bounding box center [500, 198] width 17 height 17
click at [560, 239] on icon "button" at bounding box center [565, 240] width 13 height 13
click at [527, 279] on icon "button" at bounding box center [533, 282] width 13 height 13
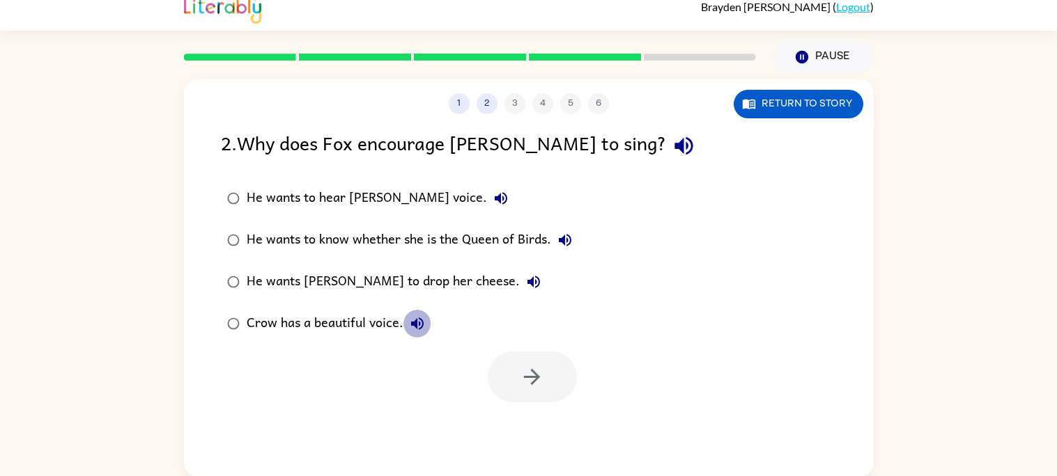
click at [424, 317] on icon "button" at bounding box center [417, 324] width 17 height 17
click at [492, 196] on icon "button" at bounding box center [500, 198] width 17 height 17
click at [384, 192] on div "He wants to hear [PERSON_NAME] voice." at bounding box center [381, 199] width 268 height 28
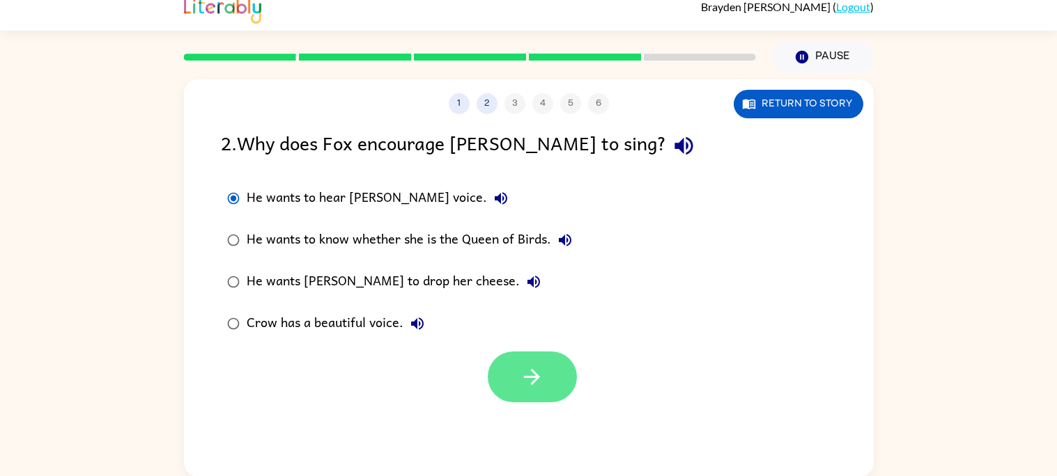
click at [536, 369] on icon "button" at bounding box center [532, 377] width 24 height 24
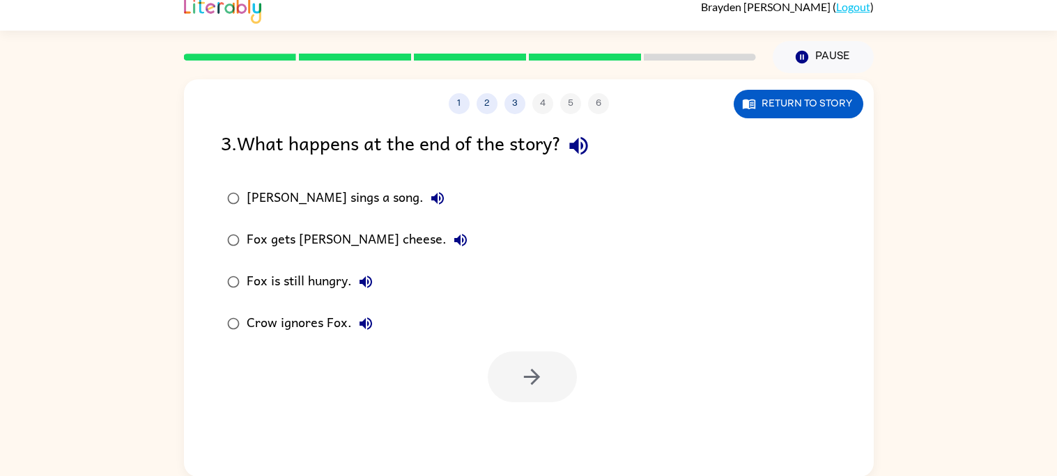
click at [578, 152] on icon "button" at bounding box center [578, 146] width 24 height 24
click at [431, 203] on icon "button" at bounding box center [437, 198] width 13 height 13
click at [412, 242] on label "Fox gets [PERSON_NAME] cheese." at bounding box center [347, 240] width 268 height 42
click at [454, 238] on icon "button" at bounding box center [460, 240] width 13 height 13
click at [352, 286] on button "Fox is still hungry." at bounding box center [366, 282] width 28 height 28
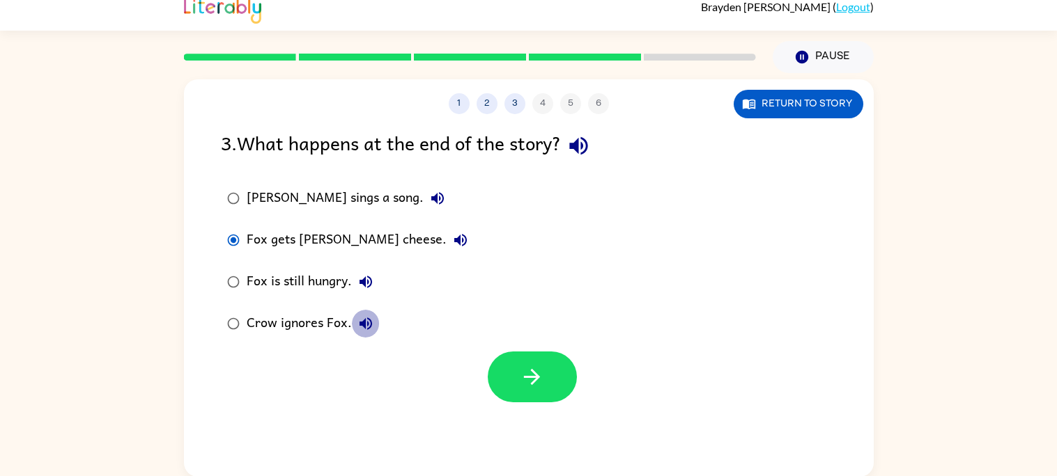
click at [368, 310] on button "Crow ignores Fox." at bounding box center [366, 324] width 28 height 28
click at [328, 320] on div "Crow ignores Fox." at bounding box center [313, 324] width 133 height 28
click at [544, 374] on button "button" at bounding box center [532, 377] width 89 height 51
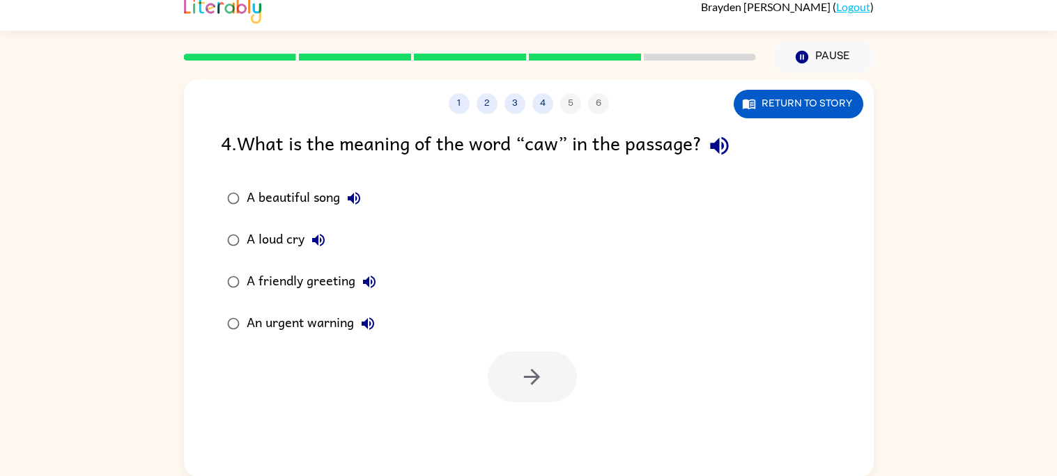
click at [357, 180] on label "A beautiful song" at bounding box center [301, 199] width 177 height 42
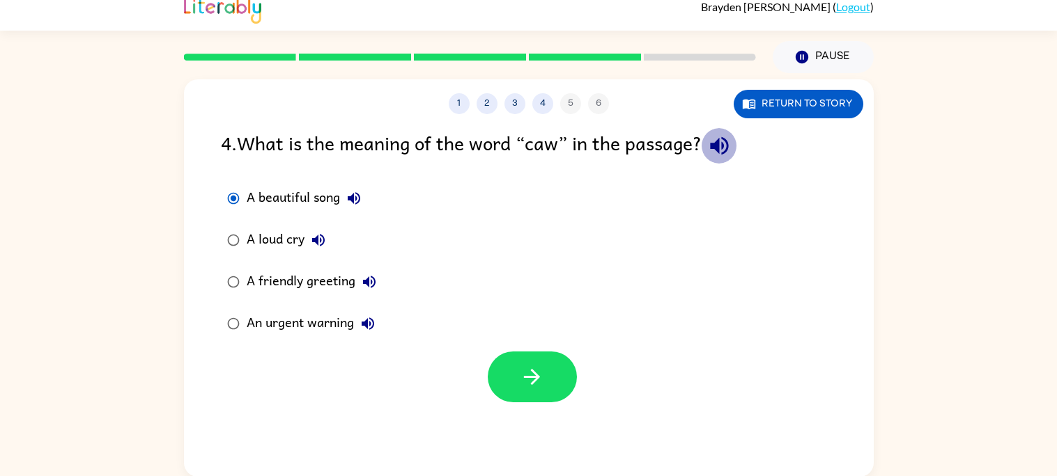
click at [725, 151] on icon "button" at bounding box center [719, 146] width 24 height 24
click at [356, 198] on icon "button" at bounding box center [354, 198] width 13 height 13
click at [322, 233] on icon "button" at bounding box center [318, 240] width 17 height 17
click at [365, 275] on icon "button" at bounding box center [369, 282] width 17 height 17
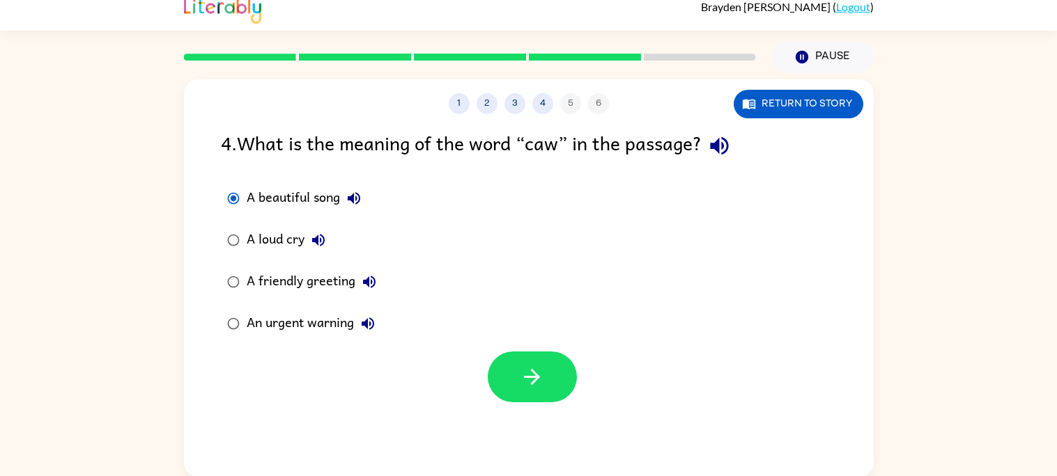
click at [362, 311] on button "An urgent warning" at bounding box center [368, 324] width 28 height 28
click at [305, 305] on label "An urgent warning" at bounding box center [301, 324] width 177 height 42
click at [302, 281] on div "A friendly greeting" at bounding box center [315, 282] width 137 height 28
click at [364, 285] on icon "button" at bounding box center [369, 282] width 17 height 17
click at [318, 229] on button "A loud cry" at bounding box center [318, 240] width 28 height 28
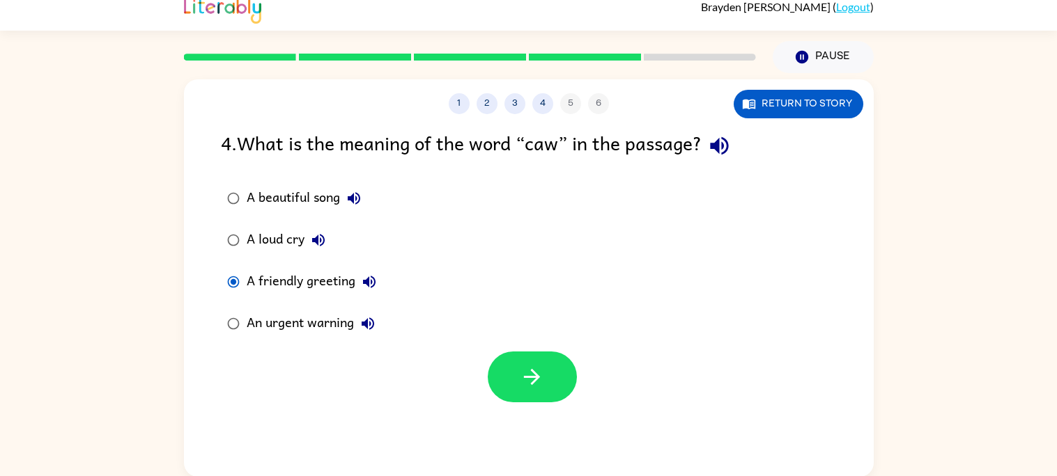
click at [352, 199] on icon "button" at bounding box center [354, 198] width 13 height 13
click at [332, 205] on div "A beautiful song" at bounding box center [307, 199] width 121 height 28
click at [357, 199] on icon "button" at bounding box center [354, 198] width 13 height 13
click at [492, 366] on button "button" at bounding box center [532, 377] width 89 height 51
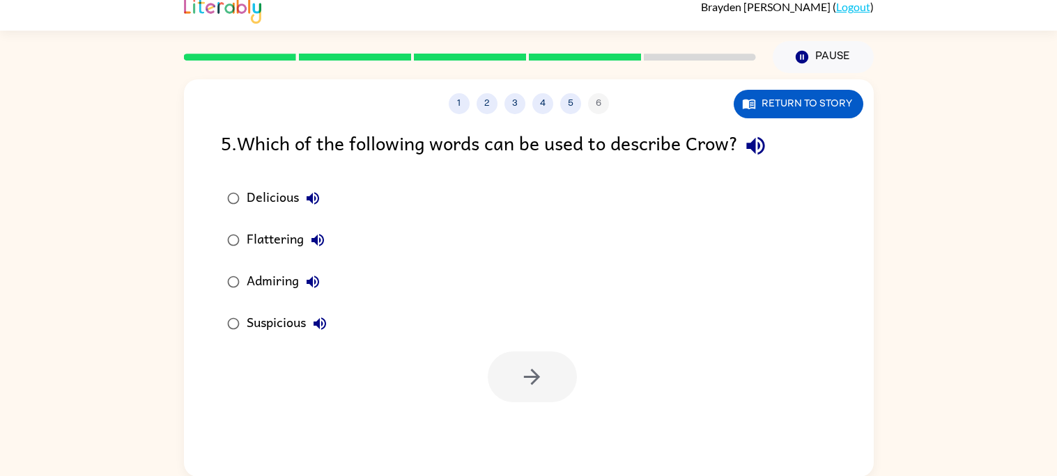
click at [313, 199] on icon "button" at bounding box center [312, 198] width 17 height 17
click at [762, 150] on icon "button" at bounding box center [755, 146] width 24 height 24
click at [322, 244] on icon "button" at bounding box center [317, 240] width 13 height 13
click at [311, 203] on icon "button" at bounding box center [312, 198] width 17 height 17
click at [319, 279] on icon "button" at bounding box center [312, 282] width 17 height 17
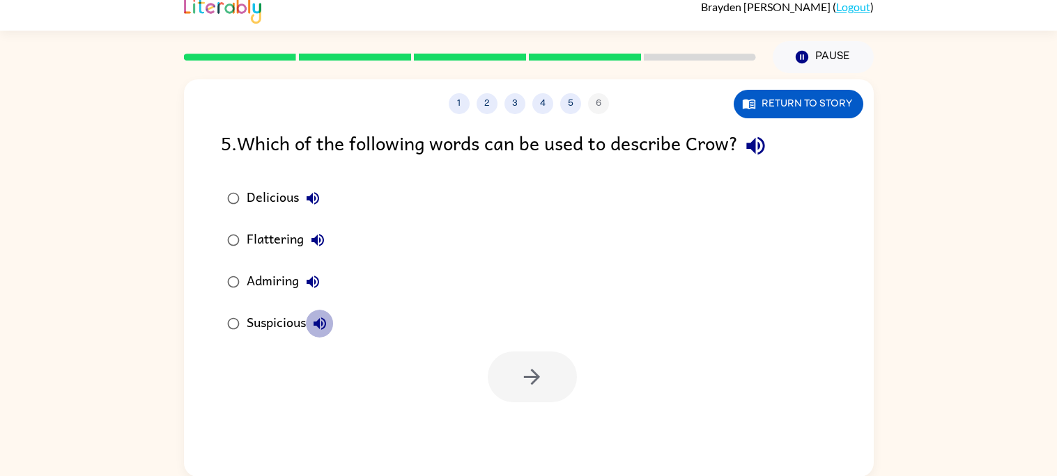
click at [326, 316] on icon "button" at bounding box center [319, 324] width 17 height 17
click at [305, 202] on icon "button" at bounding box center [312, 198] width 17 height 17
click at [265, 194] on div "Delicious" at bounding box center [287, 199] width 80 height 28
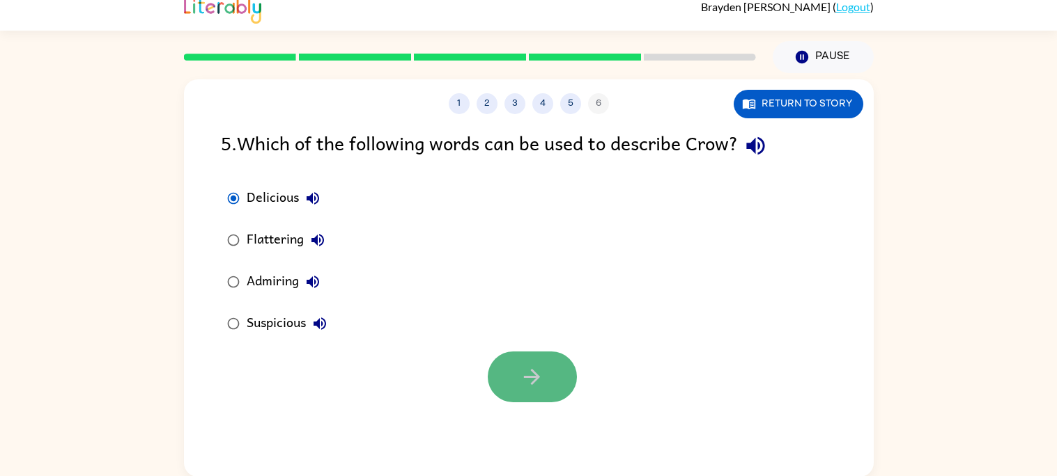
click at [546, 380] on button "button" at bounding box center [532, 377] width 89 height 51
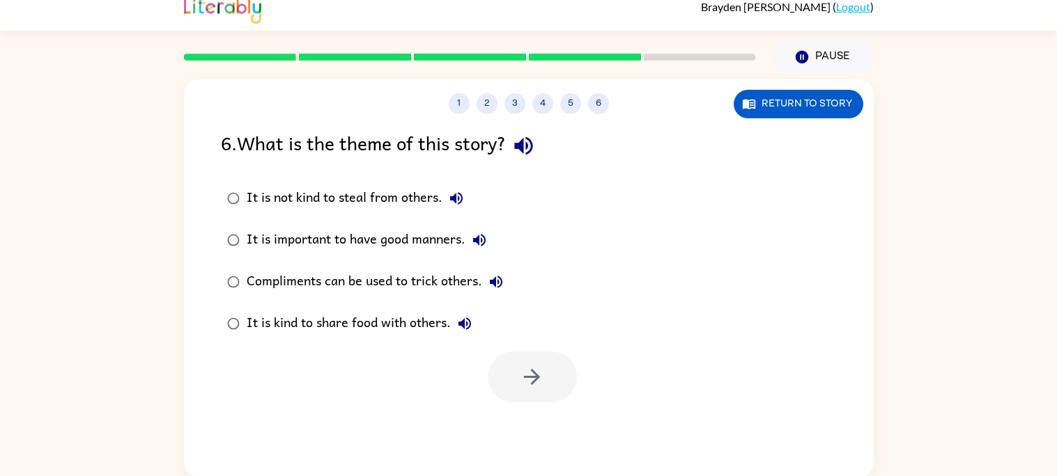
click at [541, 160] on div "6 . What is the theme of this story?" at bounding box center [529, 146] width 616 height 36
click at [532, 151] on icon "button" at bounding box center [523, 146] width 18 height 18
click at [462, 196] on icon "button" at bounding box center [456, 198] width 13 height 13
click at [482, 235] on icon "button" at bounding box center [479, 240] width 17 height 17
click at [497, 278] on icon "button" at bounding box center [496, 282] width 17 height 17
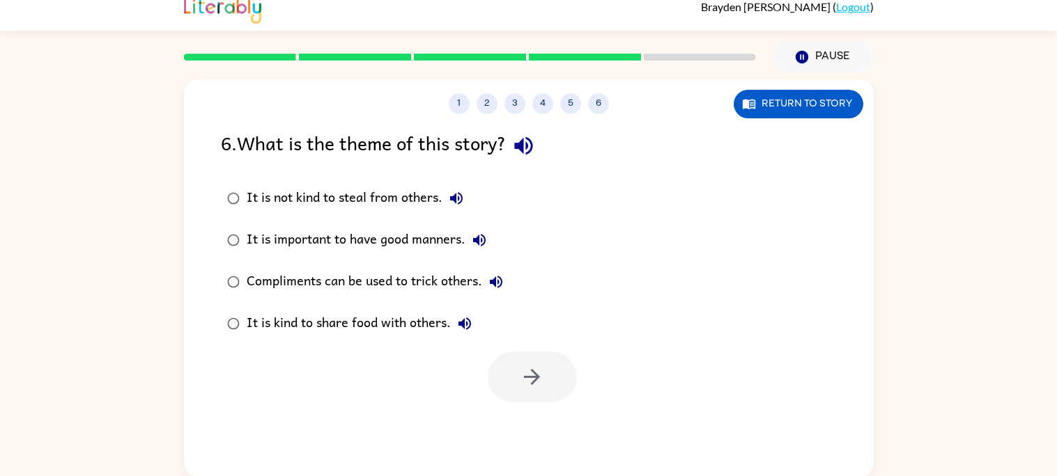
click at [466, 323] on icon "button" at bounding box center [464, 324] width 17 height 17
click at [455, 193] on icon "button" at bounding box center [456, 198] width 17 height 17
click at [456, 203] on icon "button" at bounding box center [456, 198] width 17 height 17
click at [460, 323] on icon "button" at bounding box center [464, 324] width 13 height 13
click at [457, 199] on icon "button" at bounding box center [456, 198] width 17 height 17
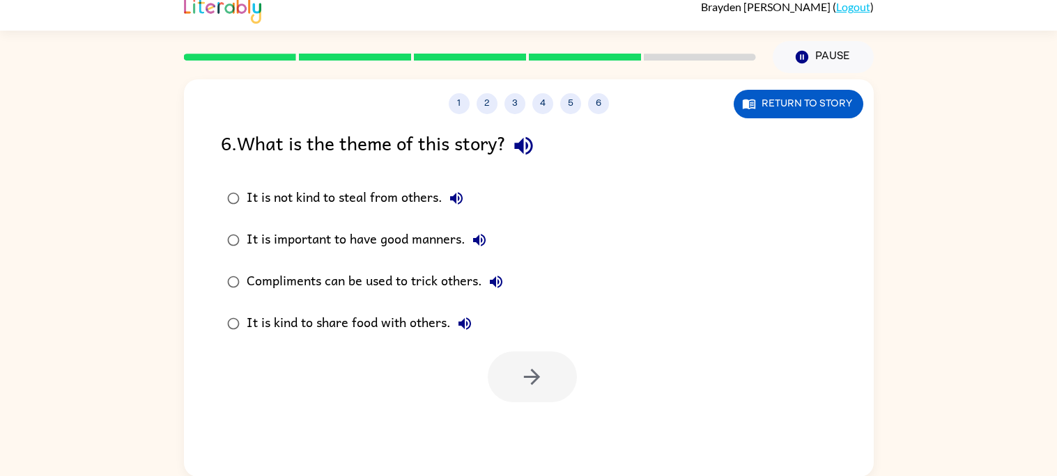
click at [422, 194] on div "It is not kind to steal from others." at bounding box center [359, 199] width 224 height 28
click at [555, 359] on button "button" at bounding box center [532, 377] width 89 height 51
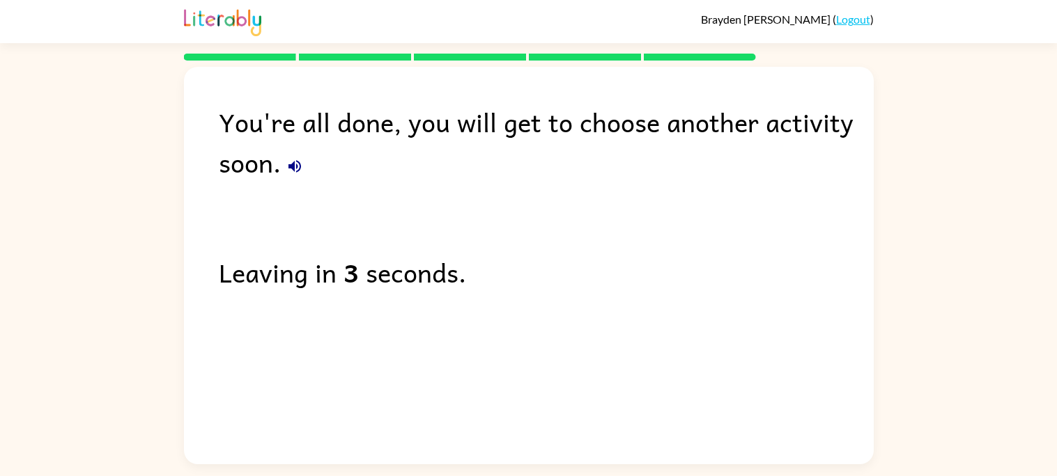
click at [290, 163] on icon "button" at bounding box center [294, 166] width 17 height 17
